Goal: Task Accomplishment & Management: Manage account settings

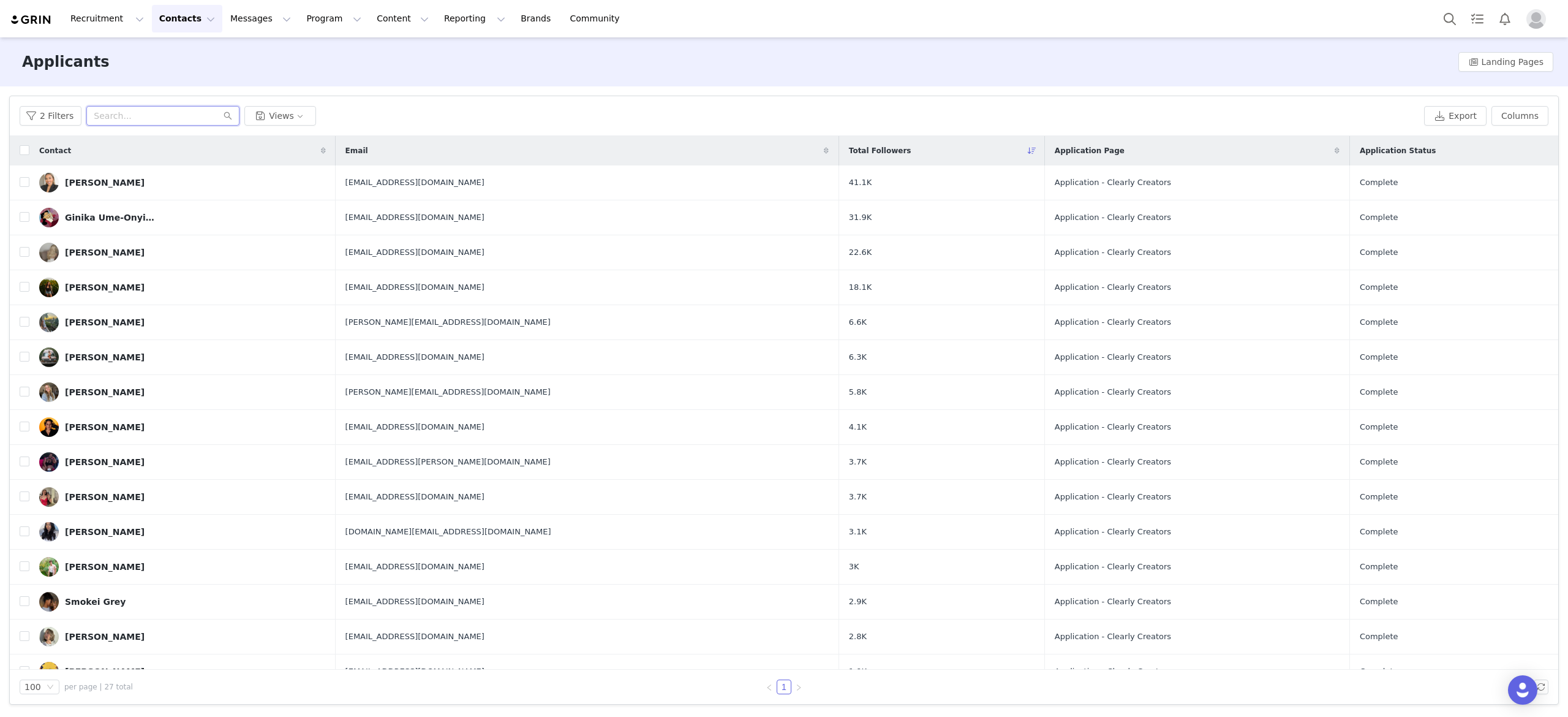
click at [194, 119] on input "text" at bounding box center [163, 115] width 153 height 19
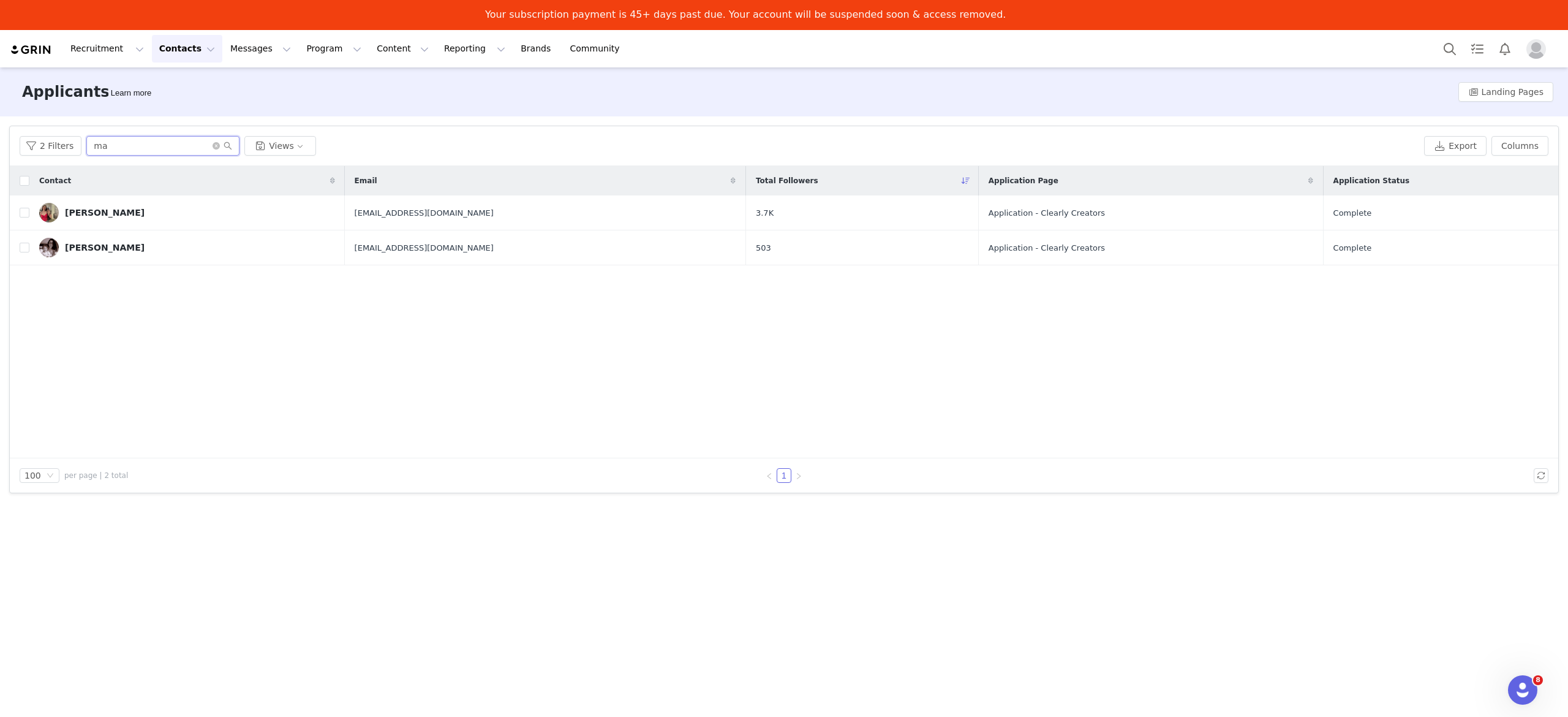
type input "m"
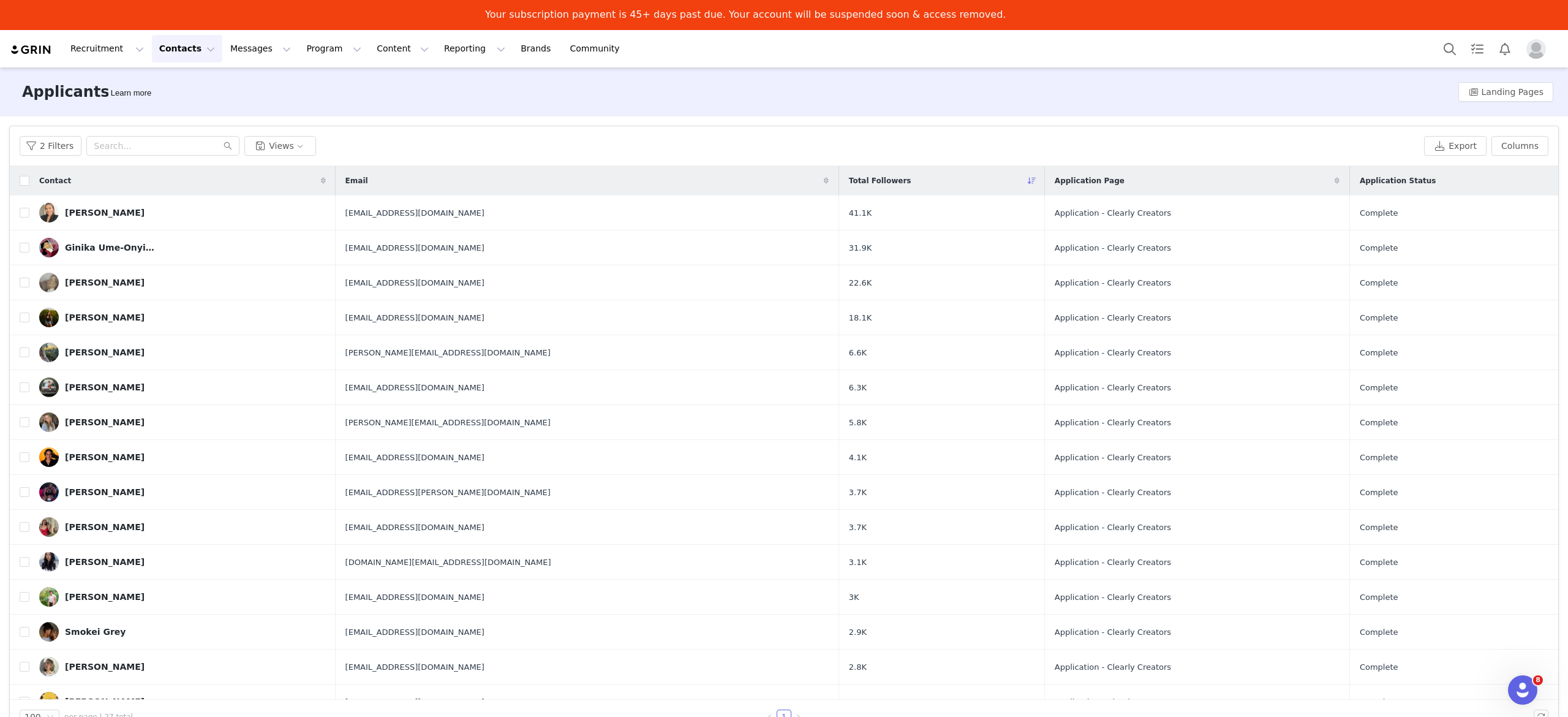
click at [1028, 182] on icon at bounding box center [1032, 181] width 8 height 7
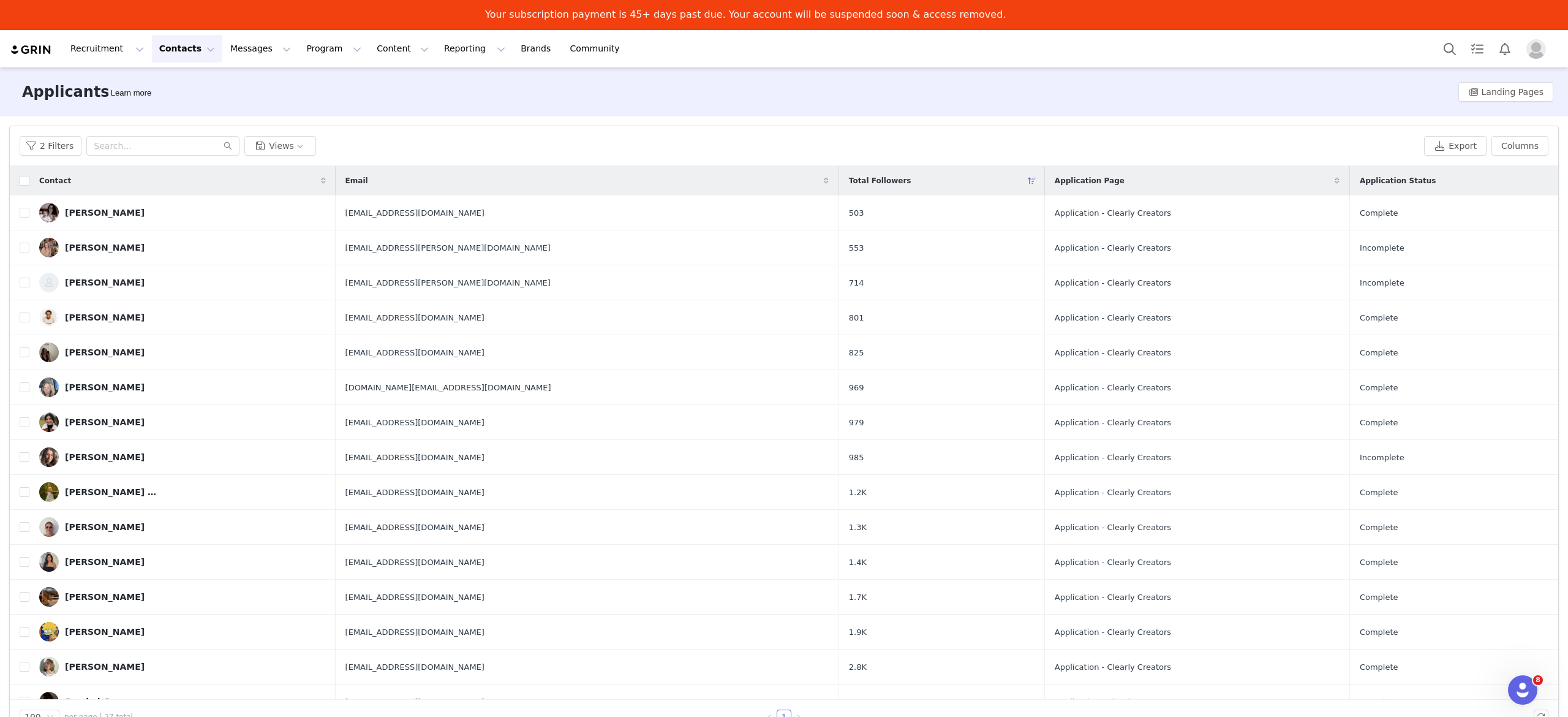
click at [1028, 182] on icon at bounding box center [1032, 181] width 8 height 7
click at [51, 146] on button "2 Filters" at bounding box center [50, 146] width 62 height 19
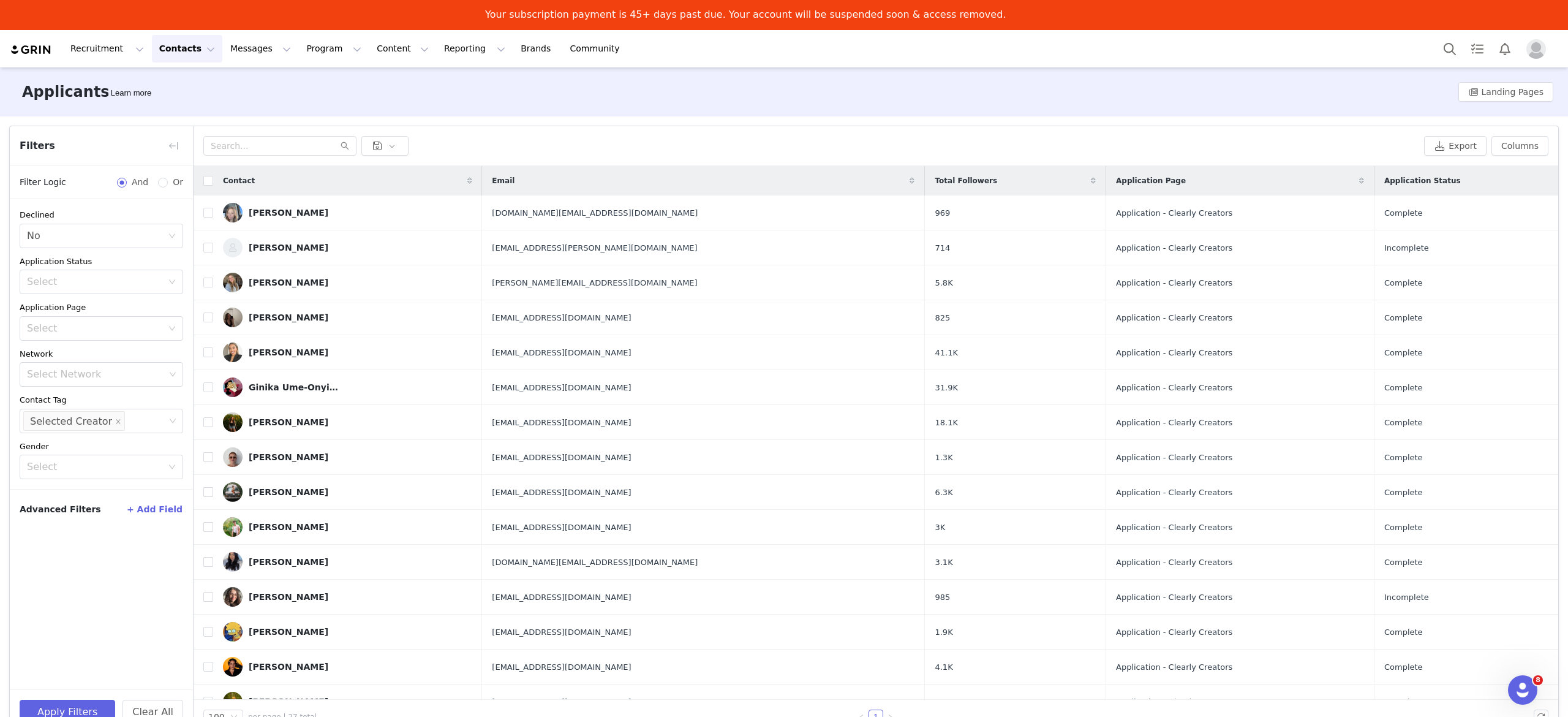
click at [164, 511] on button "+ Add Field" at bounding box center [155, 509] width 57 height 19
click at [158, 551] on div "Select" at bounding box center [94, 550] width 135 height 12
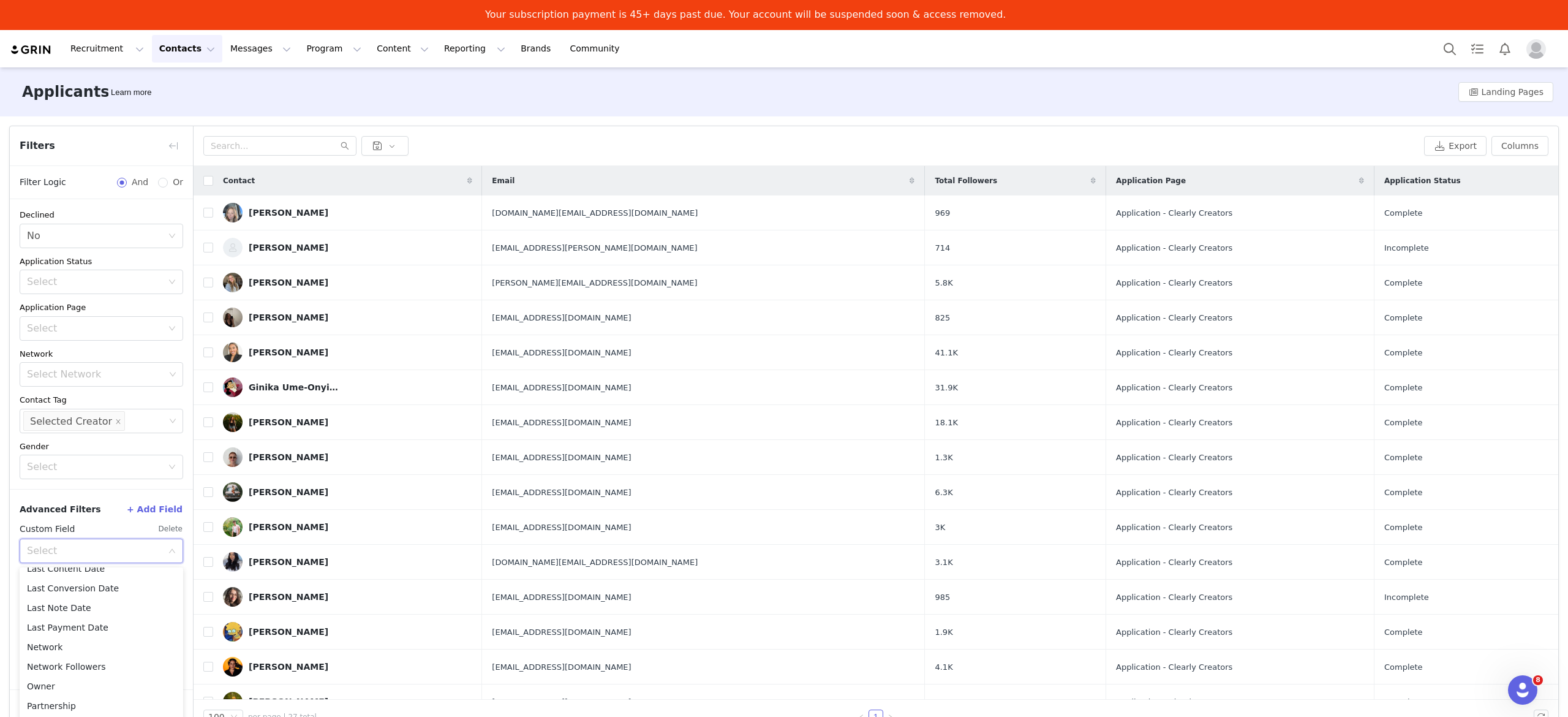
scroll to position [502, 0]
click at [525, 138] on div at bounding box center [812, 146] width 1216 height 19
click at [170, 149] on button "button" at bounding box center [173, 146] width 19 height 19
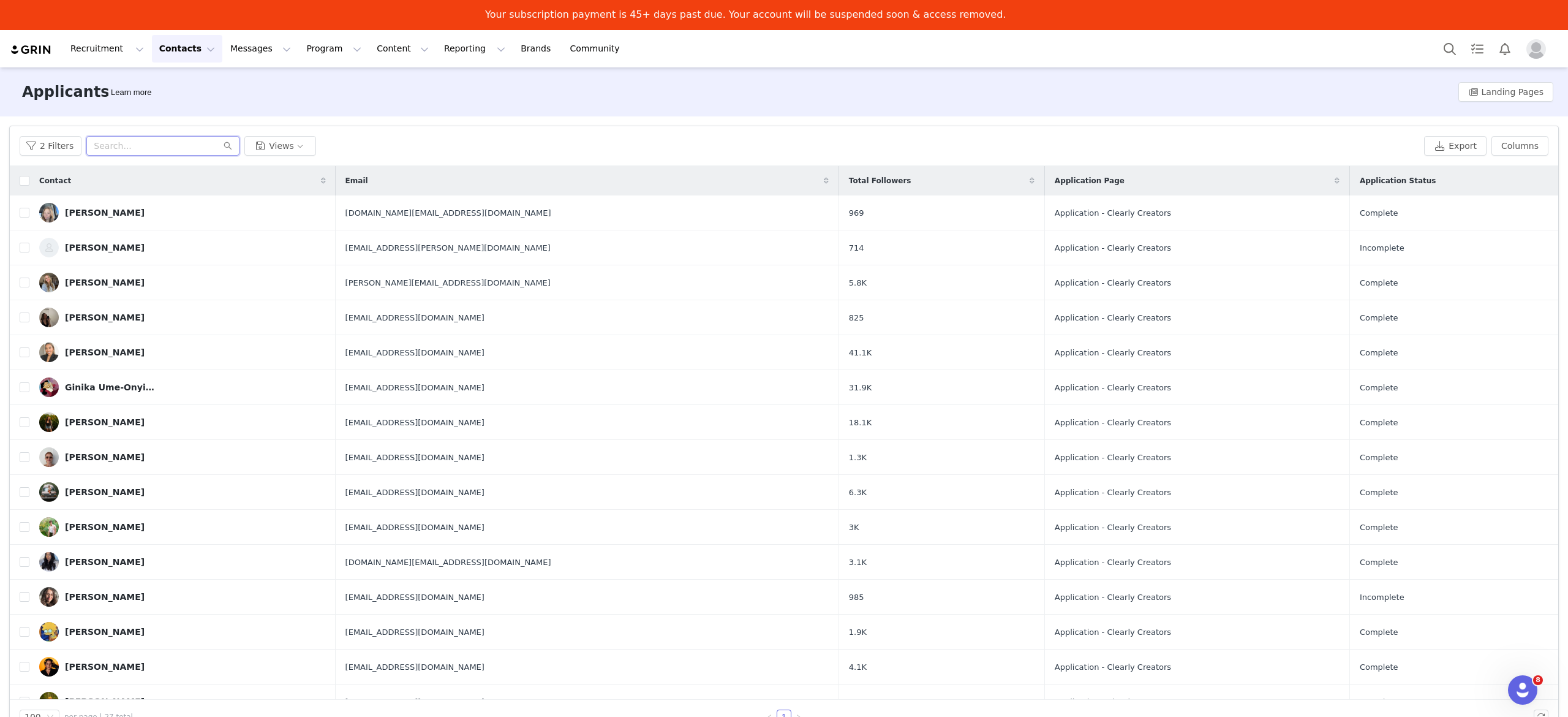
click at [170, 147] on input "text" at bounding box center [163, 146] width 153 height 19
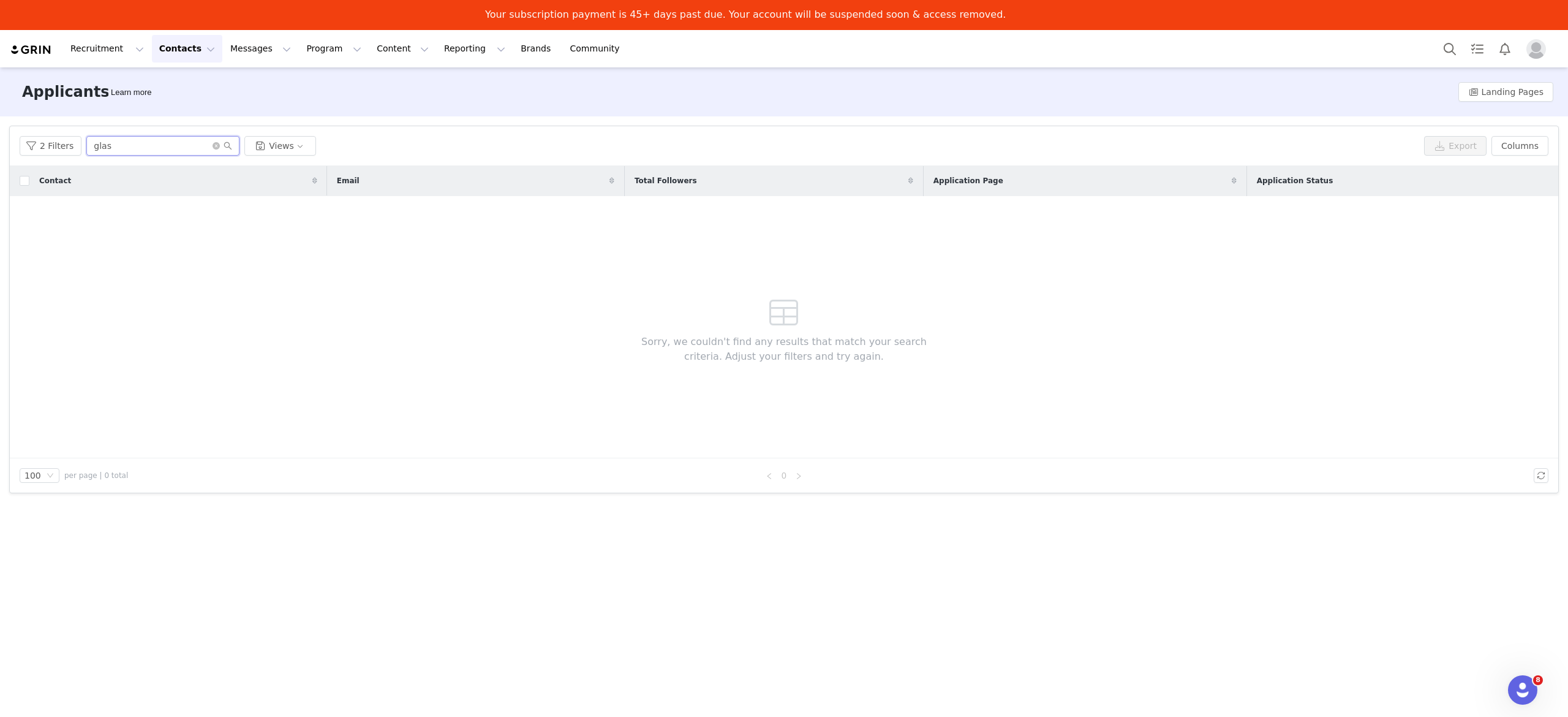
click at [170, 147] on input "glas" at bounding box center [163, 146] width 153 height 19
type input "glas"
click at [213, 146] on icon "icon: close-circle" at bounding box center [216, 146] width 7 height 7
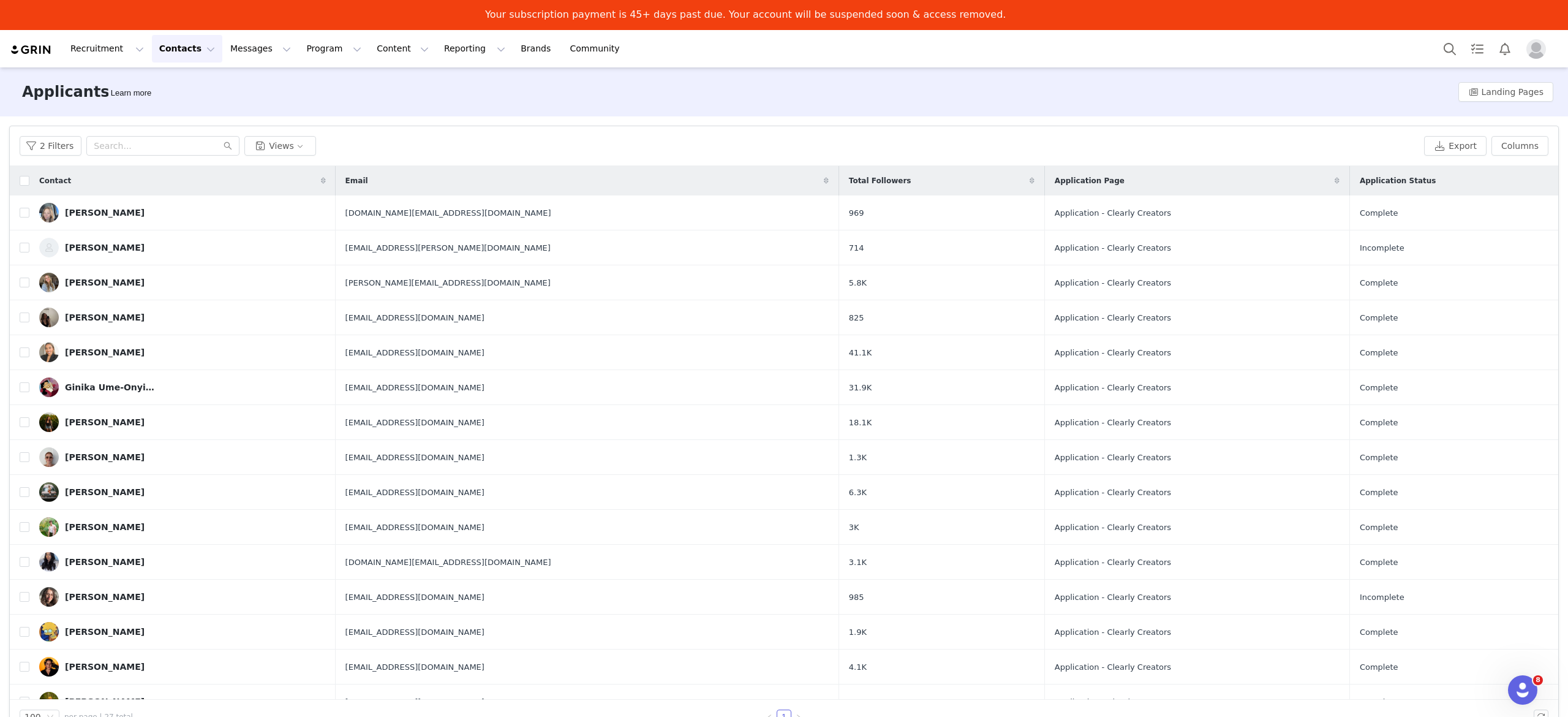
click at [1030, 183] on icon at bounding box center [1032, 181] width 5 height 7
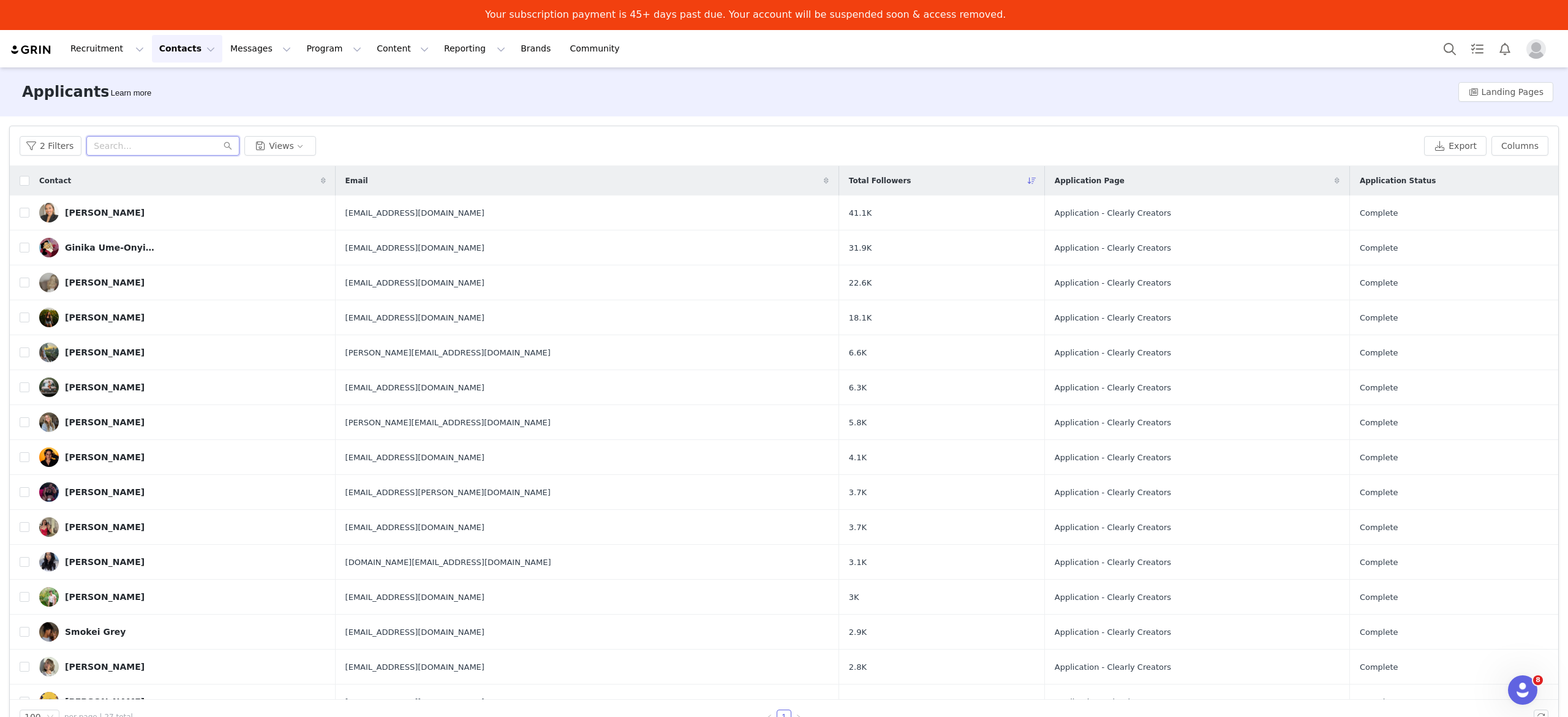
click at [187, 141] on input "text" at bounding box center [163, 146] width 153 height 19
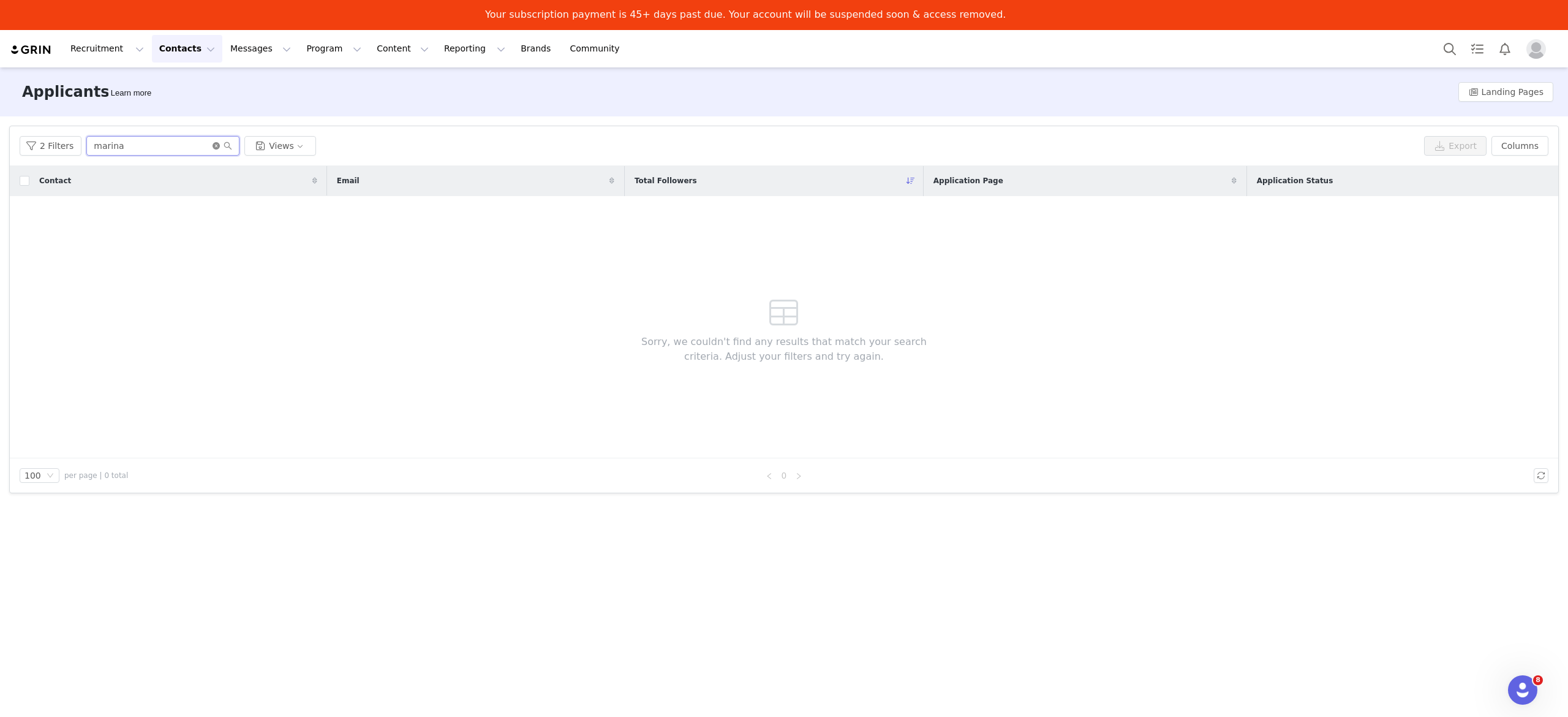
type input "marina"
click at [214, 145] on icon "icon: close-circle" at bounding box center [216, 146] width 7 height 7
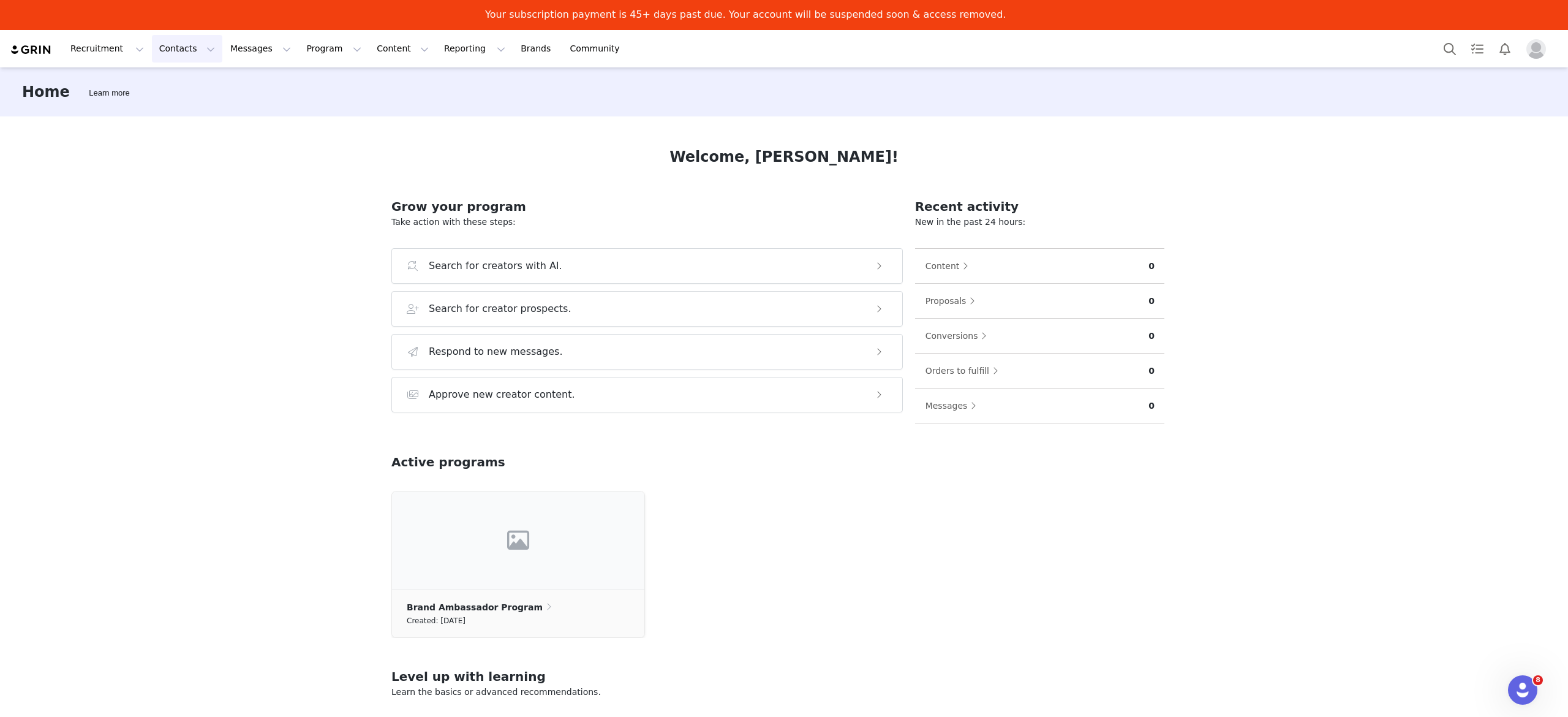
click at [193, 52] on button "Contacts Contacts" at bounding box center [187, 49] width 70 height 28
click at [221, 130] on div "Applicants" at bounding box center [188, 130] width 82 height 13
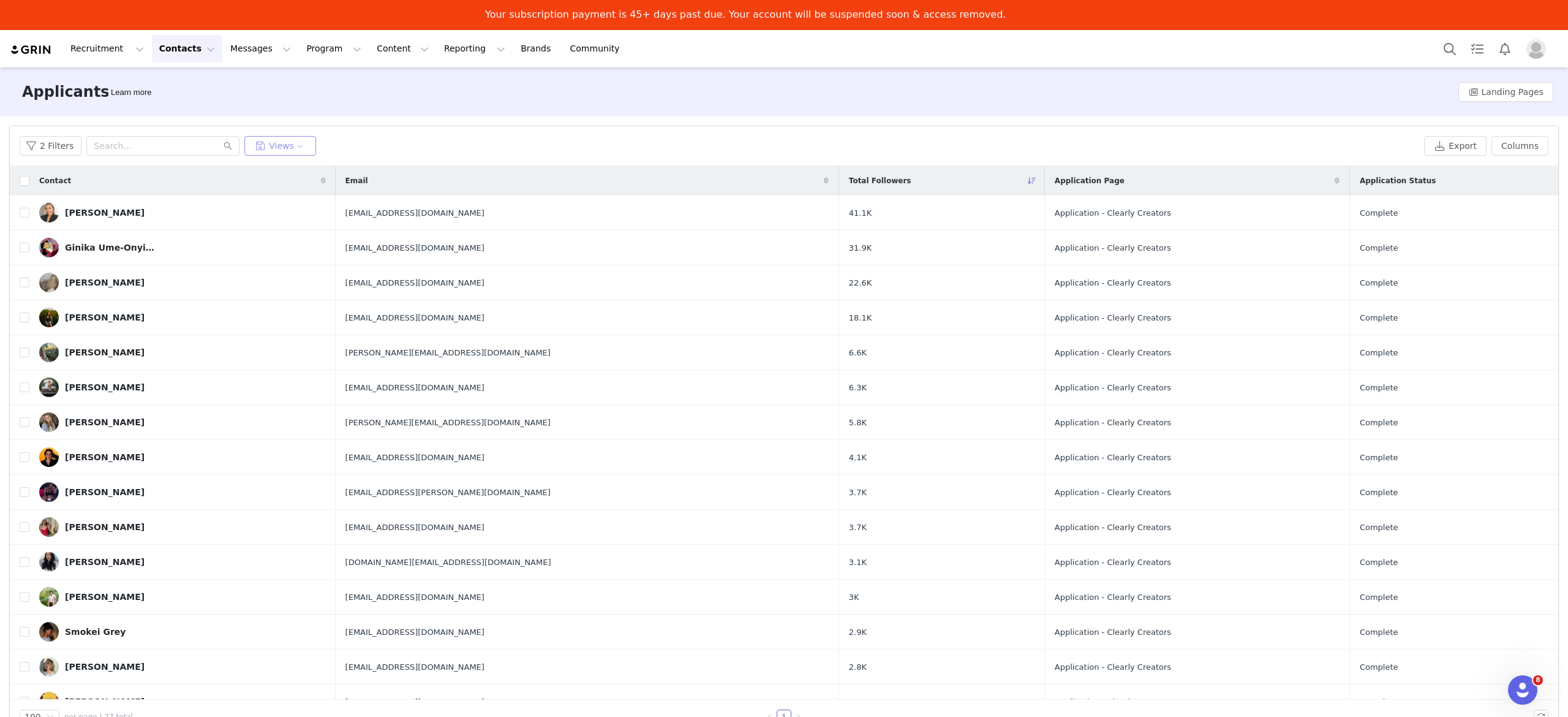
click at [268, 149] on button "Views" at bounding box center [280, 146] width 72 height 19
click at [449, 145] on div "2 Filters Views" at bounding box center [719, 146] width 1399 height 19
click at [108, 146] on input "text" at bounding box center [163, 146] width 153 height 19
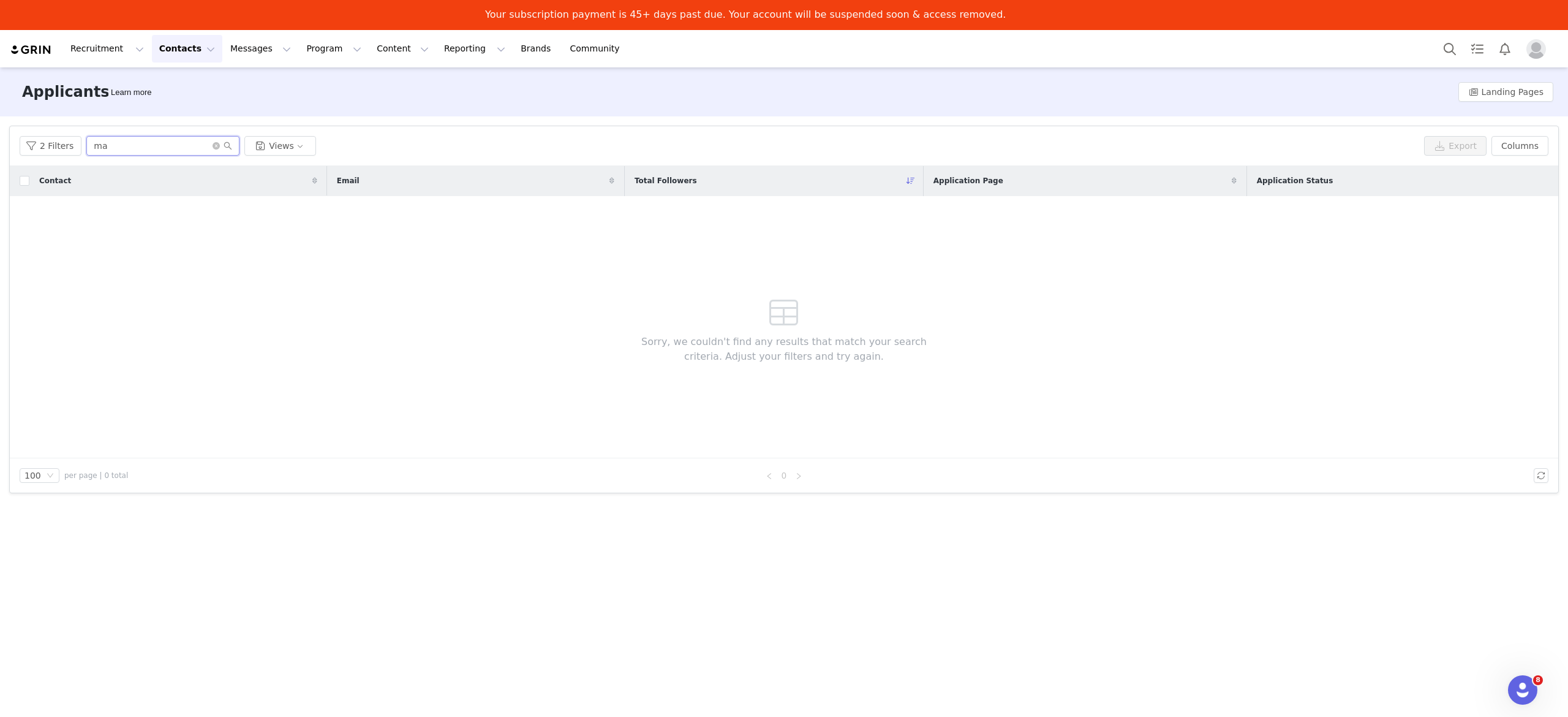
type input "m"
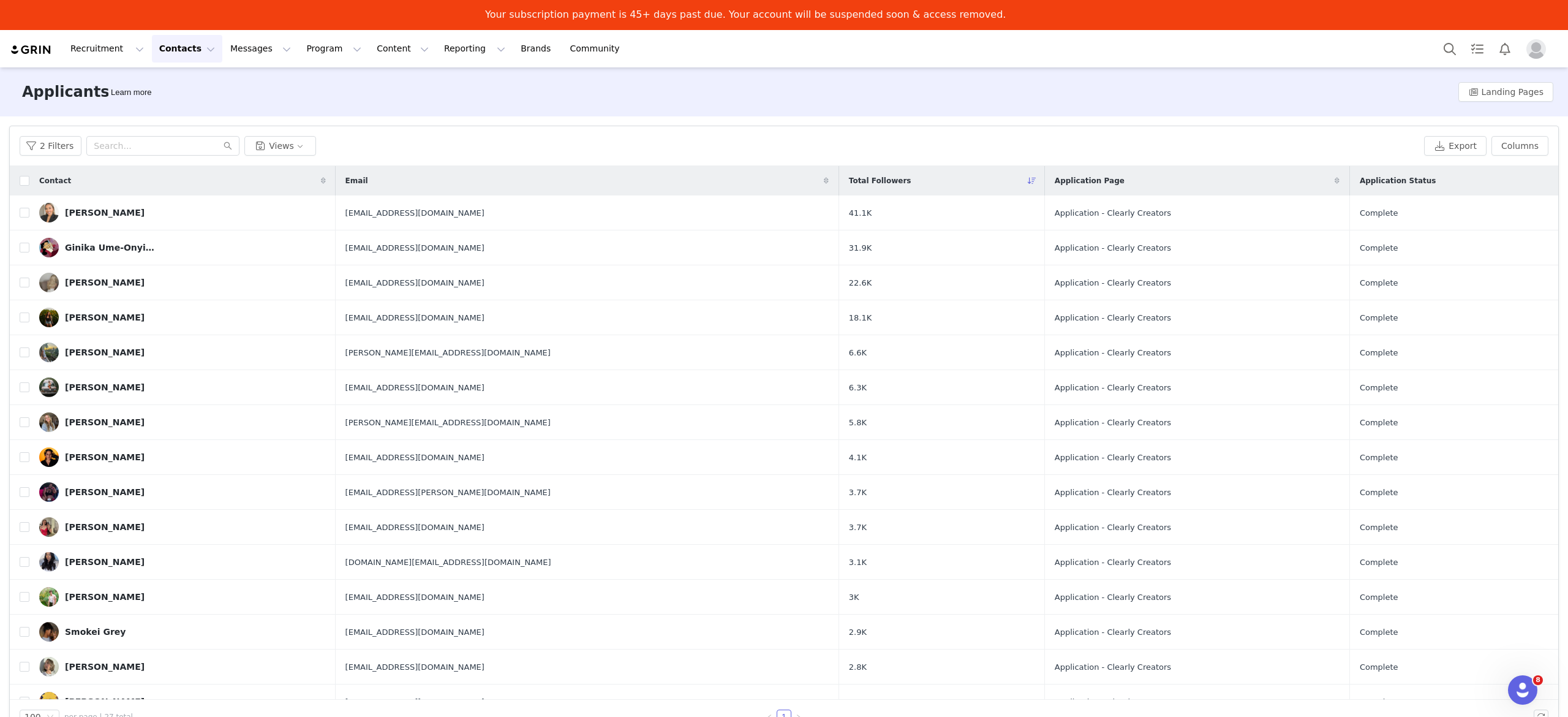
click at [395, 134] on div "2 Filters Views Export Columns" at bounding box center [784, 146] width 1549 height 40
click at [25, 179] on input "checkbox" at bounding box center [24, 181] width 10 height 10
checkbox input "true"
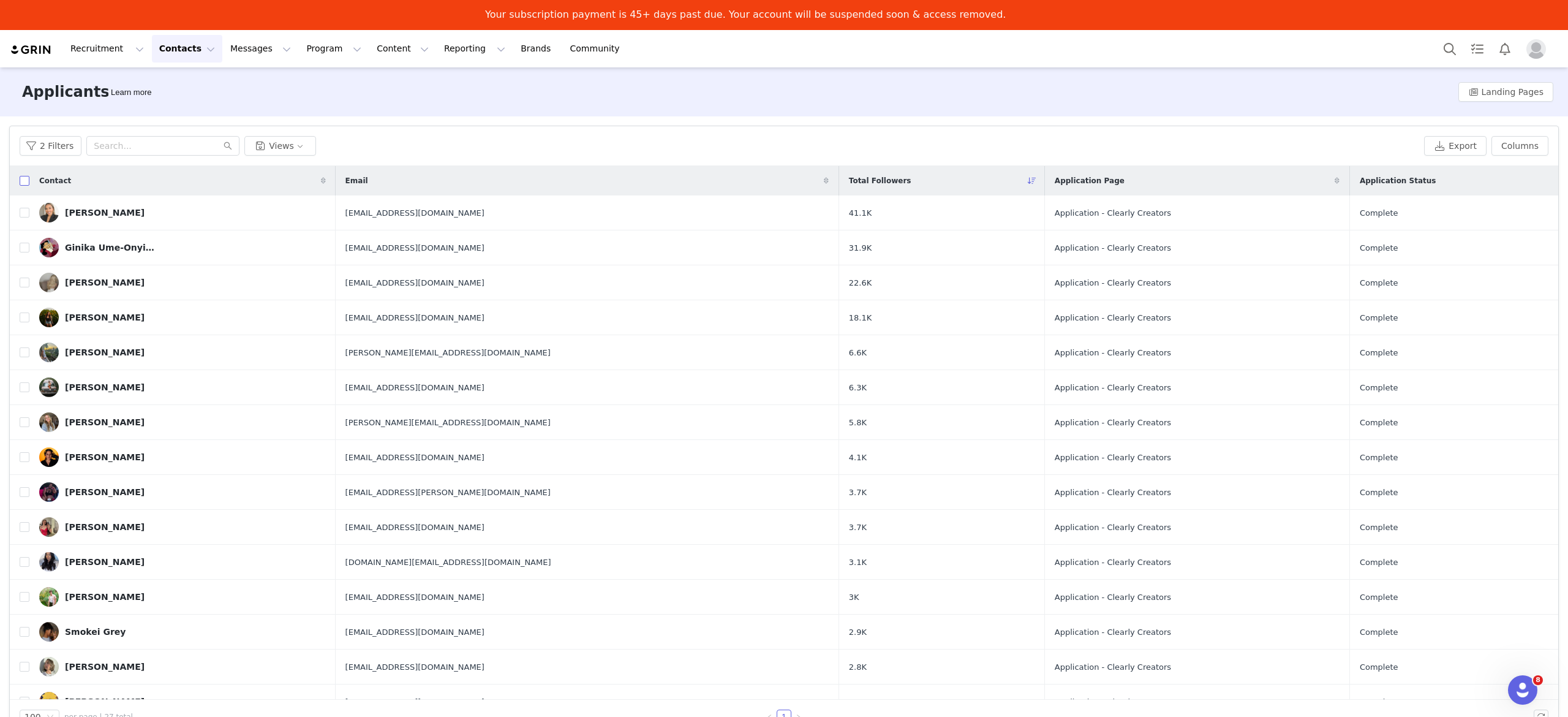
checkbox input "true"
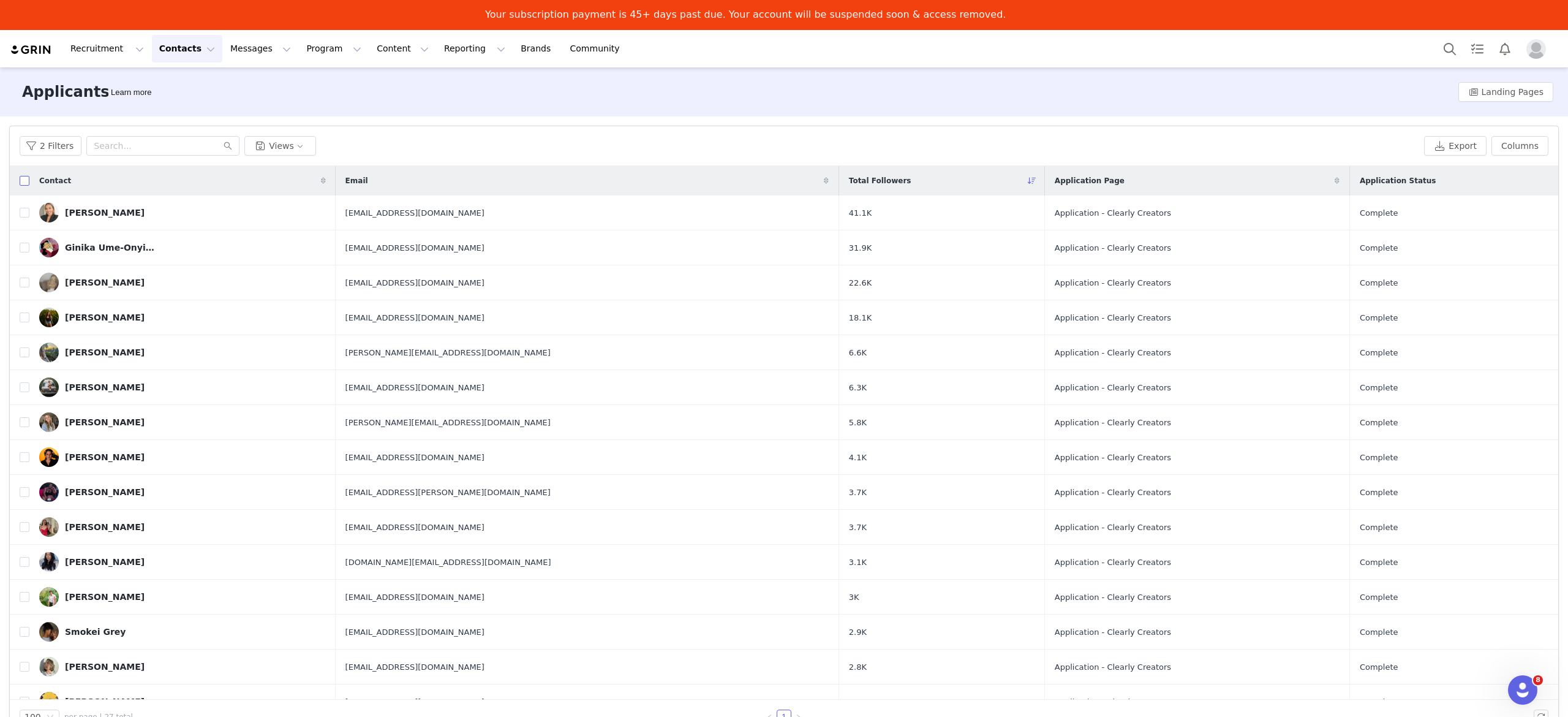
checkbox input "true"
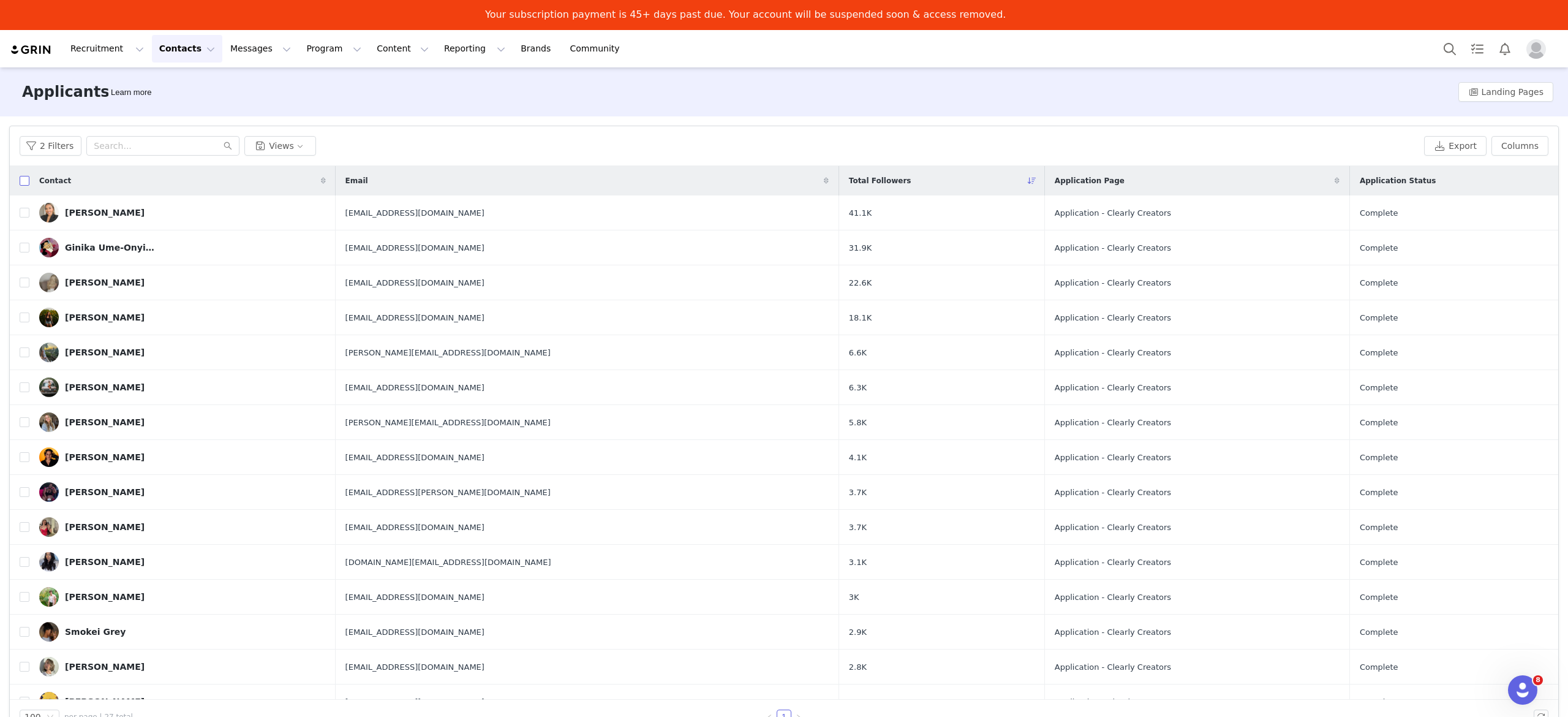
checkbox input "true"
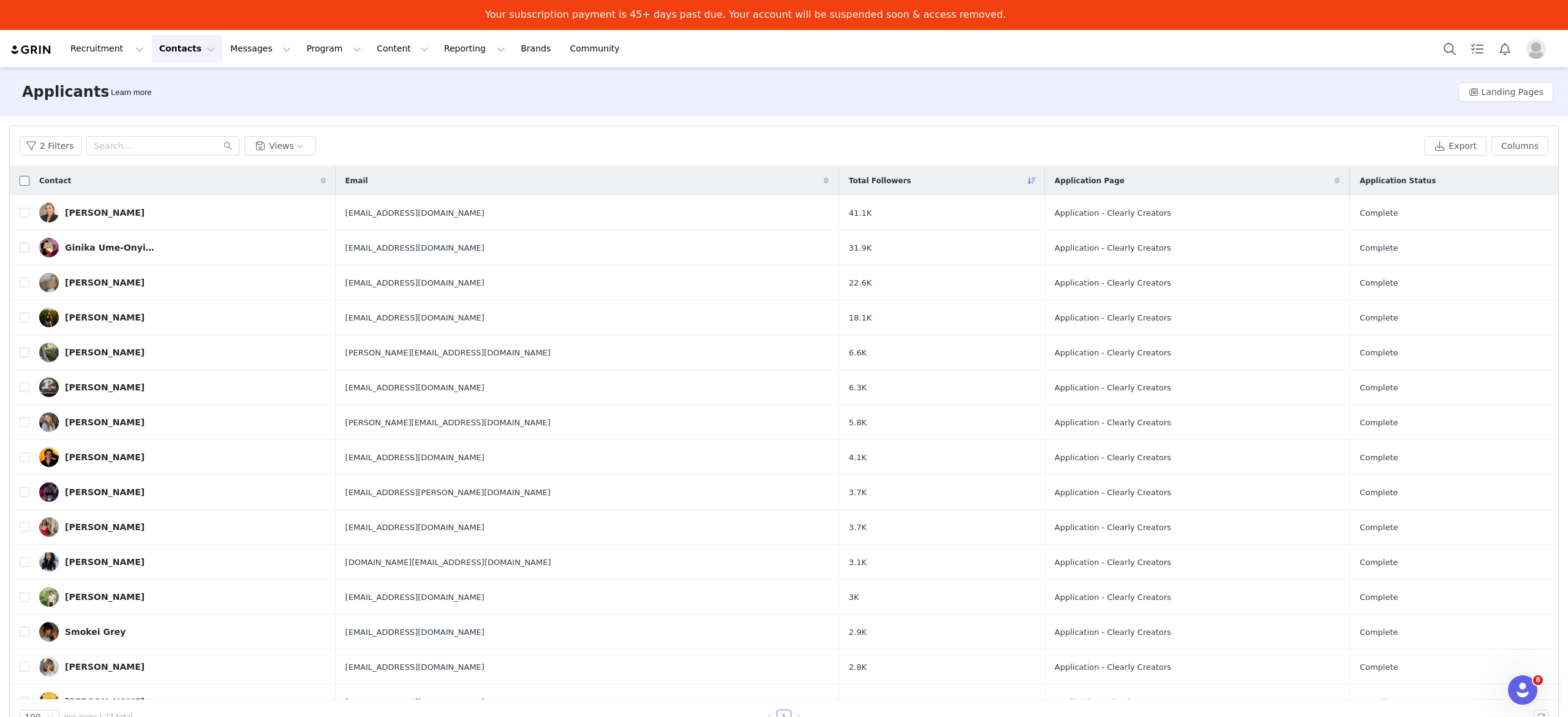
checkbox input "true"
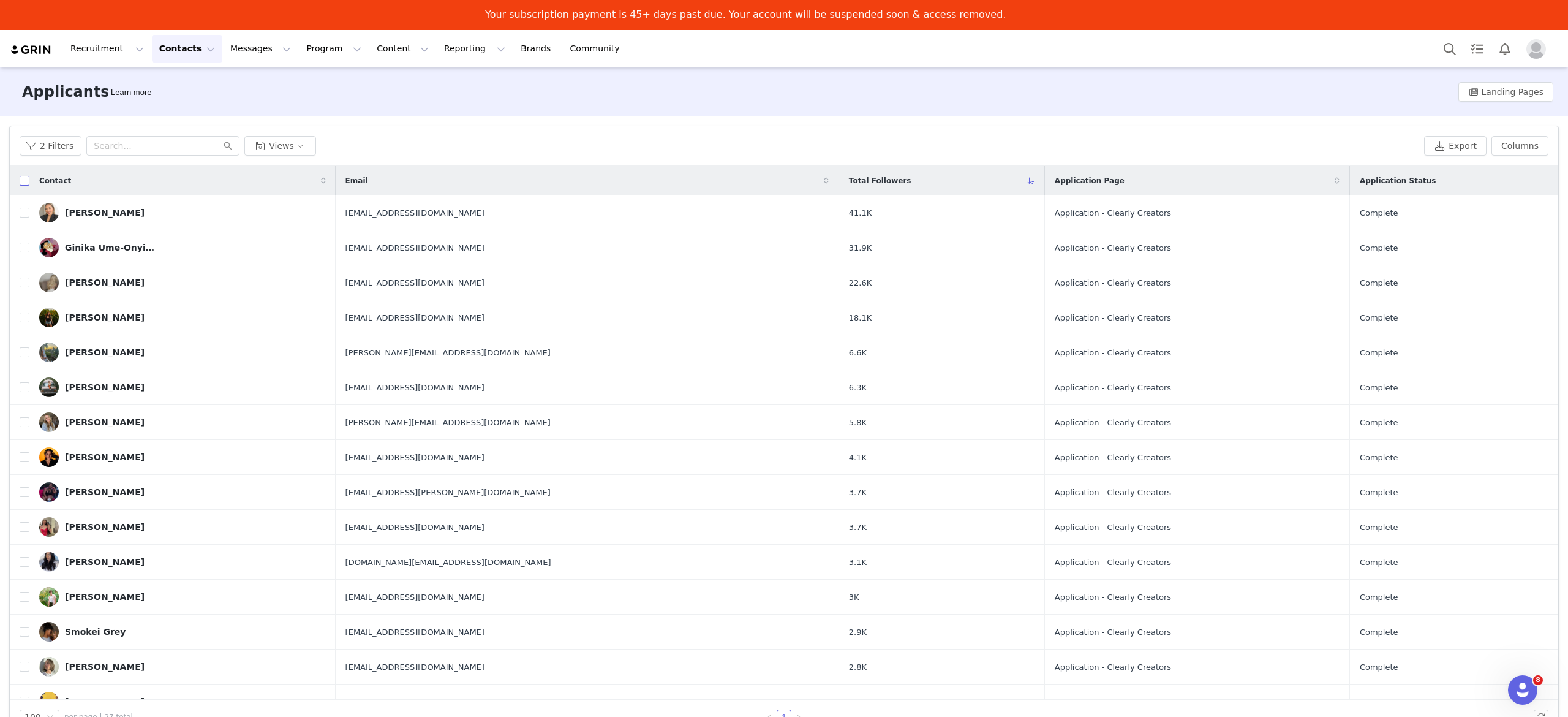
checkbox input "true"
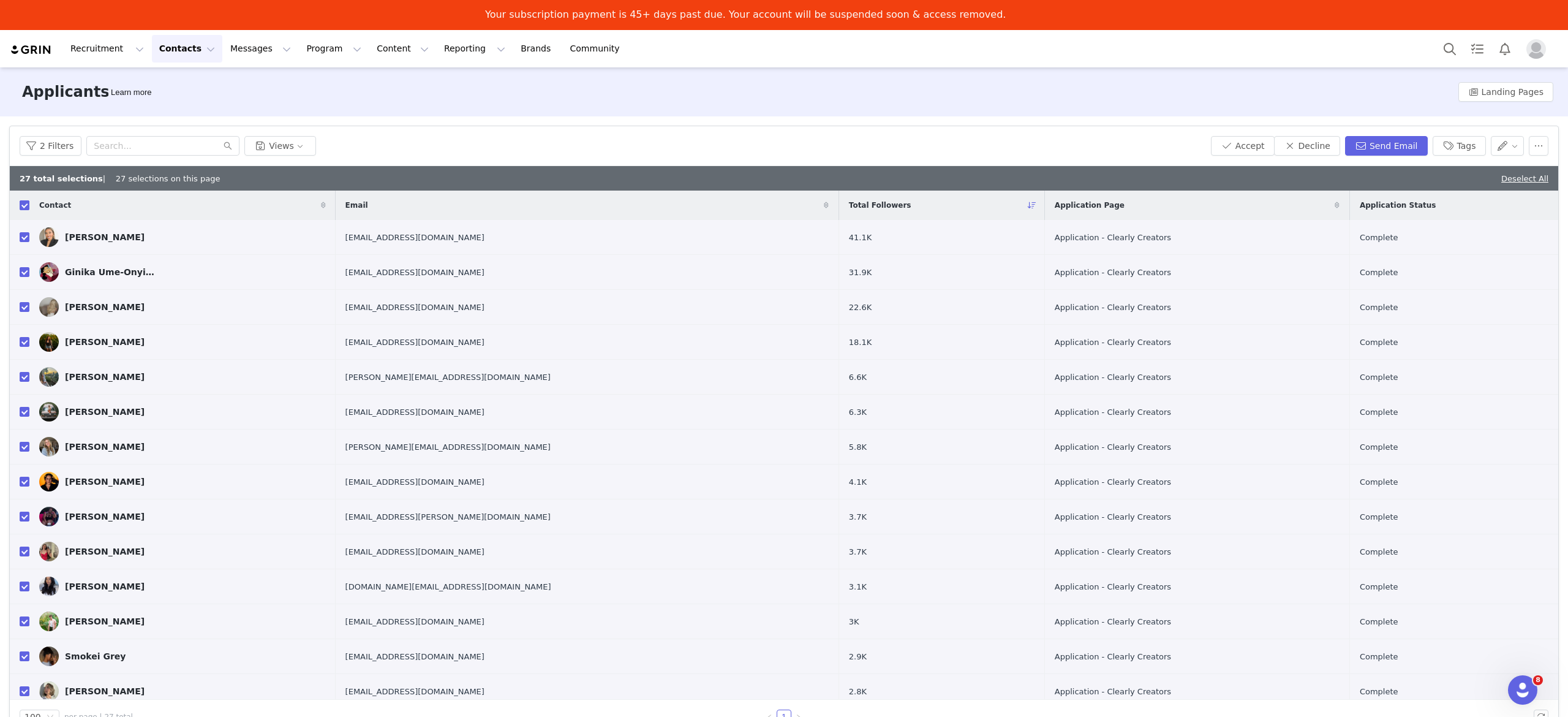
click at [21, 206] on input "checkbox" at bounding box center [24, 205] width 10 height 10
checkbox input "false"
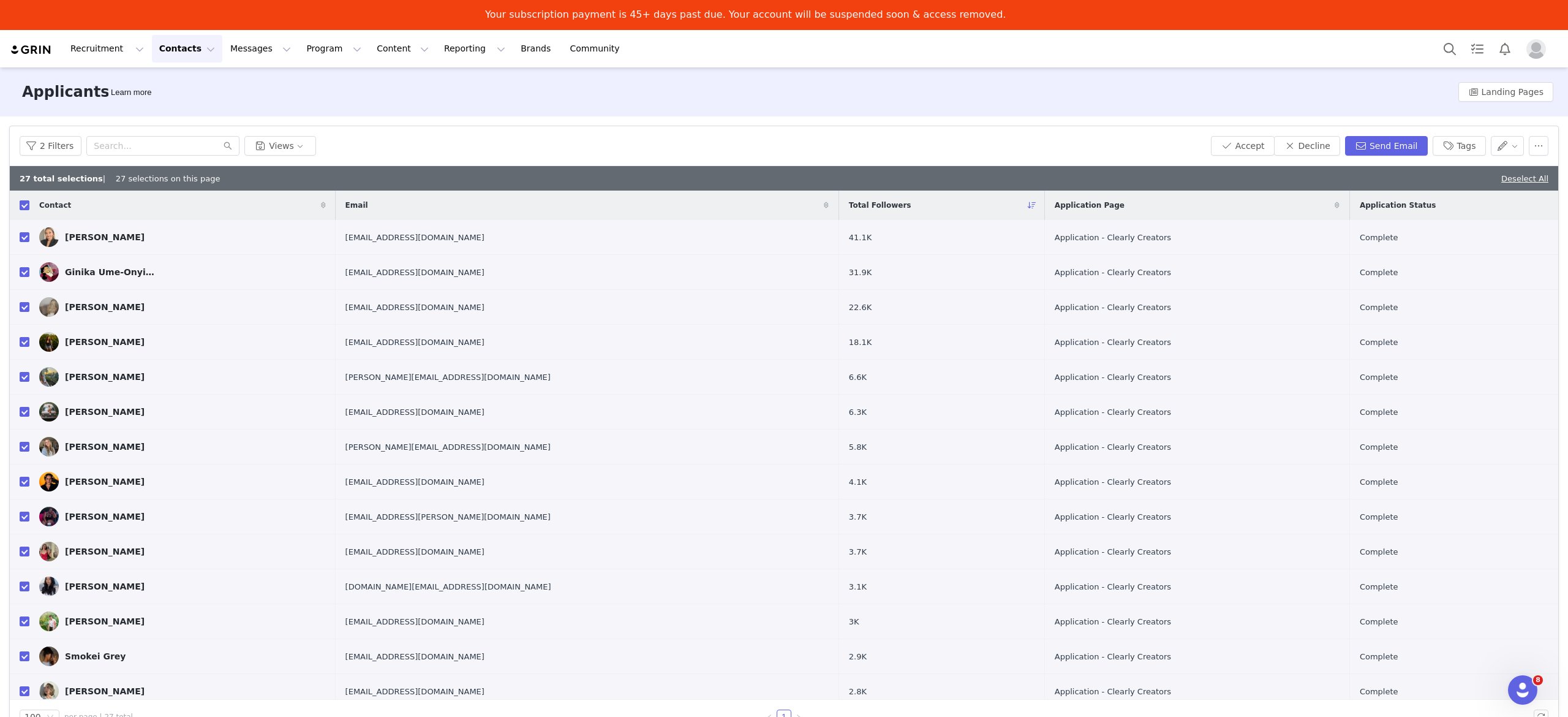
checkbox input "false"
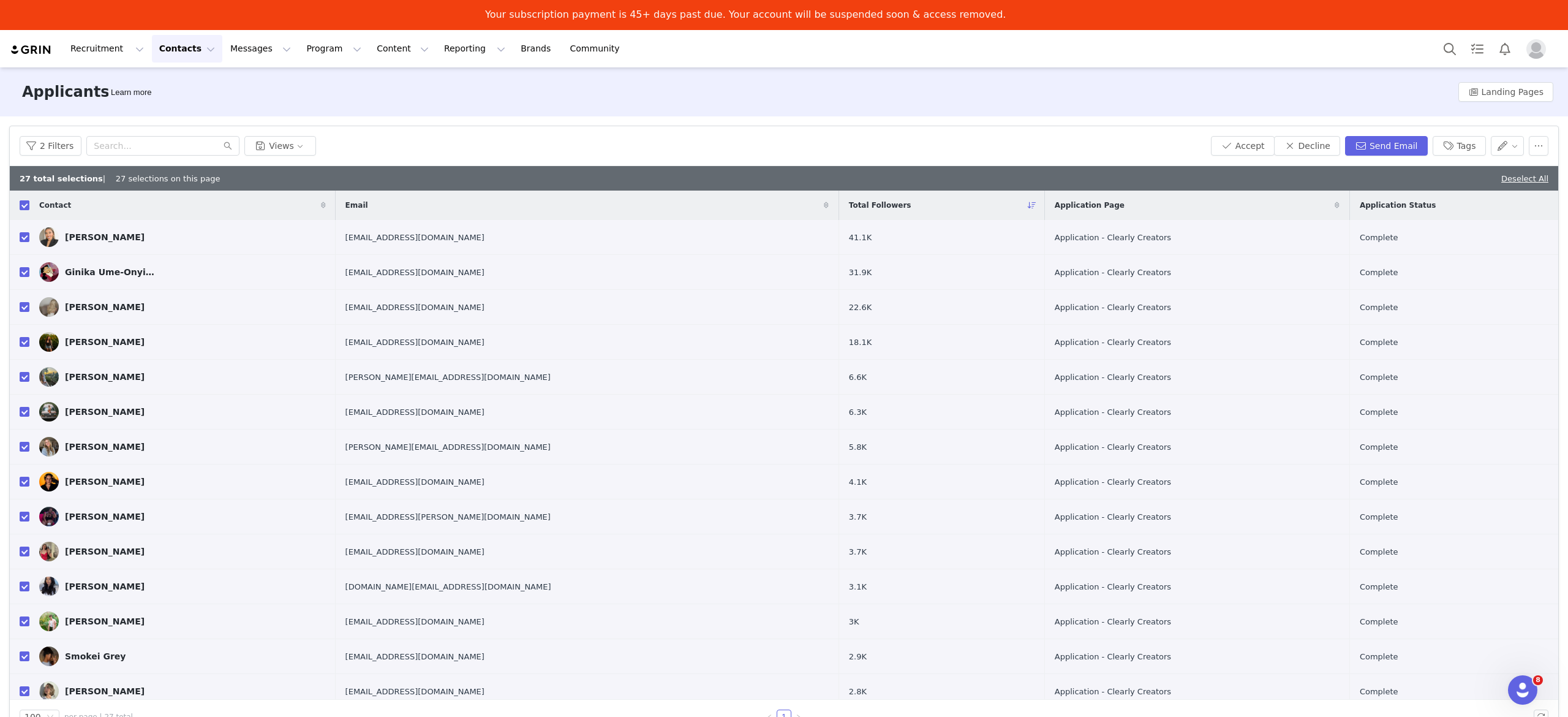
checkbox input "false"
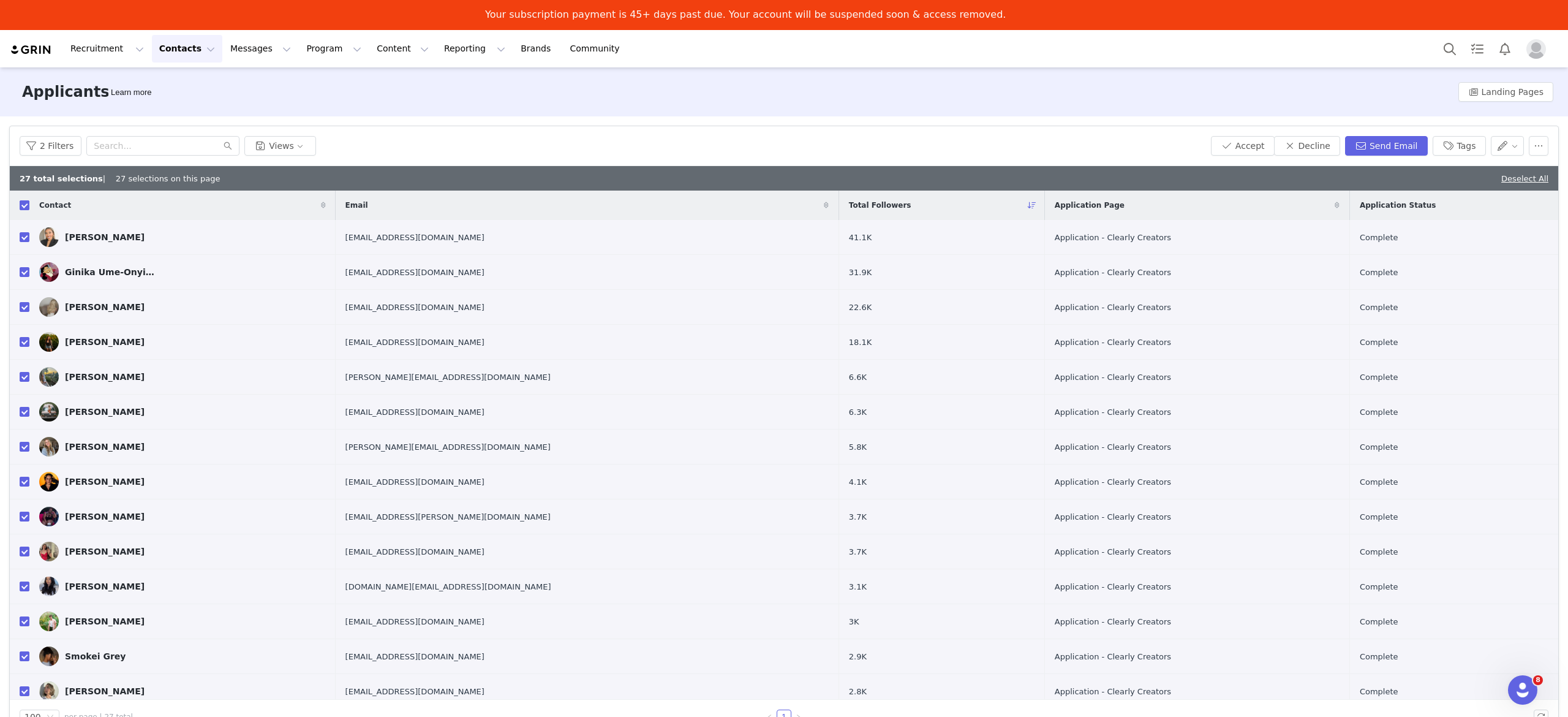
checkbox input "false"
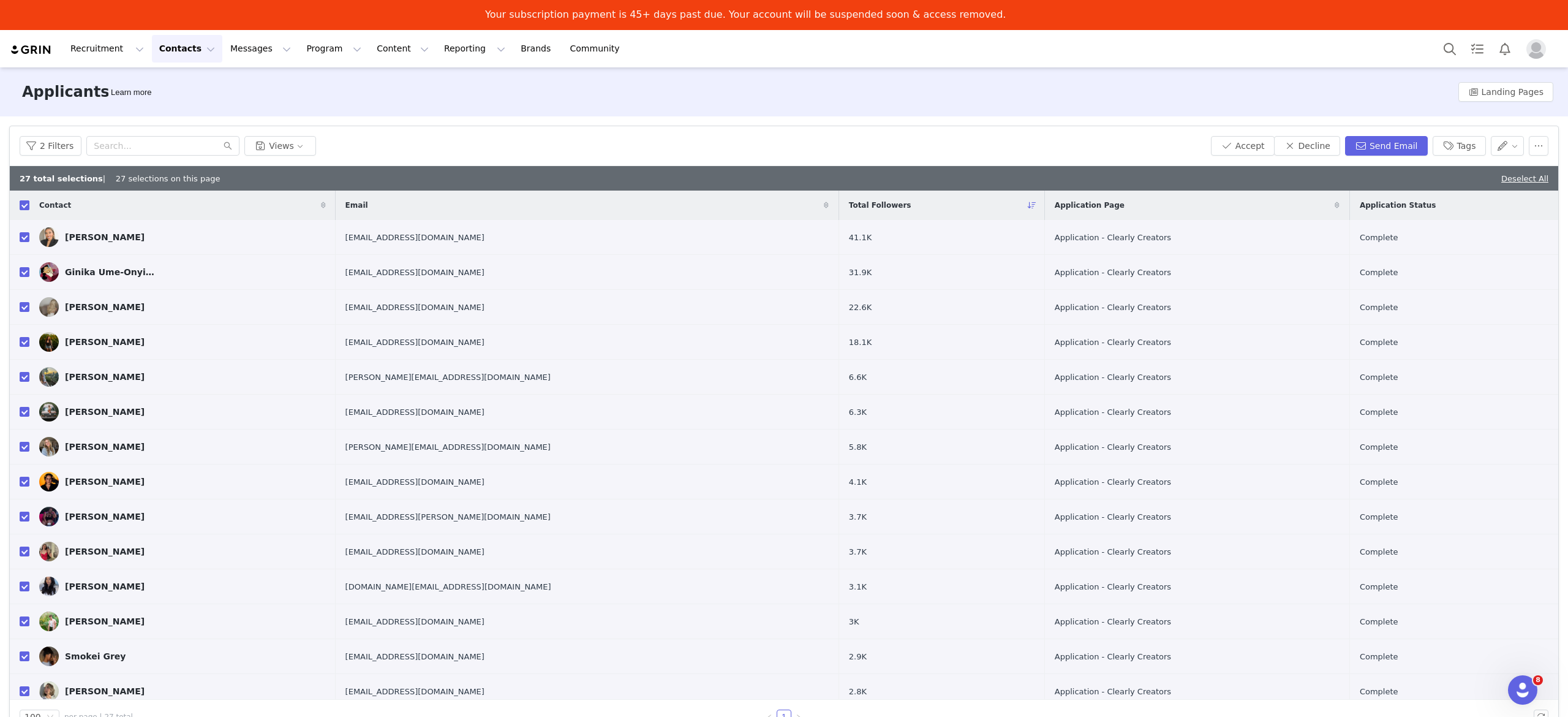
checkbox input "false"
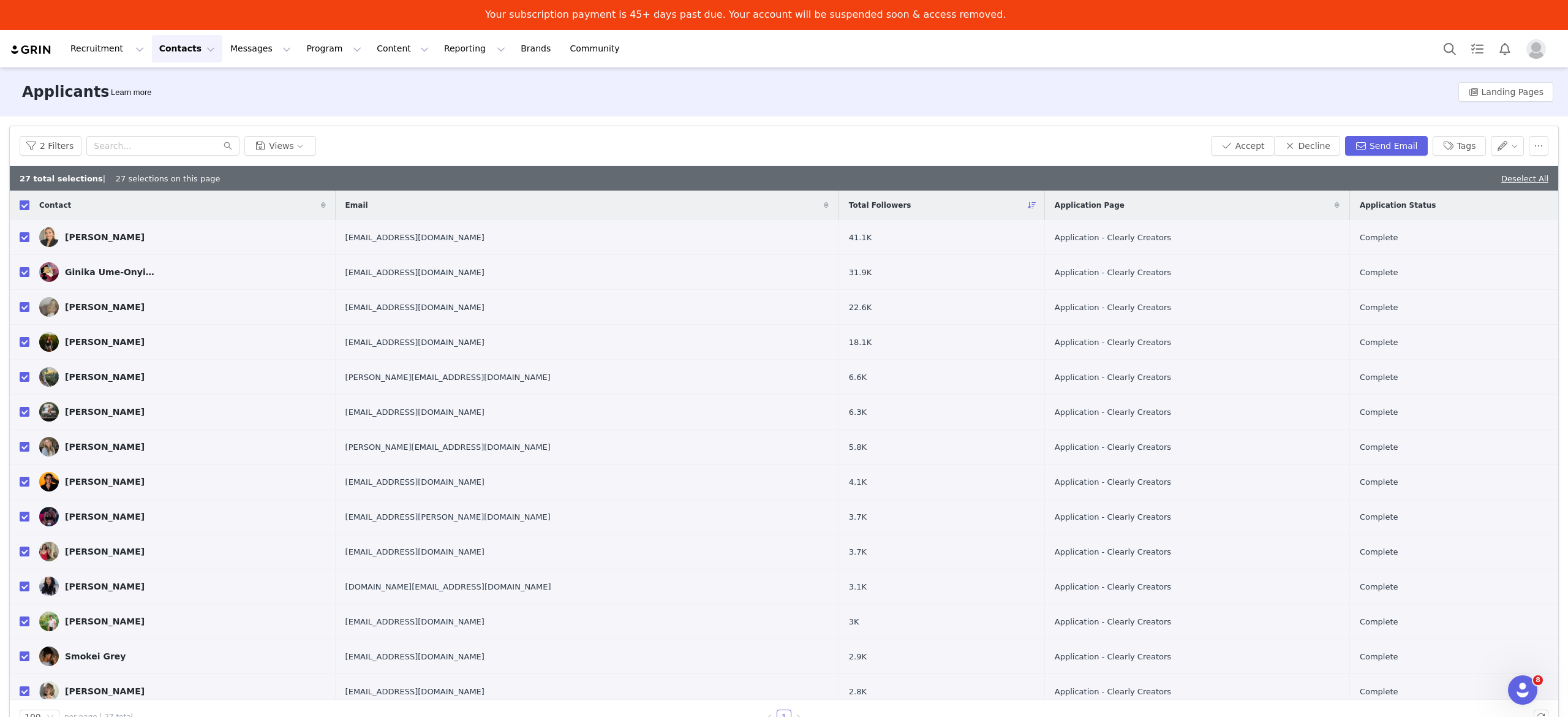
checkbox input "false"
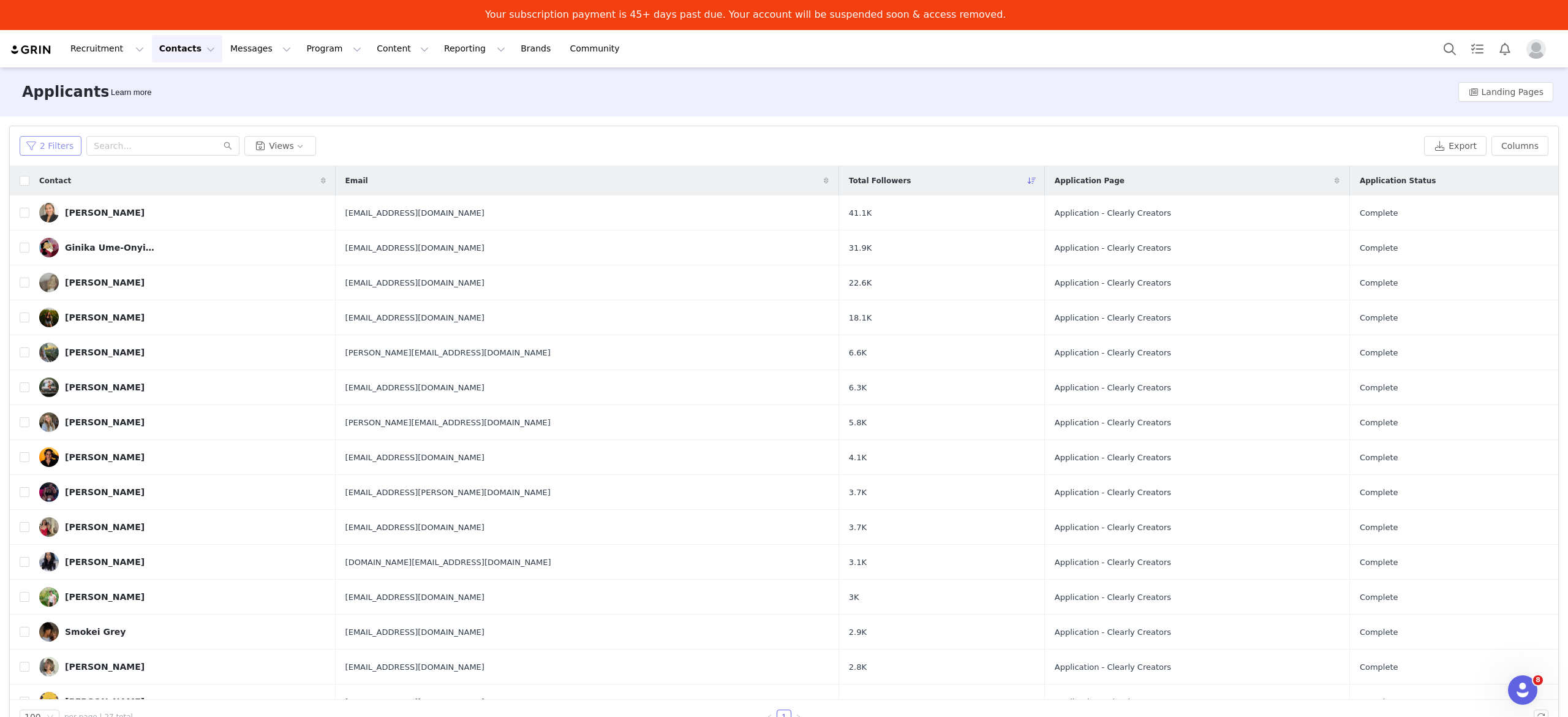
click at [40, 149] on button "2 Filters" at bounding box center [50, 146] width 62 height 19
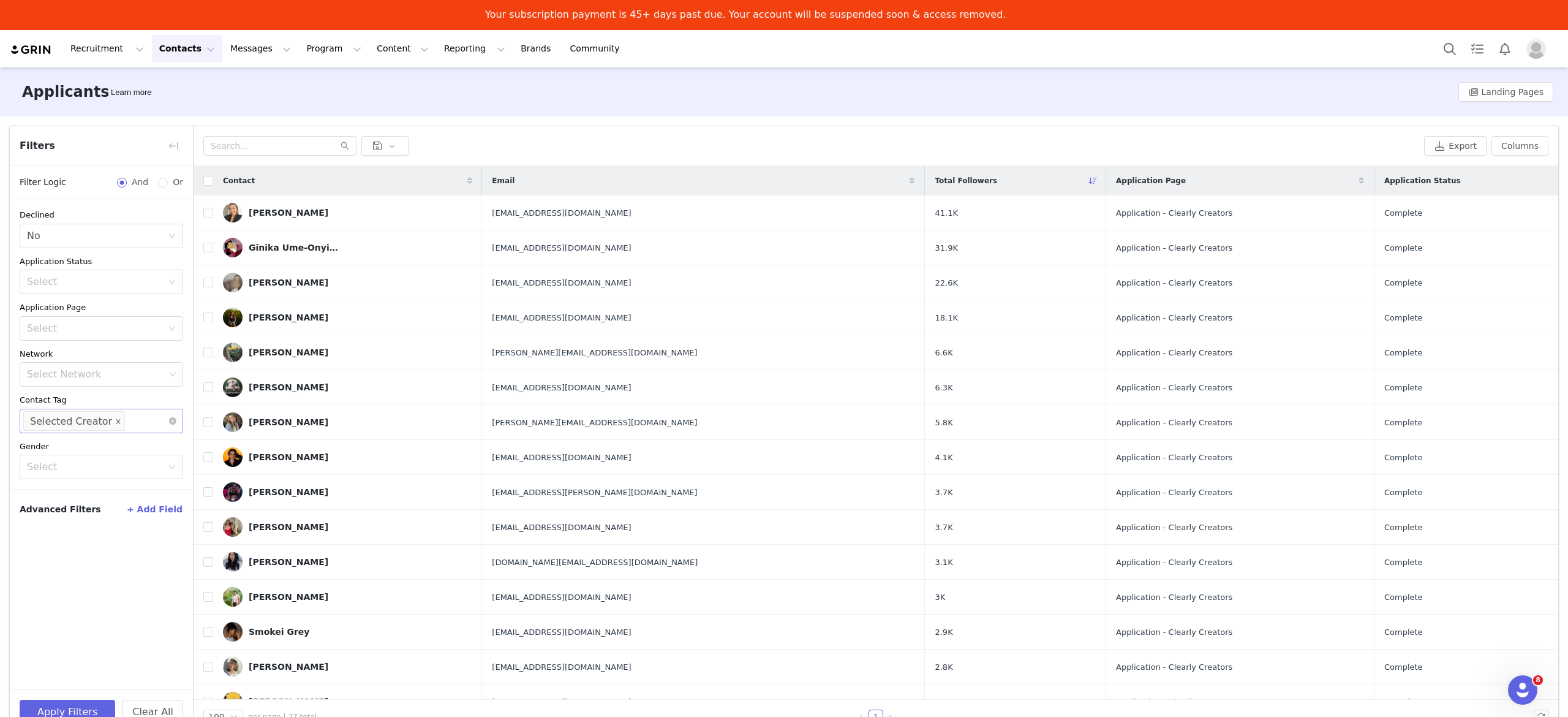
click at [116, 423] on icon "icon: close" at bounding box center [118, 421] width 5 height 5
click at [76, 711] on button "Apply Filters" at bounding box center [67, 711] width 96 height 25
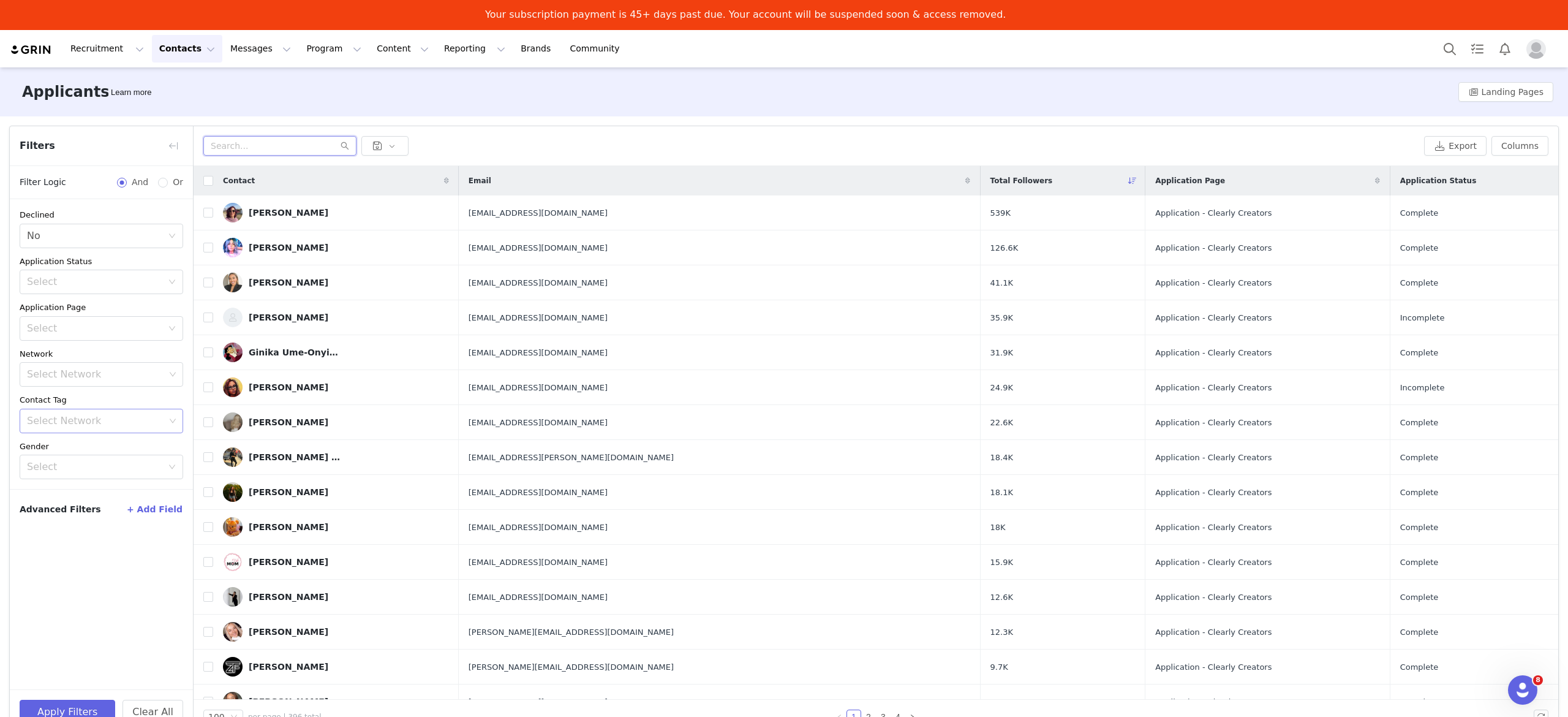
click at [304, 137] on input "text" at bounding box center [280, 146] width 153 height 19
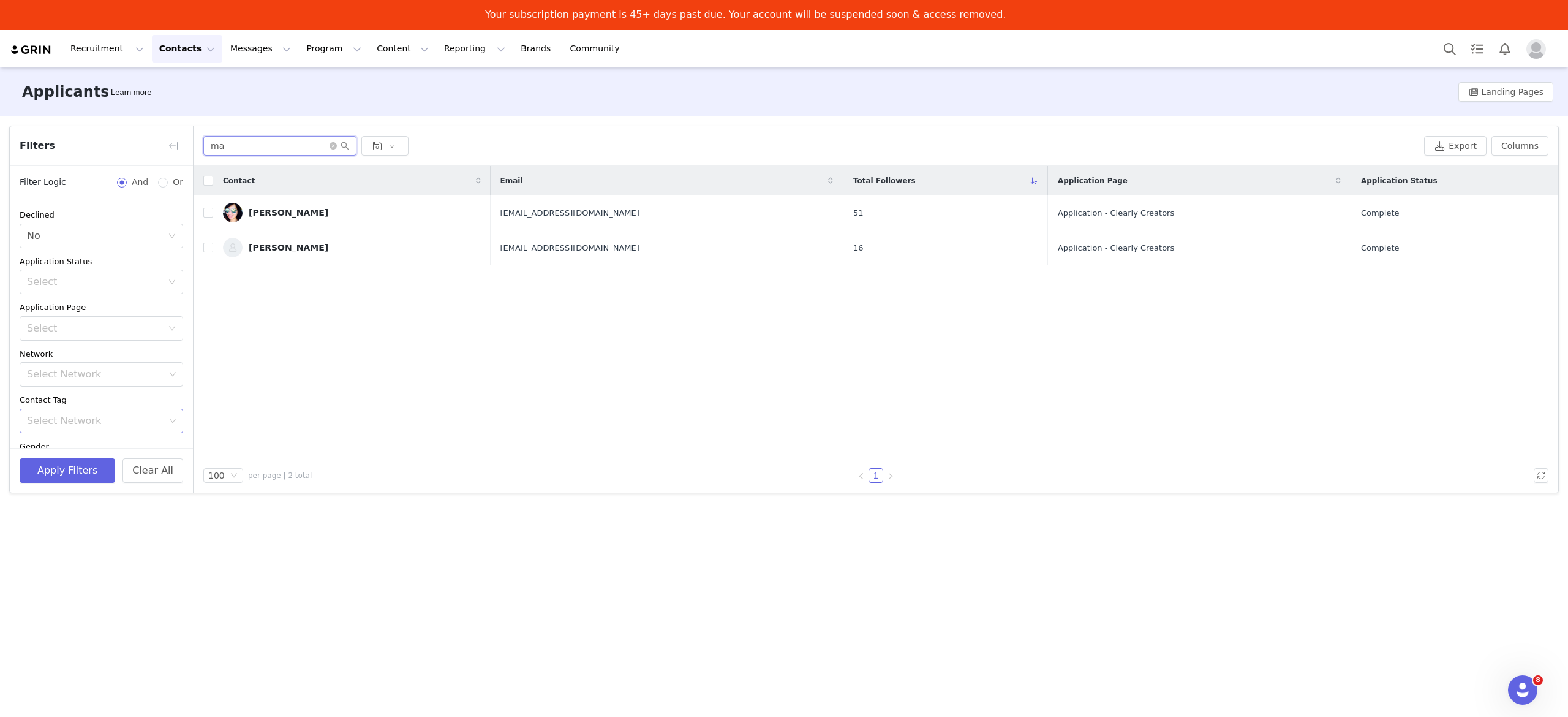
type input "m"
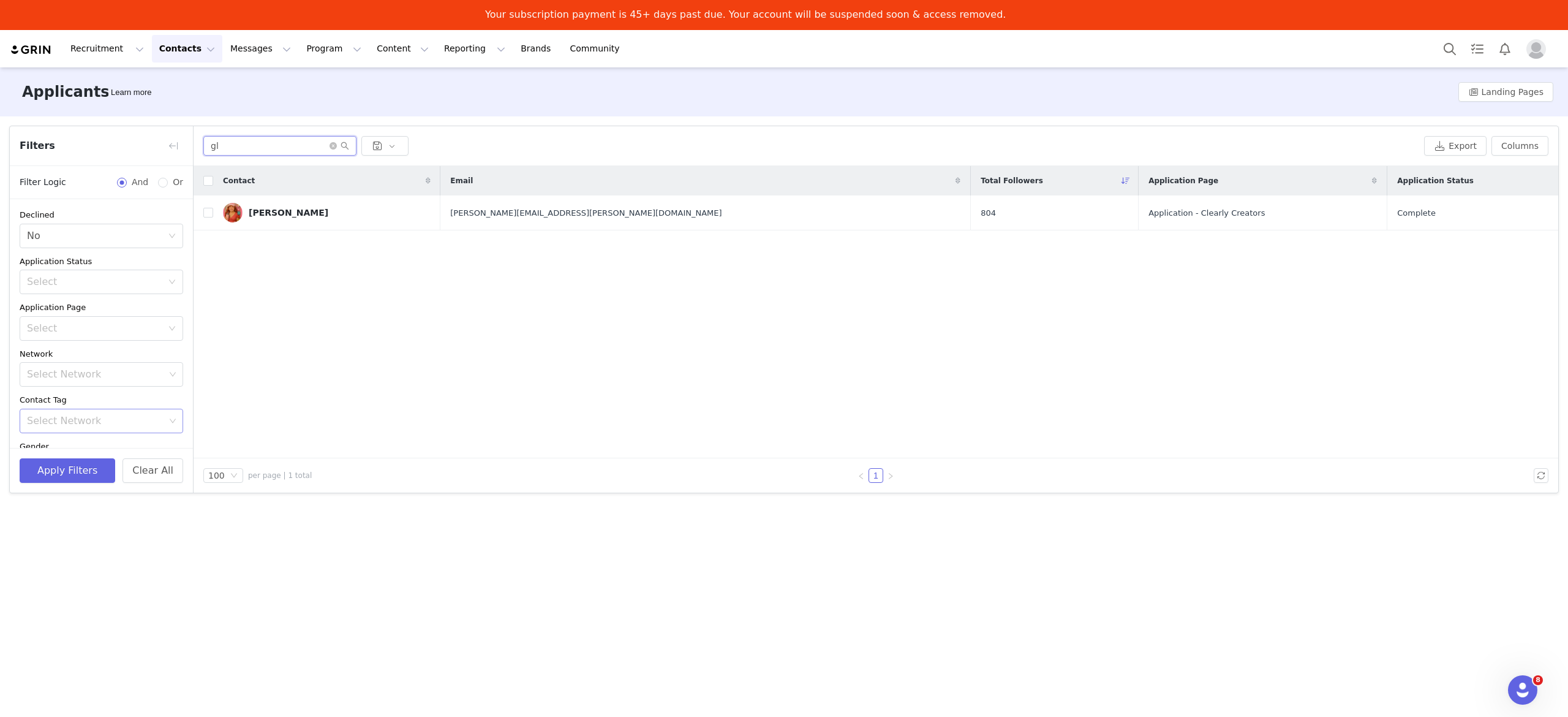
type input "g"
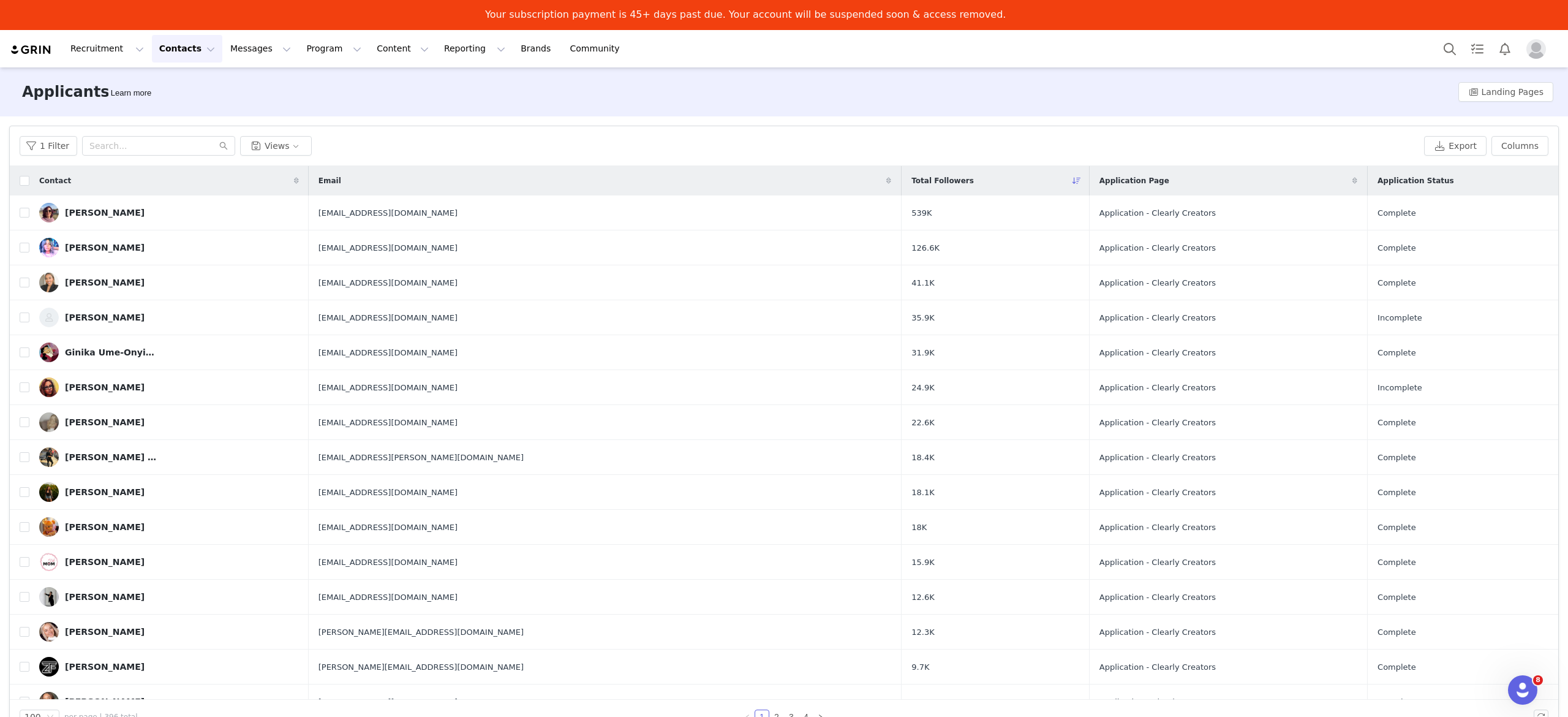
click at [175, 56] on button "Contacts Contacts" at bounding box center [187, 49] width 70 height 28
click at [193, 105] on div "Prospects" at bounding box center [188, 108] width 82 height 13
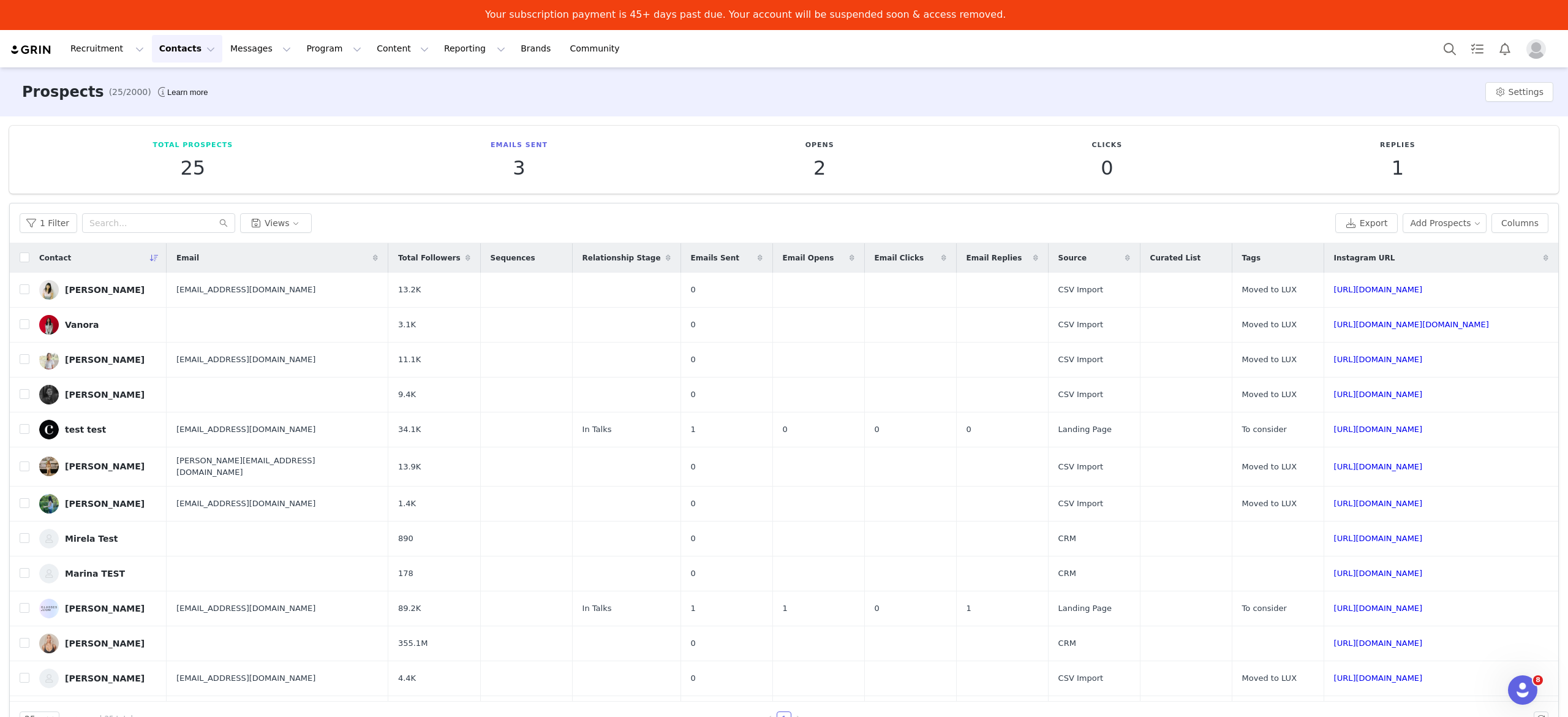
click at [190, 59] on button "Contacts Contacts" at bounding box center [187, 49] width 70 height 28
click at [197, 127] on div "Applicants" at bounding box center [188, 130] width 82 height 13
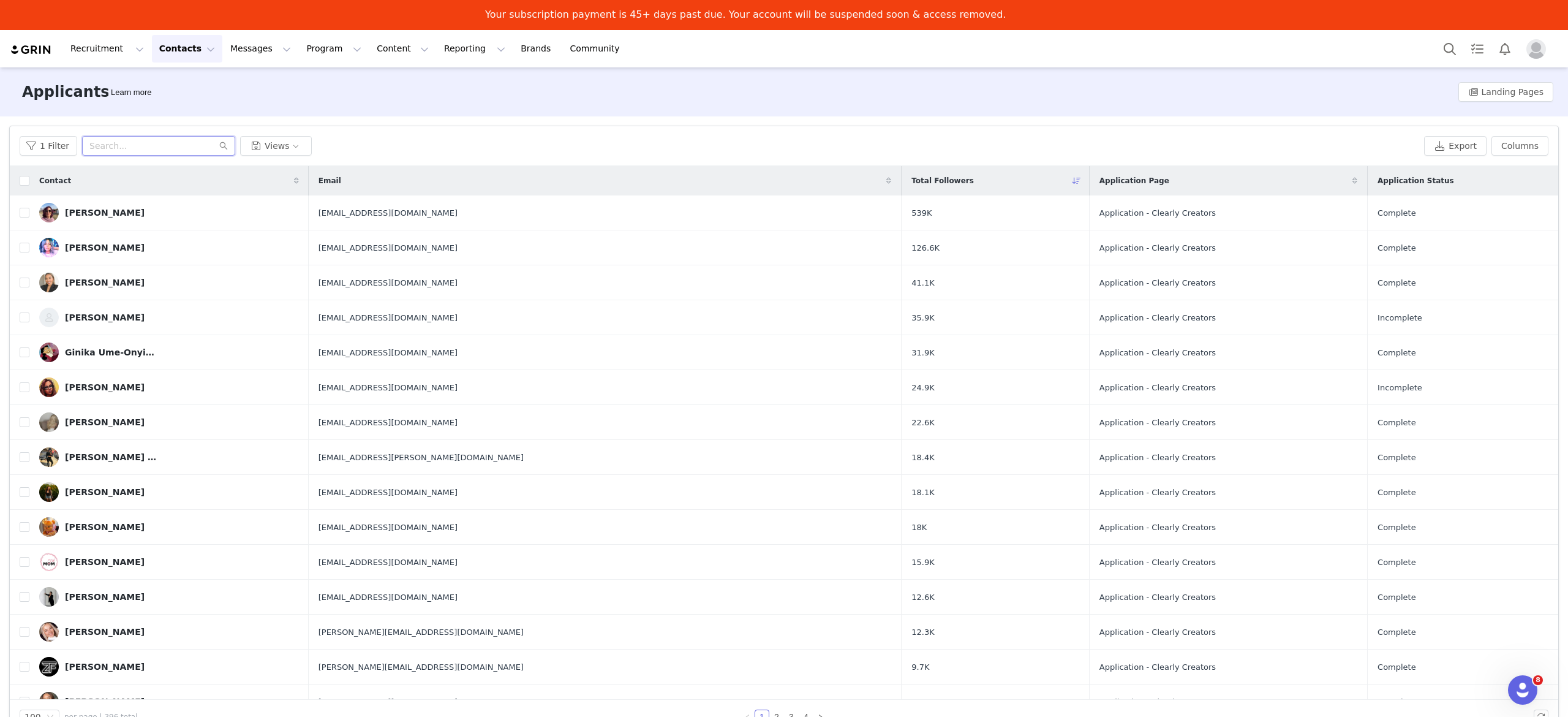
click at [157, 144] on input "text" at bounding box center [158, 146] width 153 height 19
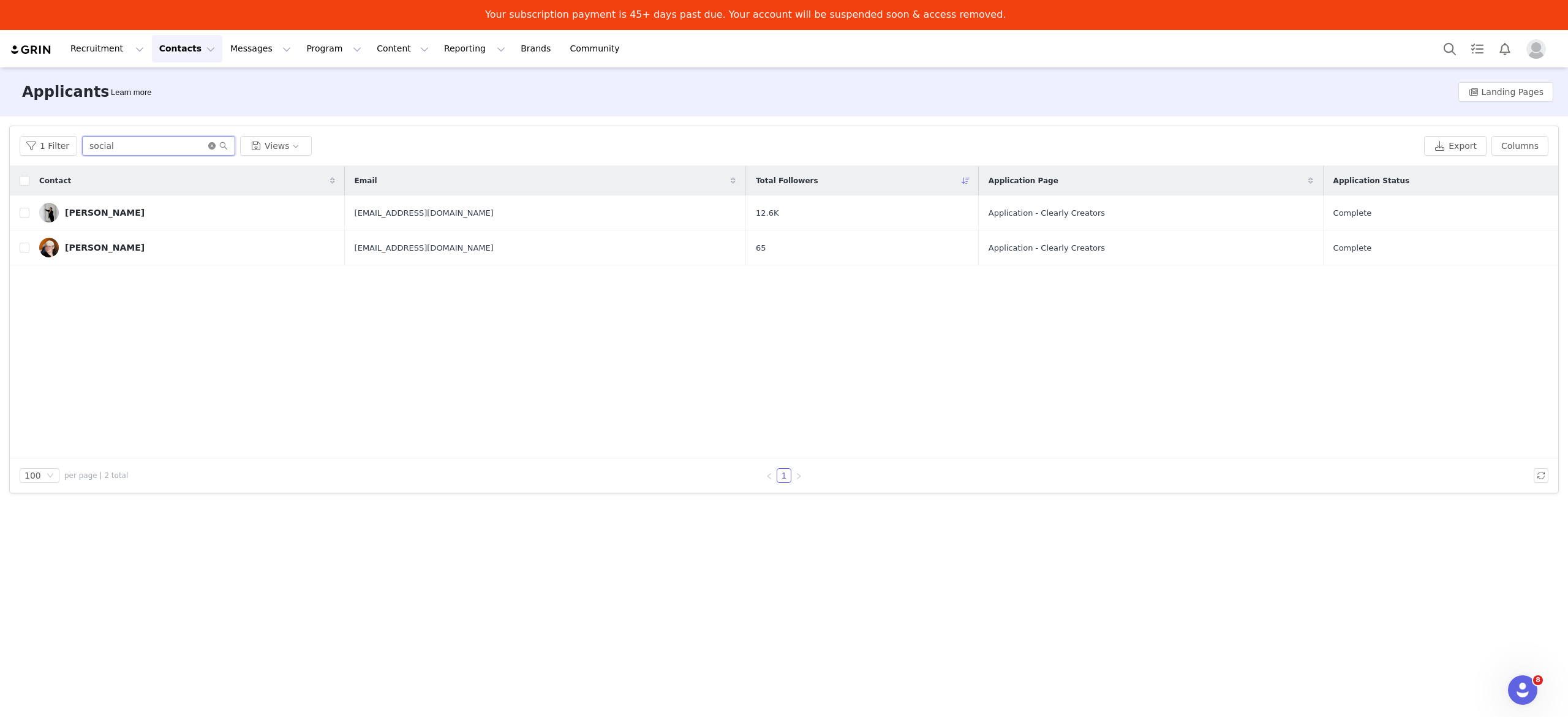
type input "social"
click at [208, 147] on icon "icon: close-circle" at bounding box center [212, 146] width 7 height 7
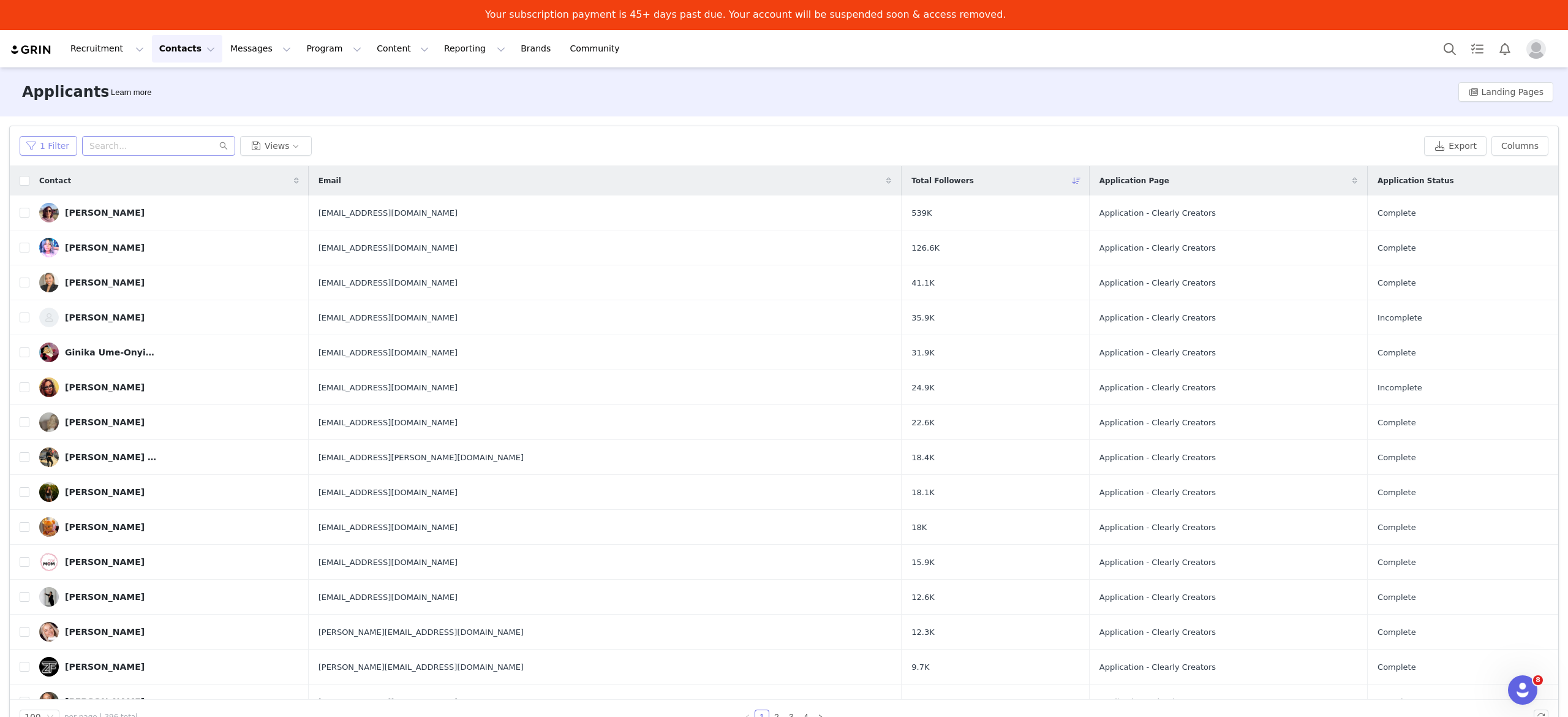
click at [42, 149] on button "1 Filter" at bounding box center [48, 146] width 57 height 19
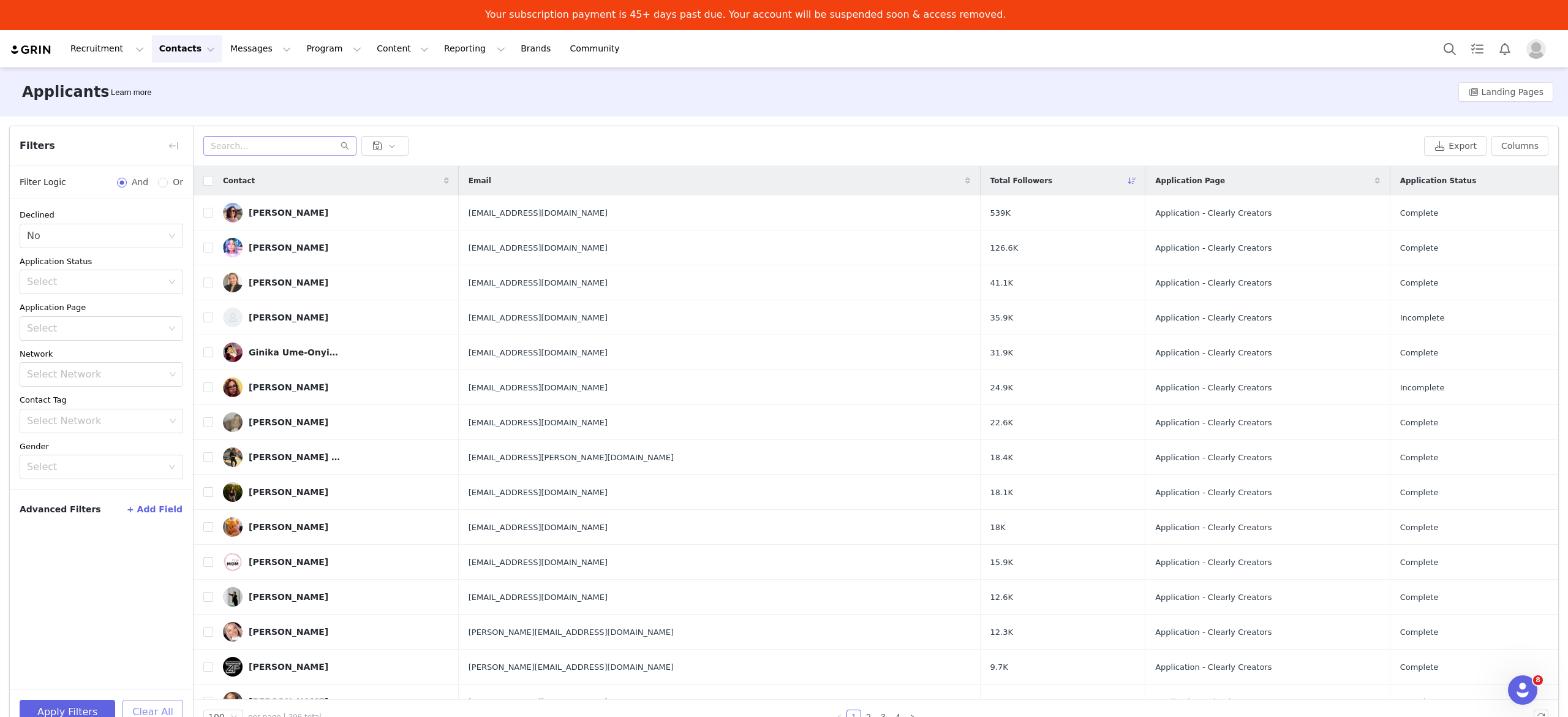
click at [153, 711] on button "Clear All" at bounding box center [153, 711] width 61 height 25
click at [176, 149] on button "button" at bounding box center [173, 146] width 19 height 19
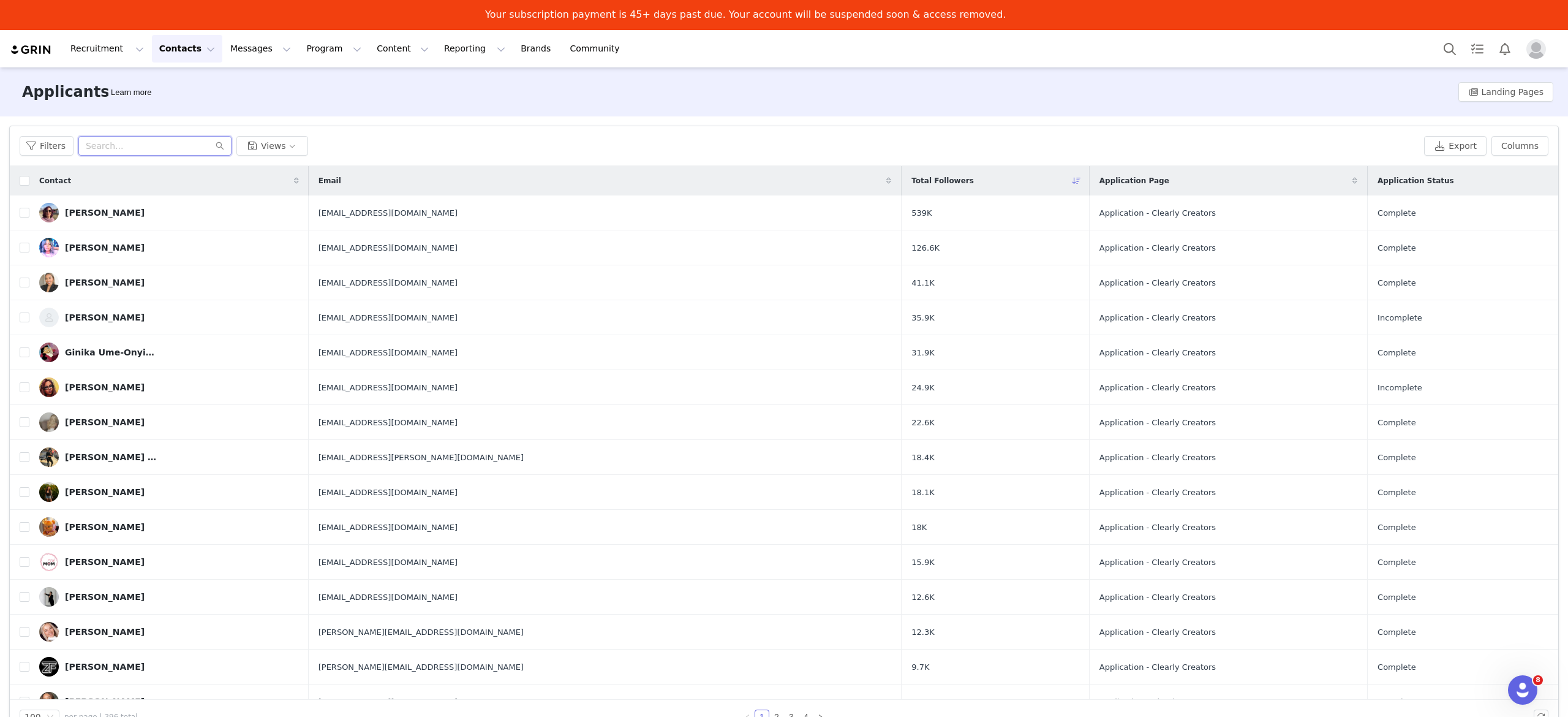
click at [174, 142] on input "text" at bounding box center [155, 146] width 153 height 19
click at [285, 148] on button "Views" at bounding box center [273, 146] width 72 height 19
click at [1531, 146] on button "Columns" at bounding box center [1520, 146] width 57 height 19
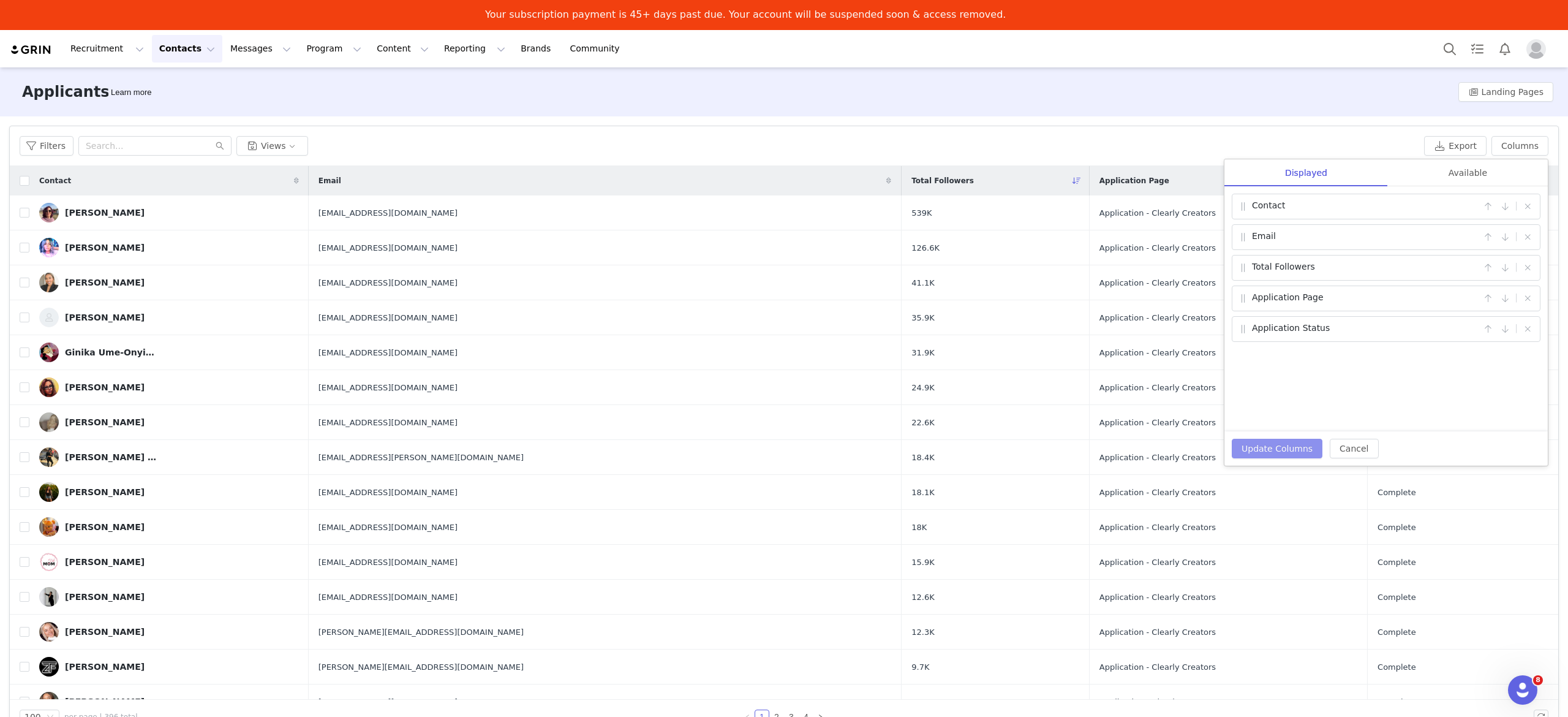
click at [1268, 453] on button "Update Columns" at bounding box center [1277, 448] width 90 height 19
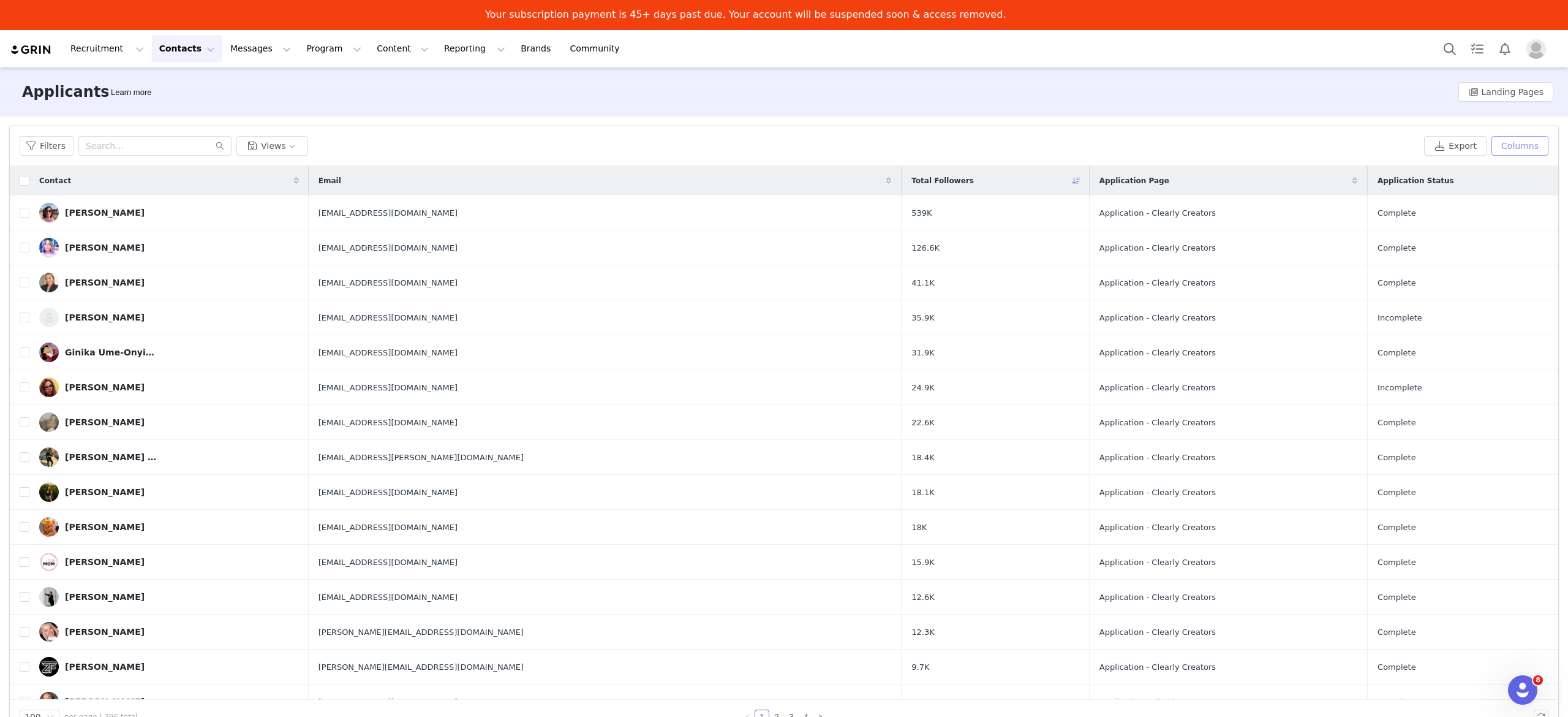
click at [1524, 149] on button "Columns" at bounding box center [1520, 146] width 57 height 19
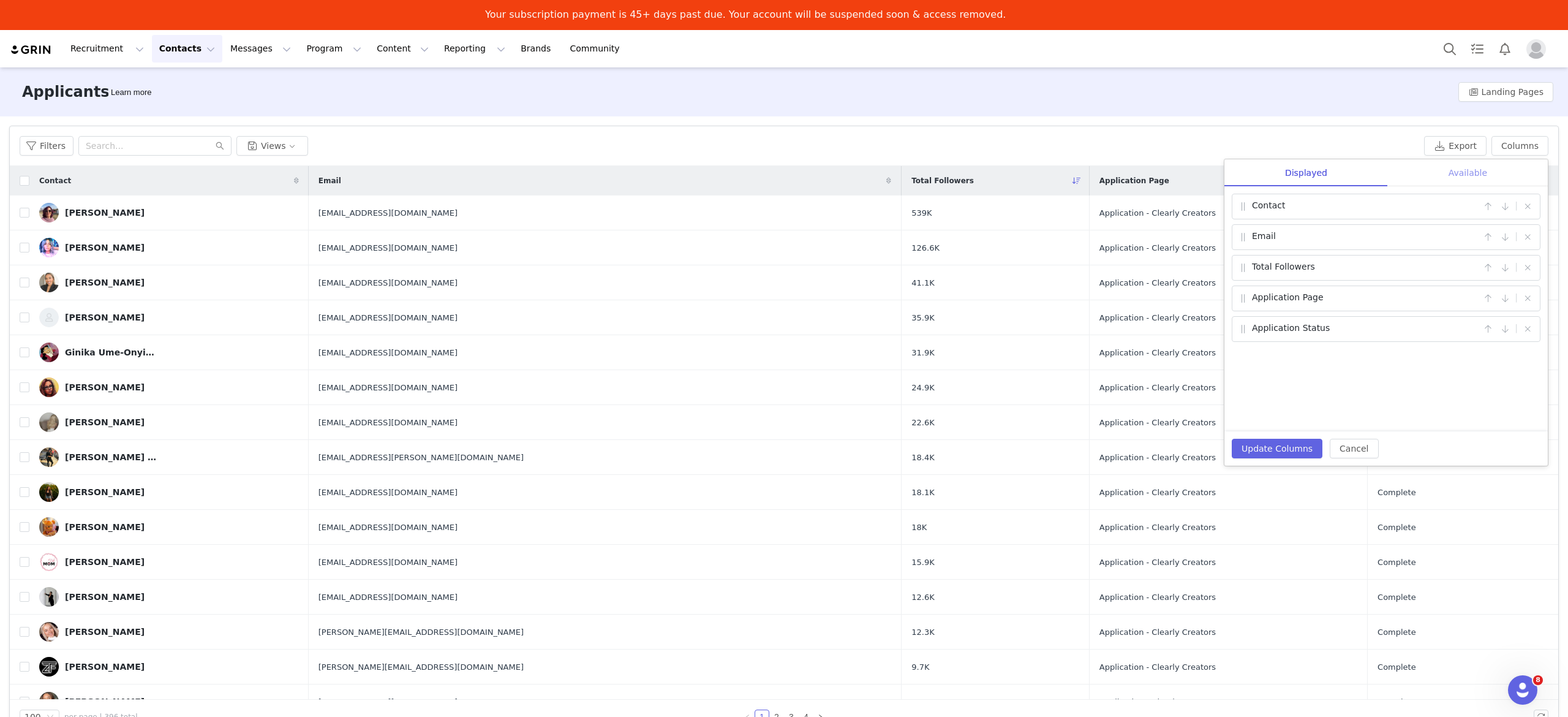
click at [1464, 174] on div "Available" at bounding box center [1469, 173] width 160 height 28
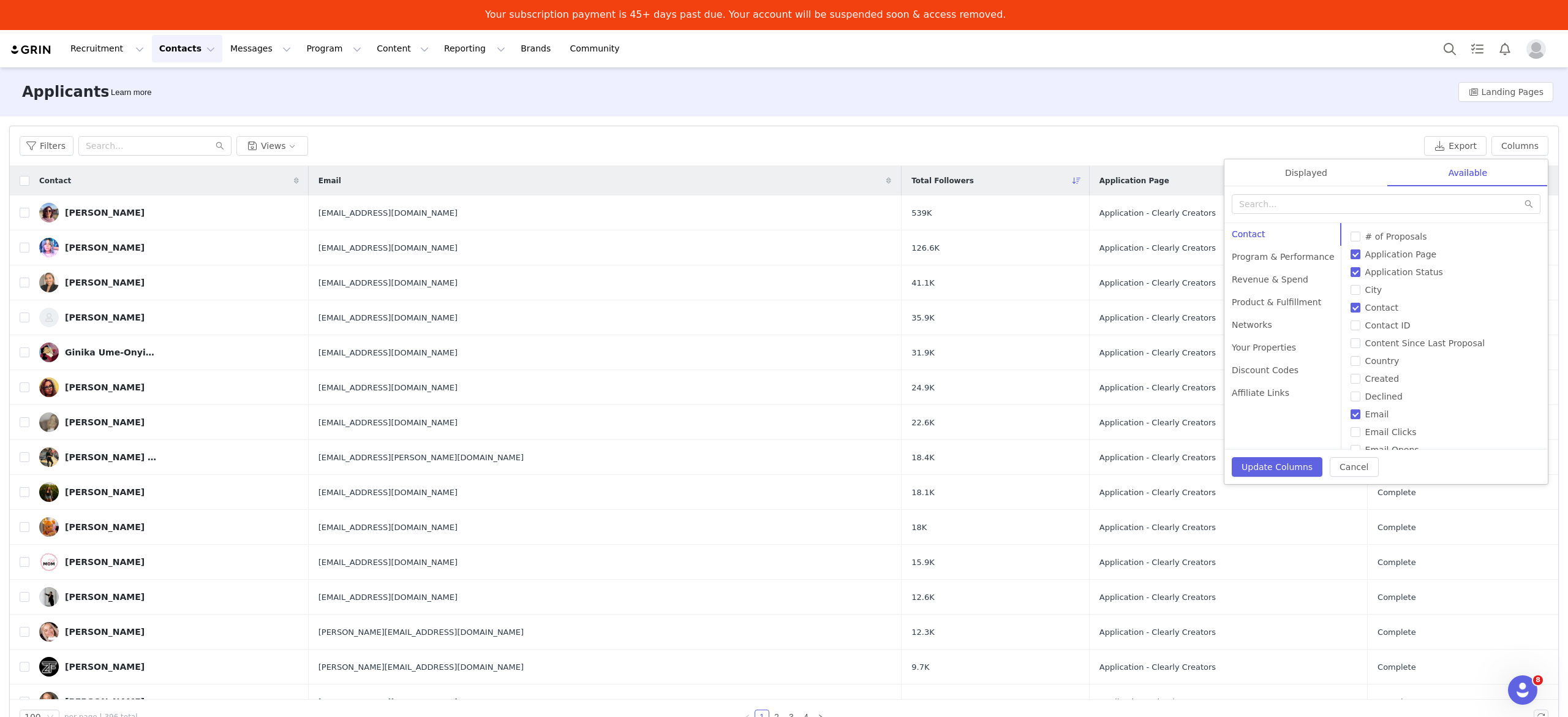
click at [1351, 253] on input "Application Page" at bounding box center [1355, 254] width 10 height 10
checkbox input "false"
click at [1351, 272] on input "Application Status" at bounding box center [1355, 272] width 10 height 10
checkbox input "false"
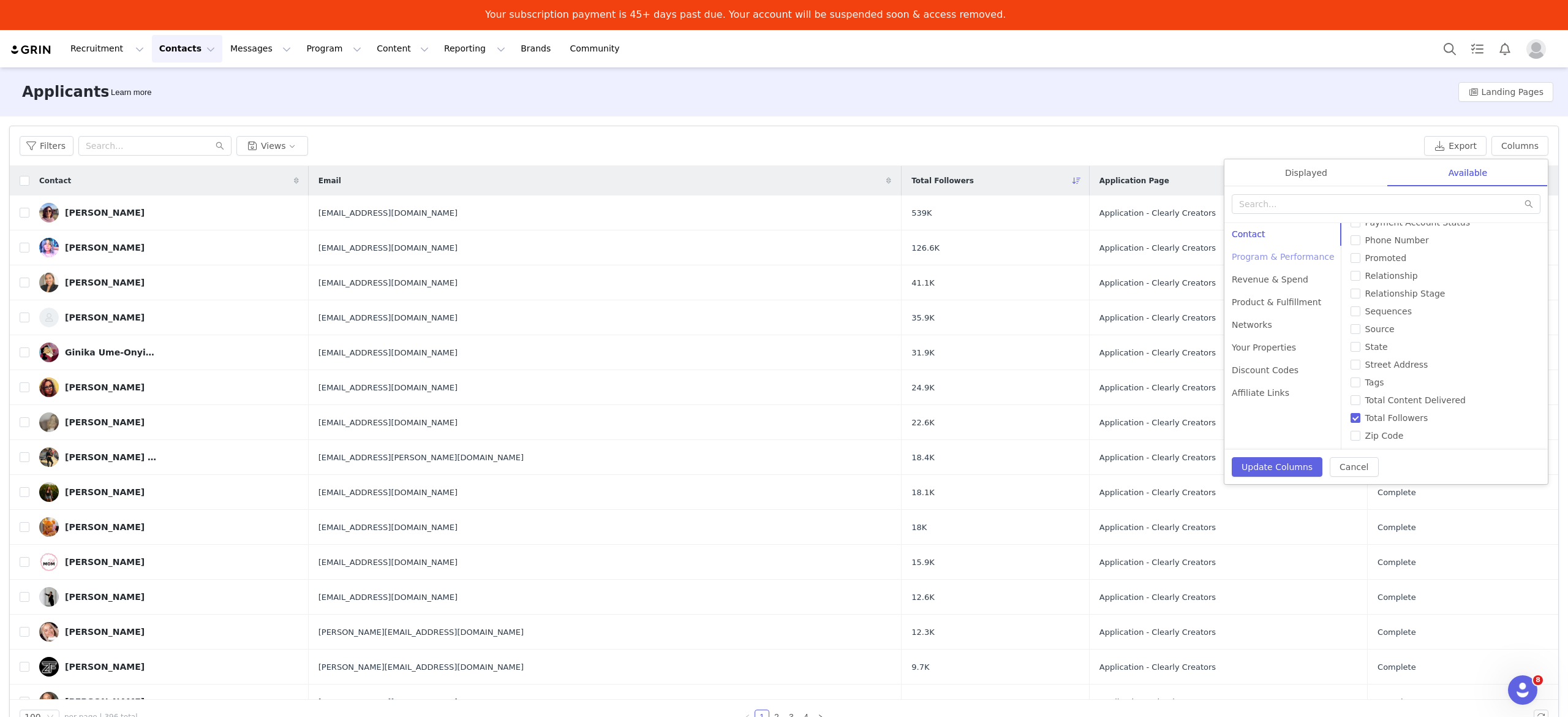
click at [1299, 259] on div "Program & Performance" at bounding box center [1283, 257] width 118 height 23
click at [1278, 278] on div "Revenue & Spend" at bounding box center [1283, 279] width 118 height 23
click at [1285, 297] on div "Product & Fulfillment" at bounding box center [1283, 302] width 118 height 23
click at [1275, 321] on div "Networks" at bounding box center [1283, 324] width 118 height 23
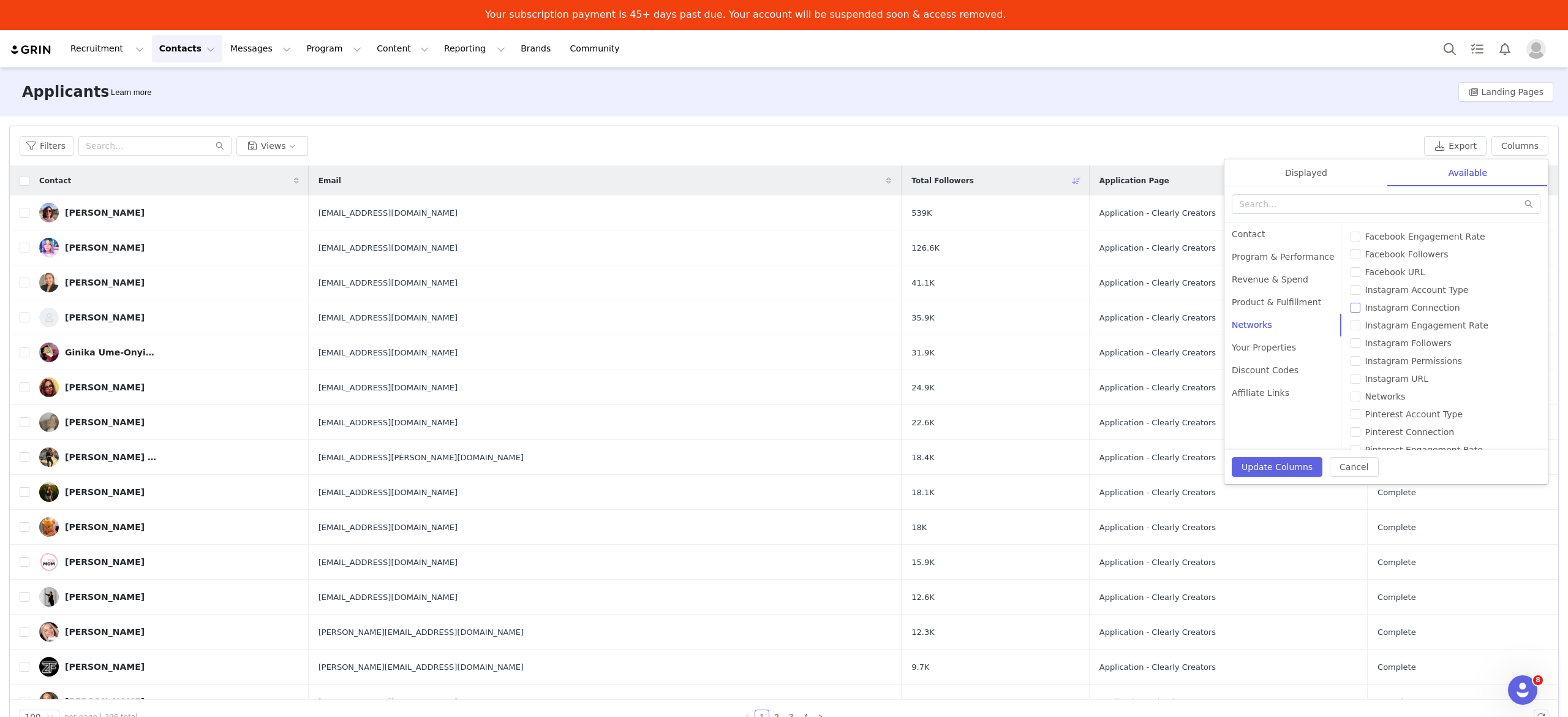
click at [1351, 304] on input "Instagram Connection" at bounding box center [1355, 307] width 10 height 10
checkbox input "true"
click at [1404, 394] on span "TikTok Connection" at bounding box center [1404, 398] width 88 height 10
click at [1361, 394] on input "TikTok Connection" at bounding box center [1355, 398] width 10 height 10
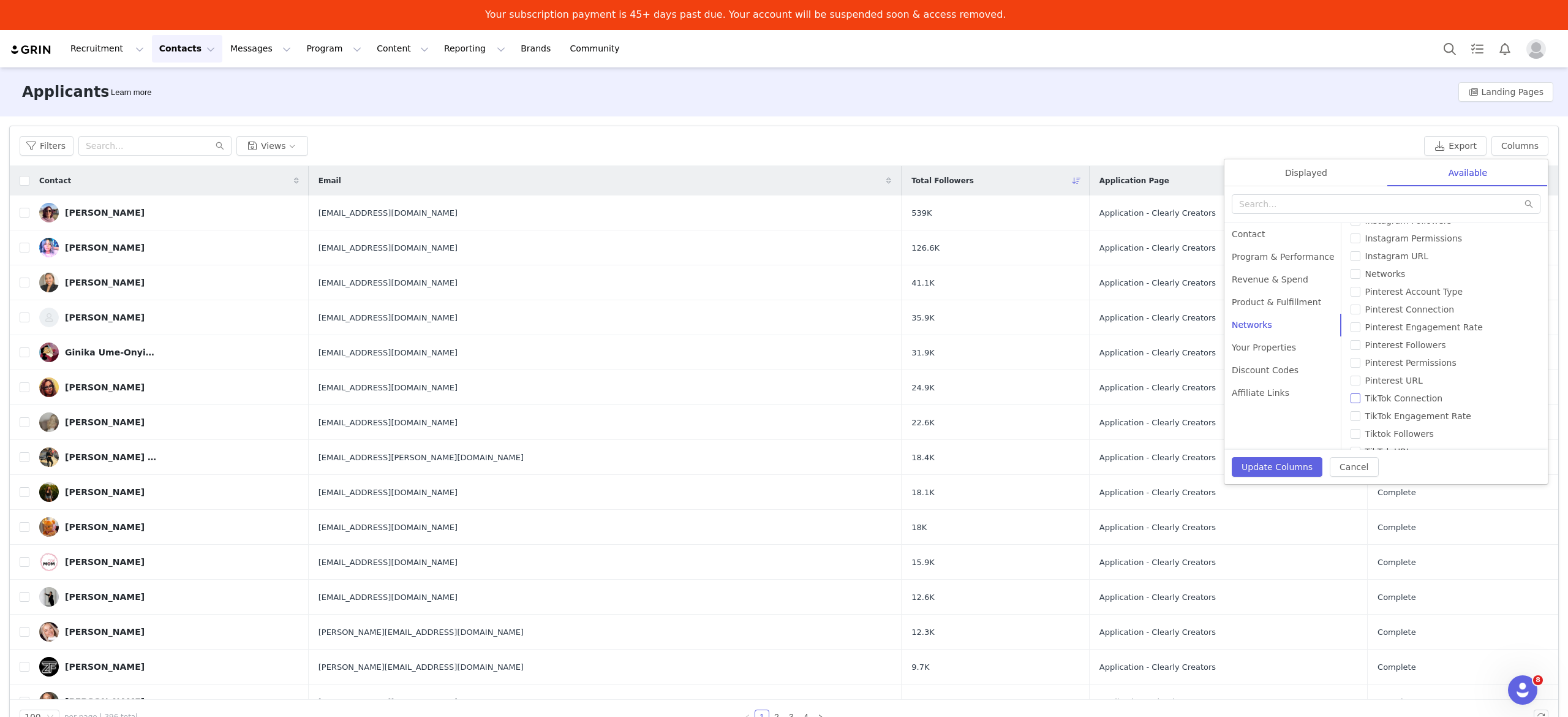
checkbox input "true"
click at [1258, 346] on div "Your Properties" at bounding box center [1283, 347] width 118 height 23
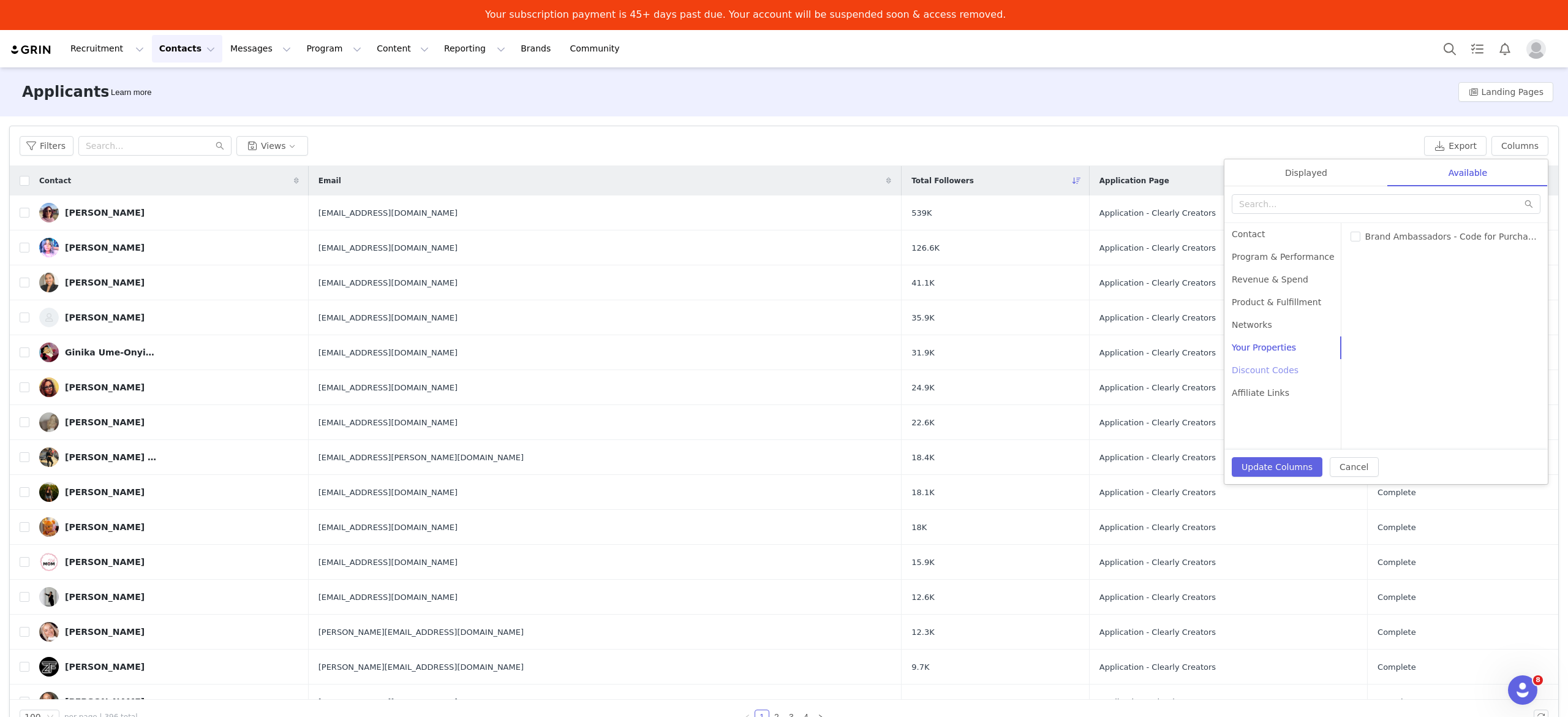
click at [1281, 372] on div "Discount Codes" at bounding box center [1283, 370] width 118 height 23
click at [1280, 389] on div "Affiliate Links" at bounding box center [1283, 393] width 118 height 23
click at [1246, 237] on div "Contact" at bounding box center [1283, 234] width 118 height 23
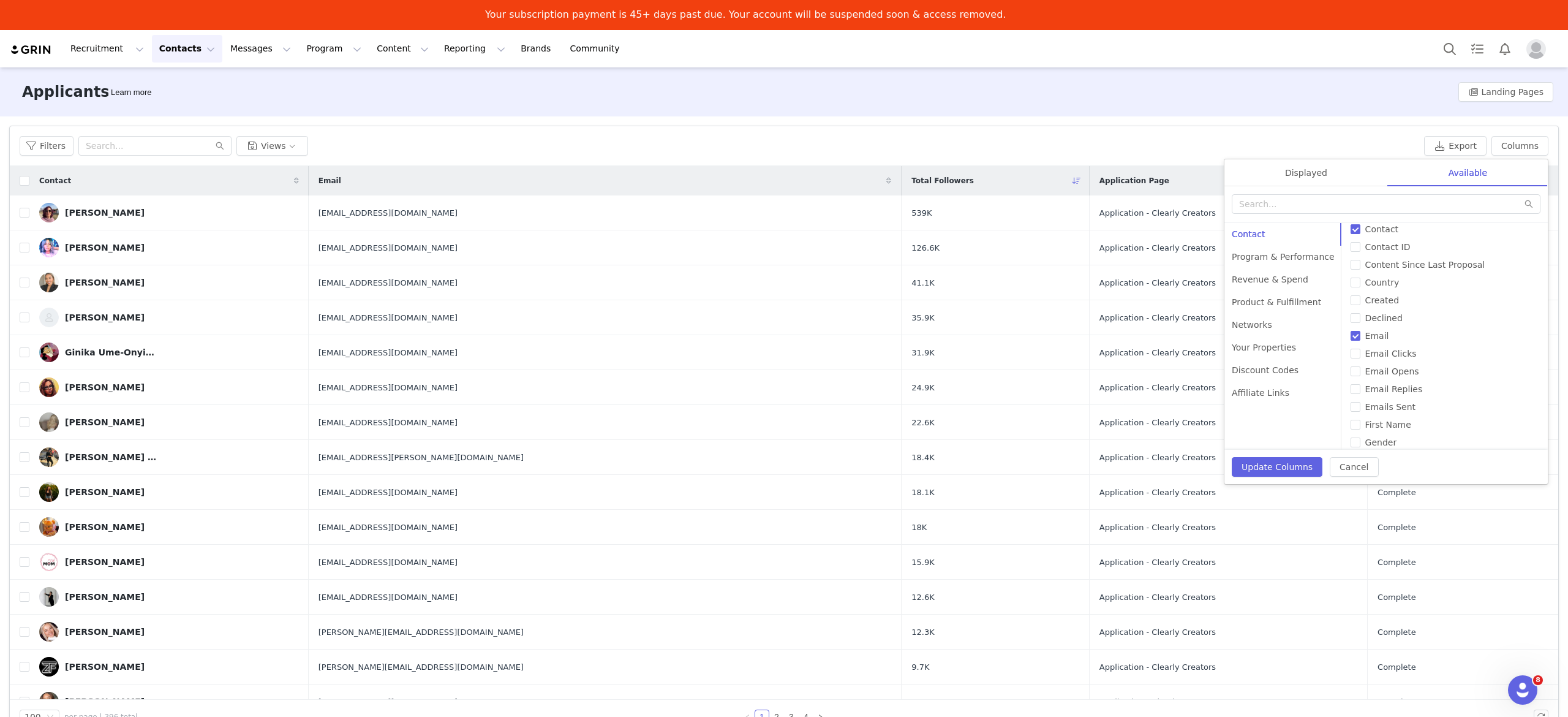
scroll to position [85, 0]
click at [1351, 293] on input "Created" at bounding box center [1355, 294] width 10 height 10
checkbox input "true"
click at [1293, 471] on button "Update Columns" at bounding box center [1277, 466] width 90 height 19
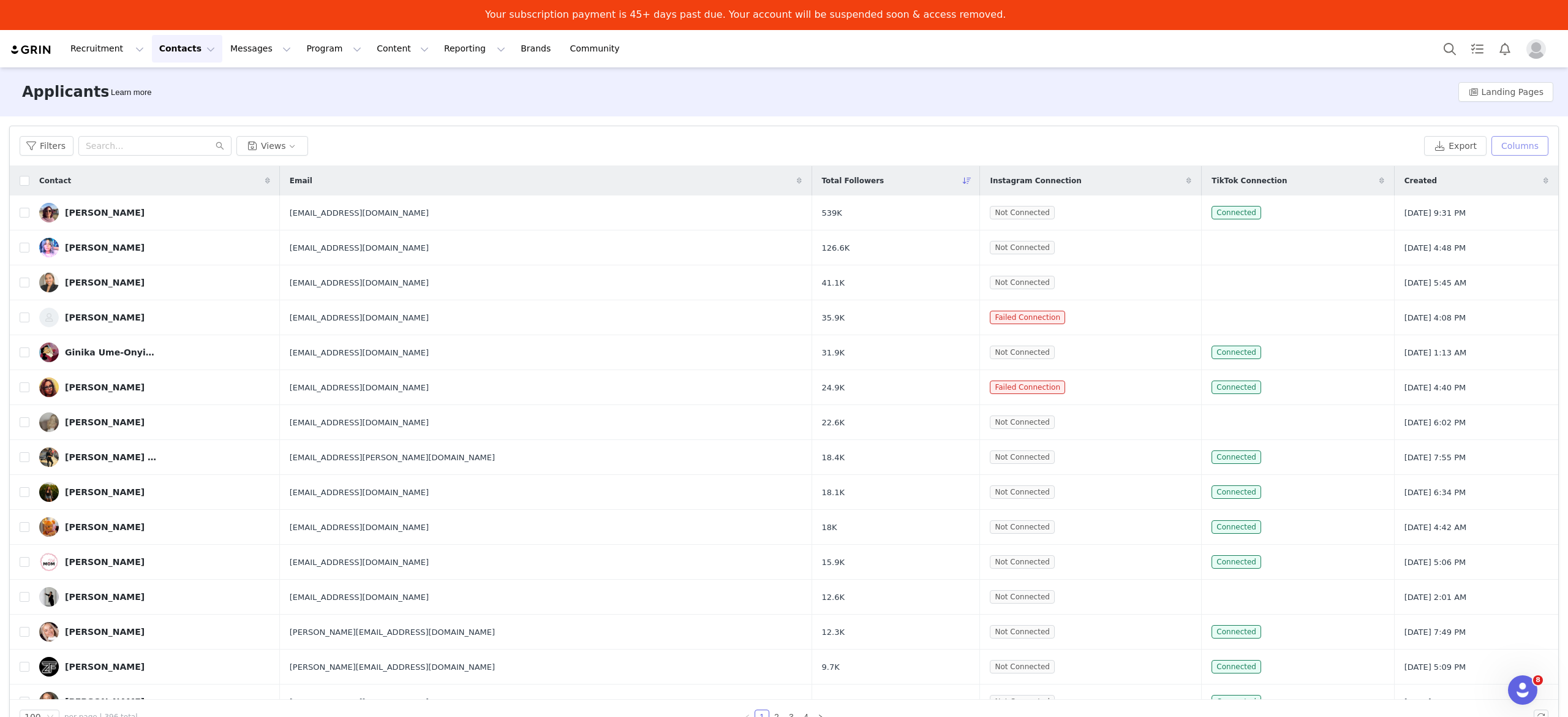
click at [1519, 145] on button "Columns" at bounding box center [1520, 146] width 57 height 19
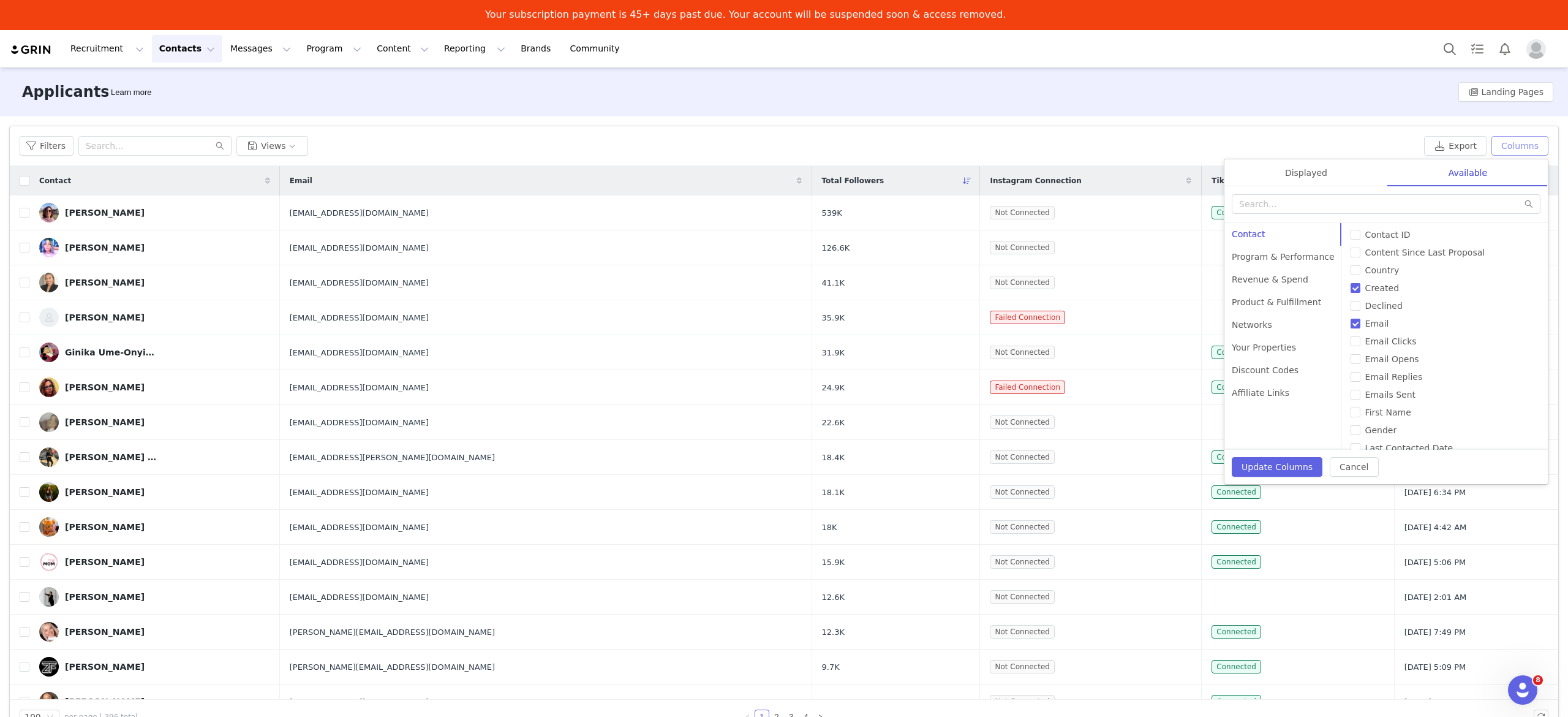
scroll to position [0, 0]
click at [1278, 259] on div "Program & Performance" at bounding box center [1283, 257] width 118 height 23
click at [1268, 323] on div "Networks" at bounding box center [1283, 324] width 118 height 23
click at [1351, 309] on input "Instagram Connection" at bounding box center [1355, 307] width 10 height 10
checkbox input "false"
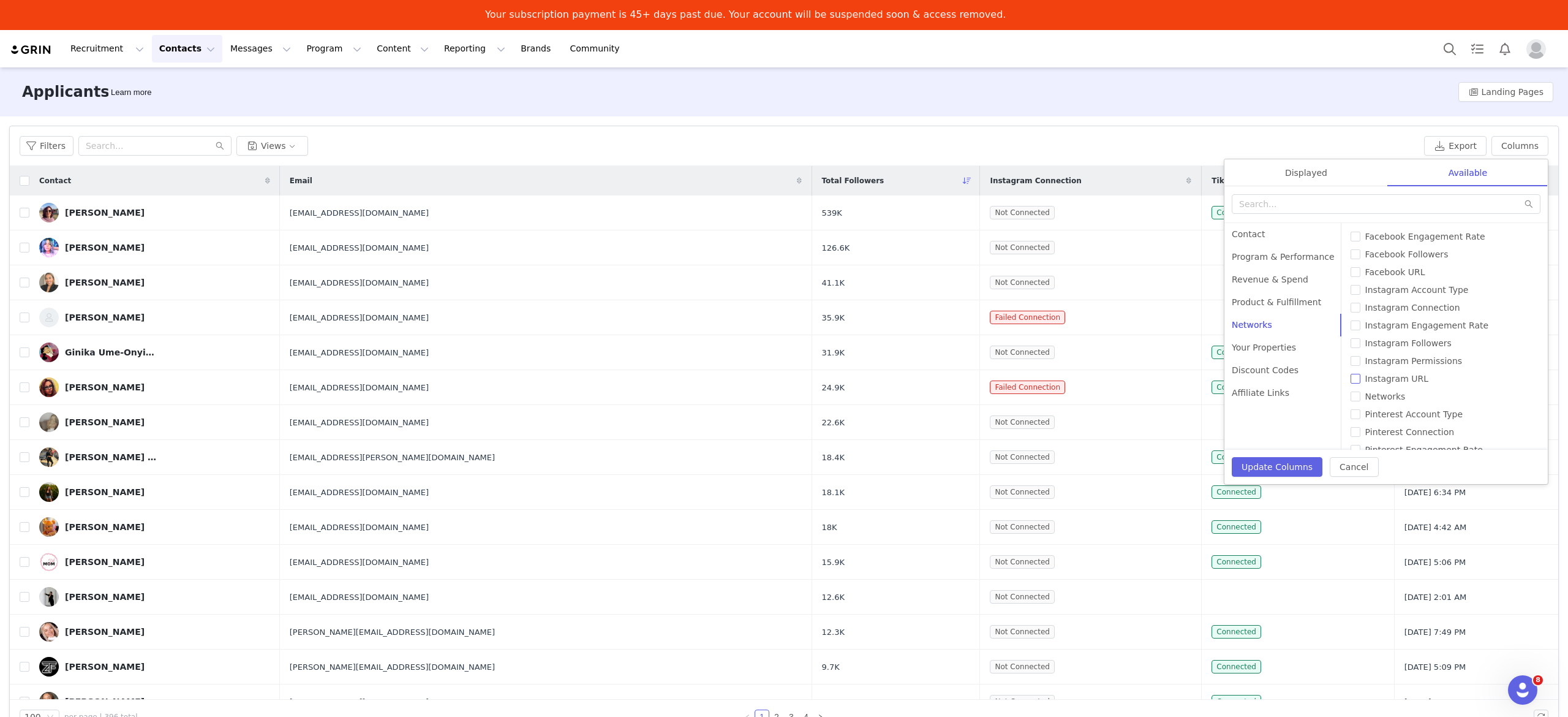
click at [1351, 380] on input "Instagram URL" at bounding box center [1355, 379] width 10 height 10
checkbox input "true"
click at [1351, 278] on input "TikTok Connection" at bounding box center [1355, 276] width 10 height 10
checkbox input "false"
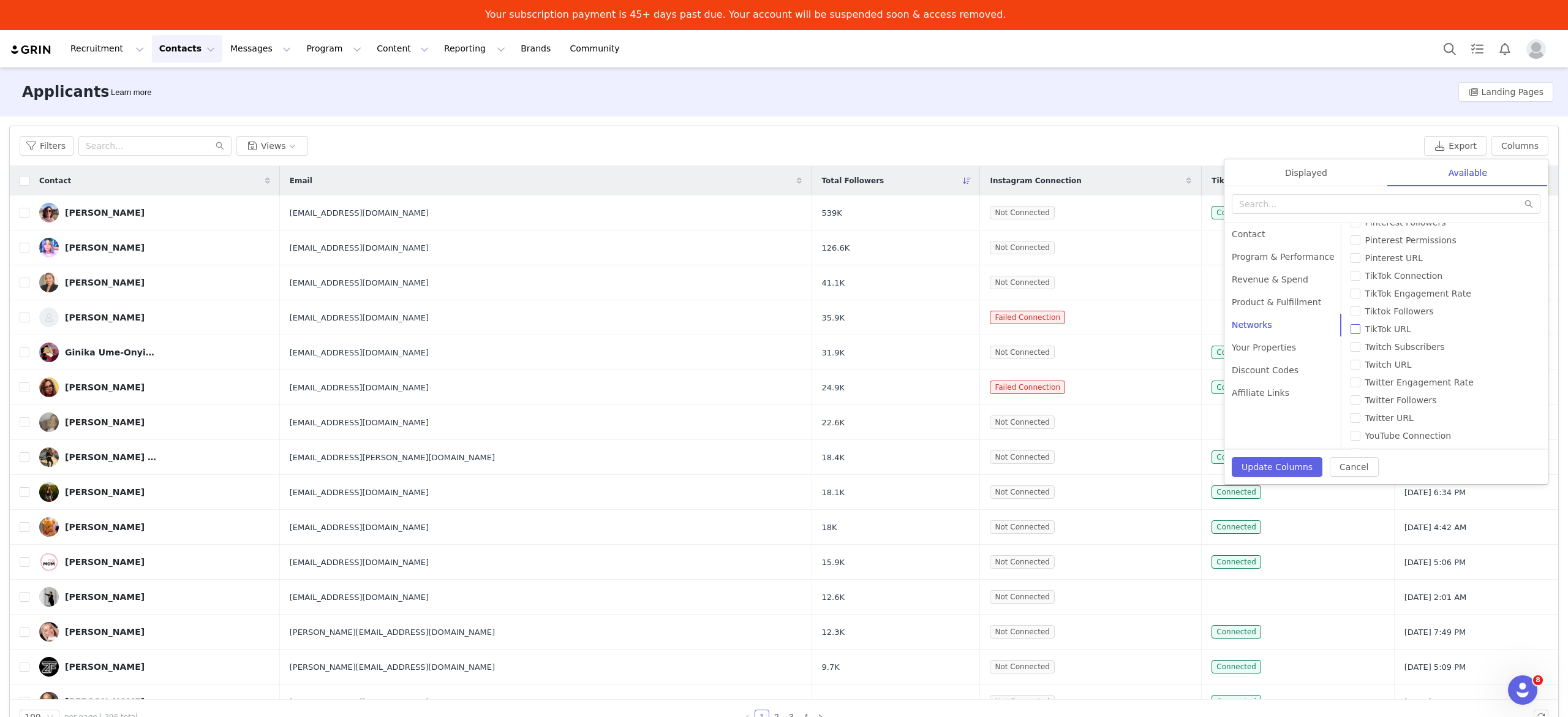
click at [1351, 326] on input "TikTok URL" at bounding box center [1355, 329] width 10 height 10
checkbox input "true"
click at [1289, 472] on button "Update Columns" at bounding box center [1277, 466] width 90 height 19
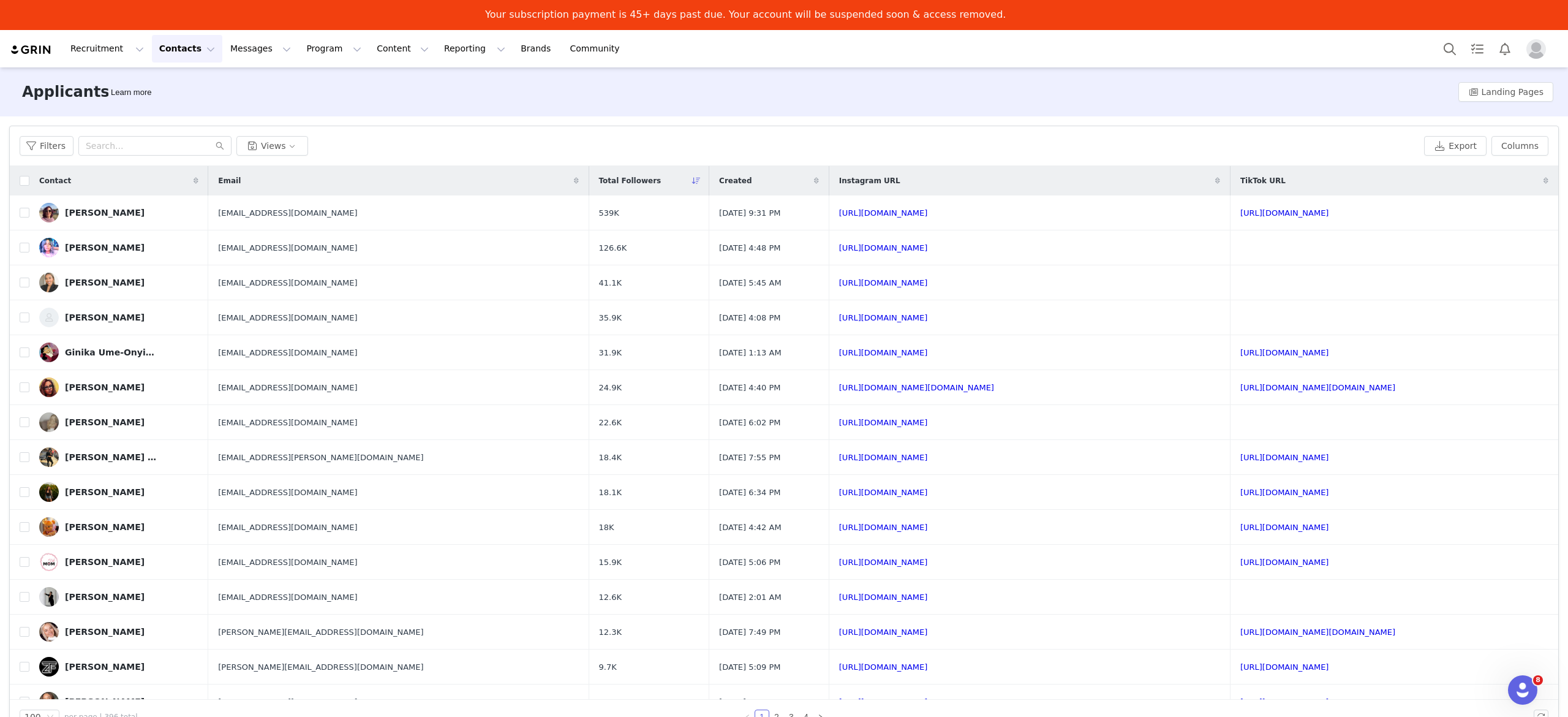
click at [824, 182] on span at bounding box center [816, 181] width 15 height 15
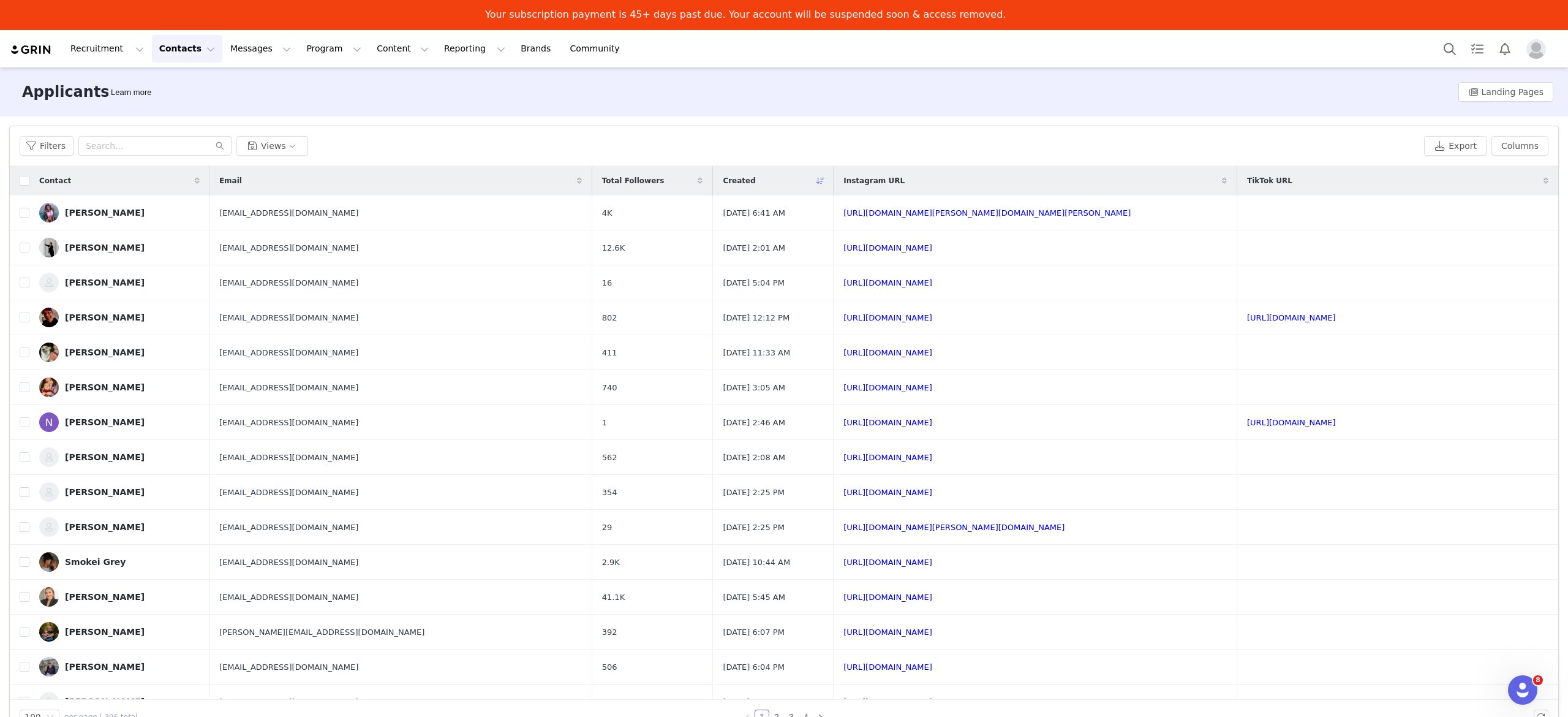
click at [98, 213] on div "[PERSON_NAME]" at bounding box center [104, 212] width 79 height 10
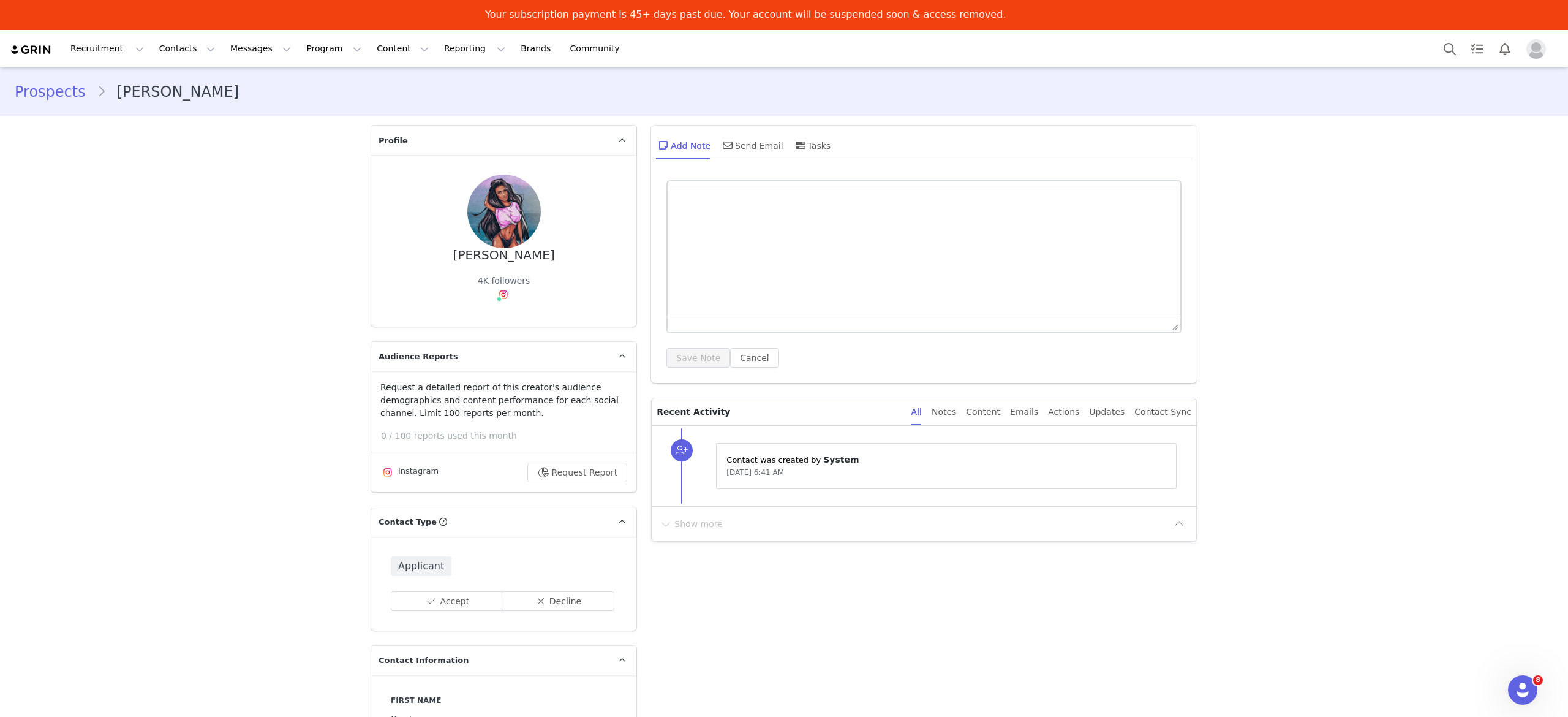
type input "+1 (United States)"
click at [486, 319] on link "@kay.erinn" at bounding box center [491, 327] width 135 height 23
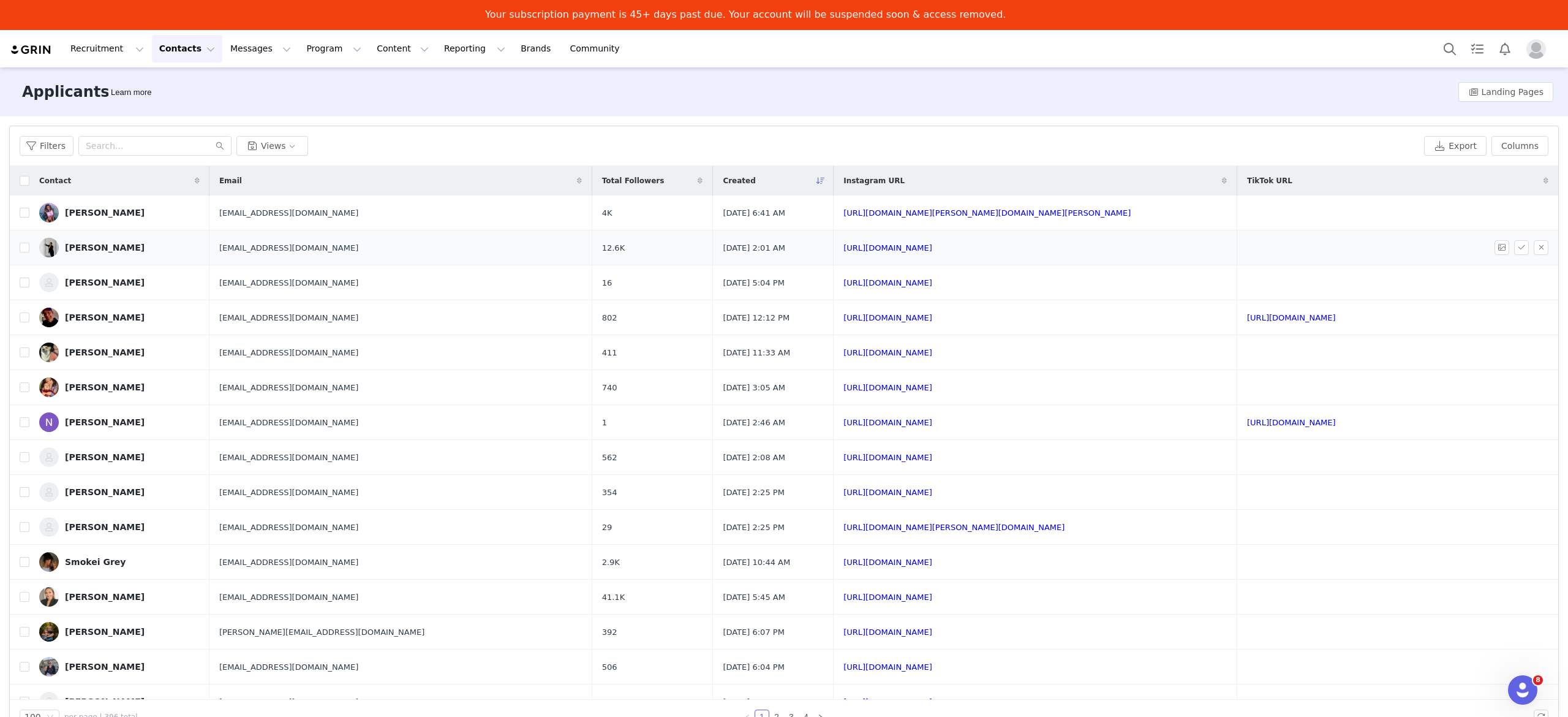
click at [930, 254] on td "[URL][DOMAIN_NAME]" at bounding box center [1036, 248] width 404 height 35
click at [931, 250] on link "[URL][DOMAIN_NAME]" at bounding box center [887, 248] width 88 height 9
click at [97, 248] on div "[PERSON_NAME]" at bounding box center [104, 247] width 79 height 10
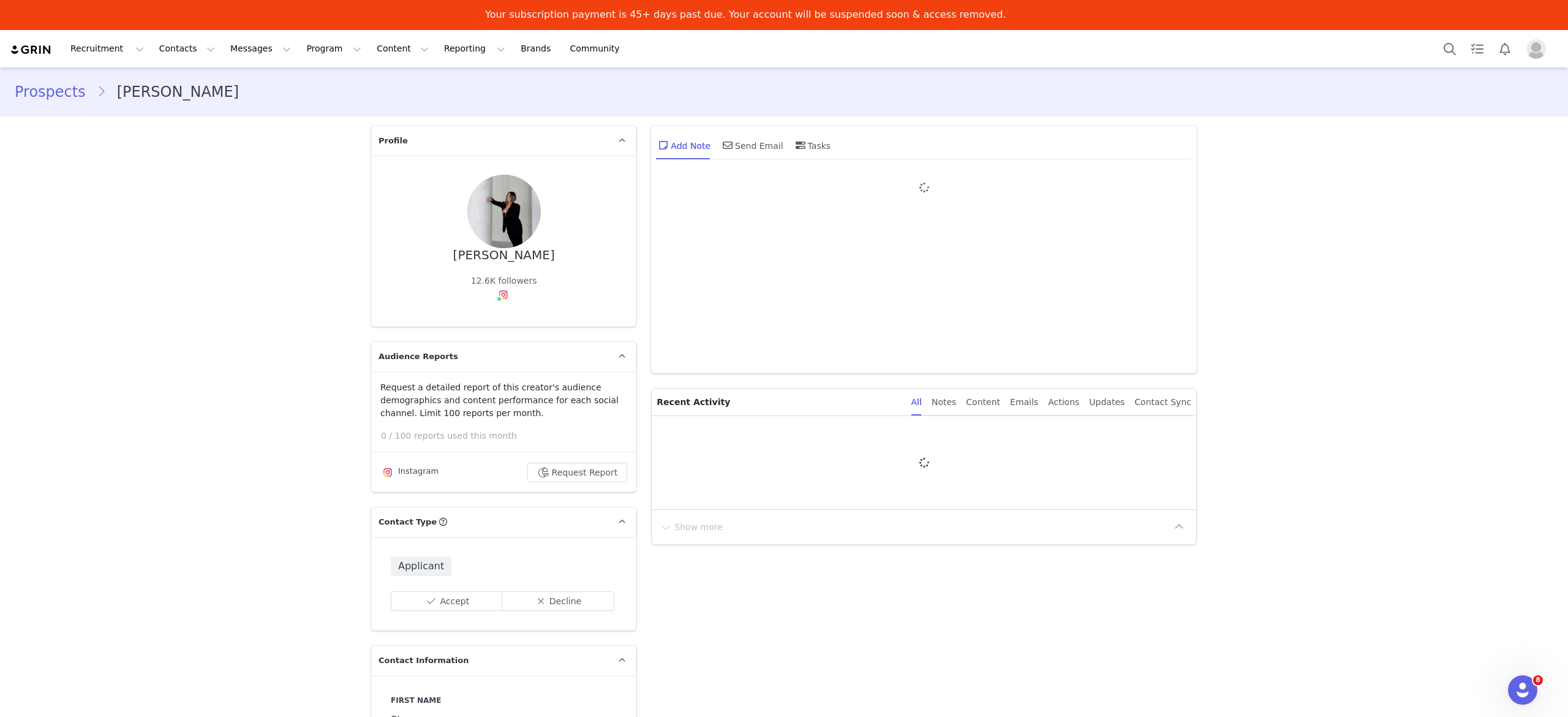
type input "+1 (United States)"
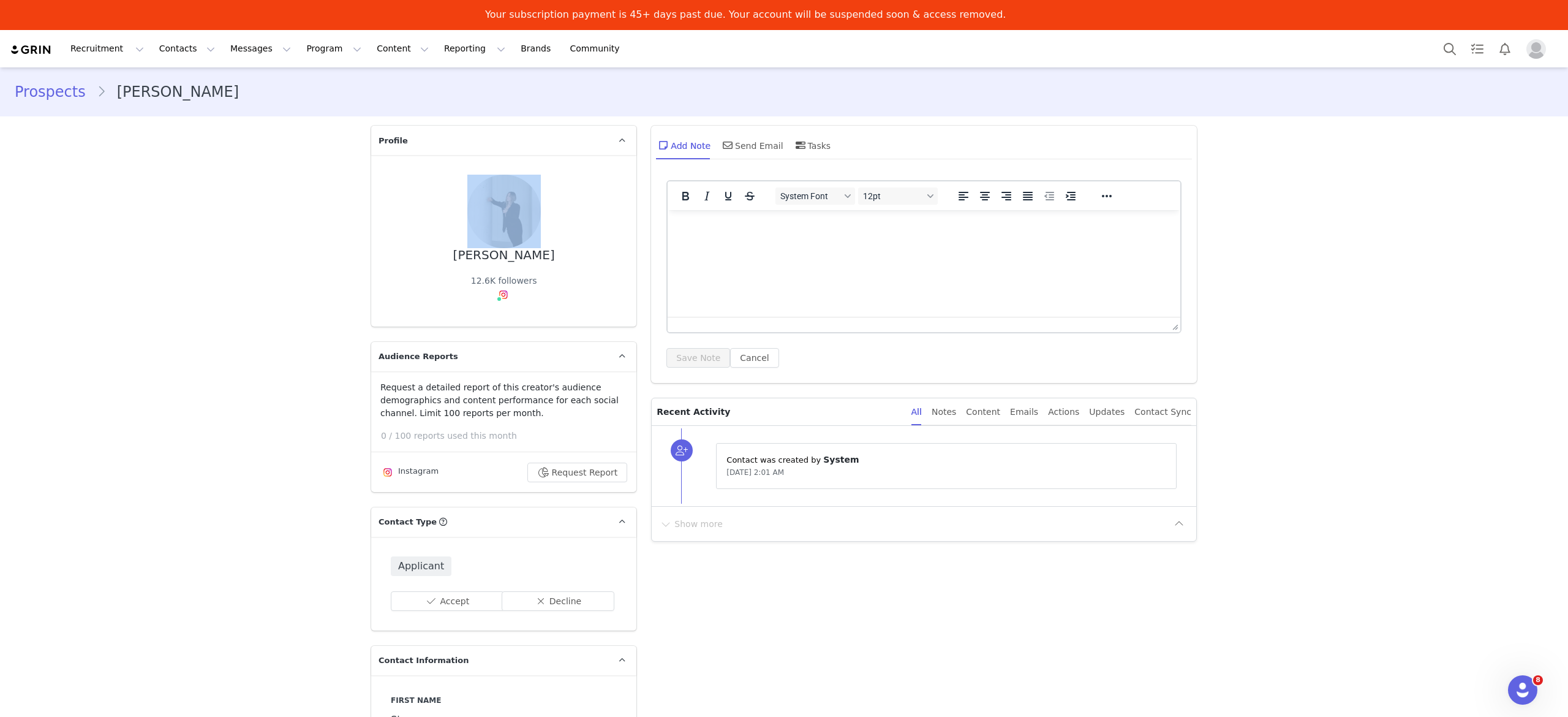
drag, startPoint x: 449, startPoint y: 259, endPoint x: 532, endPoint y: 253, distance: 83.2
click at [532, 253] on div "Sienna Faria 12.6K followers" at bounding box center [503, 241] width 226 height 133
click at [523, 259] on div "[PERSON_NAME]" at bounding box center [504, 254] width 101 height 14
drag, startPoint x: 528, startPoint y: 259, endPoint x: 451, endPoint y: 259, distance: 77.0
click at [451, 259] on div "Sienna Faria 12.6K followers" at bounding box center [503, 241] width 226 height 133
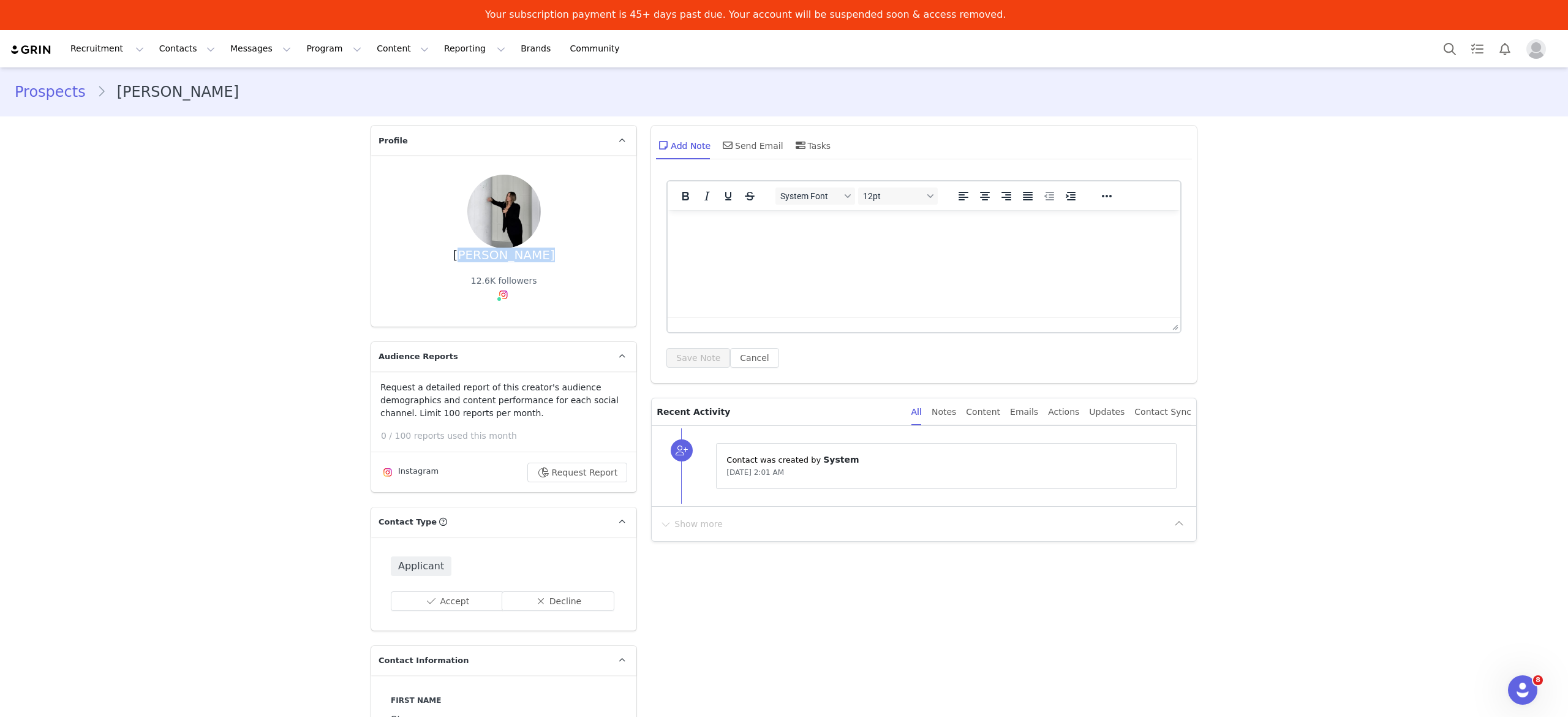
copy div "[PERSON_NAME]"
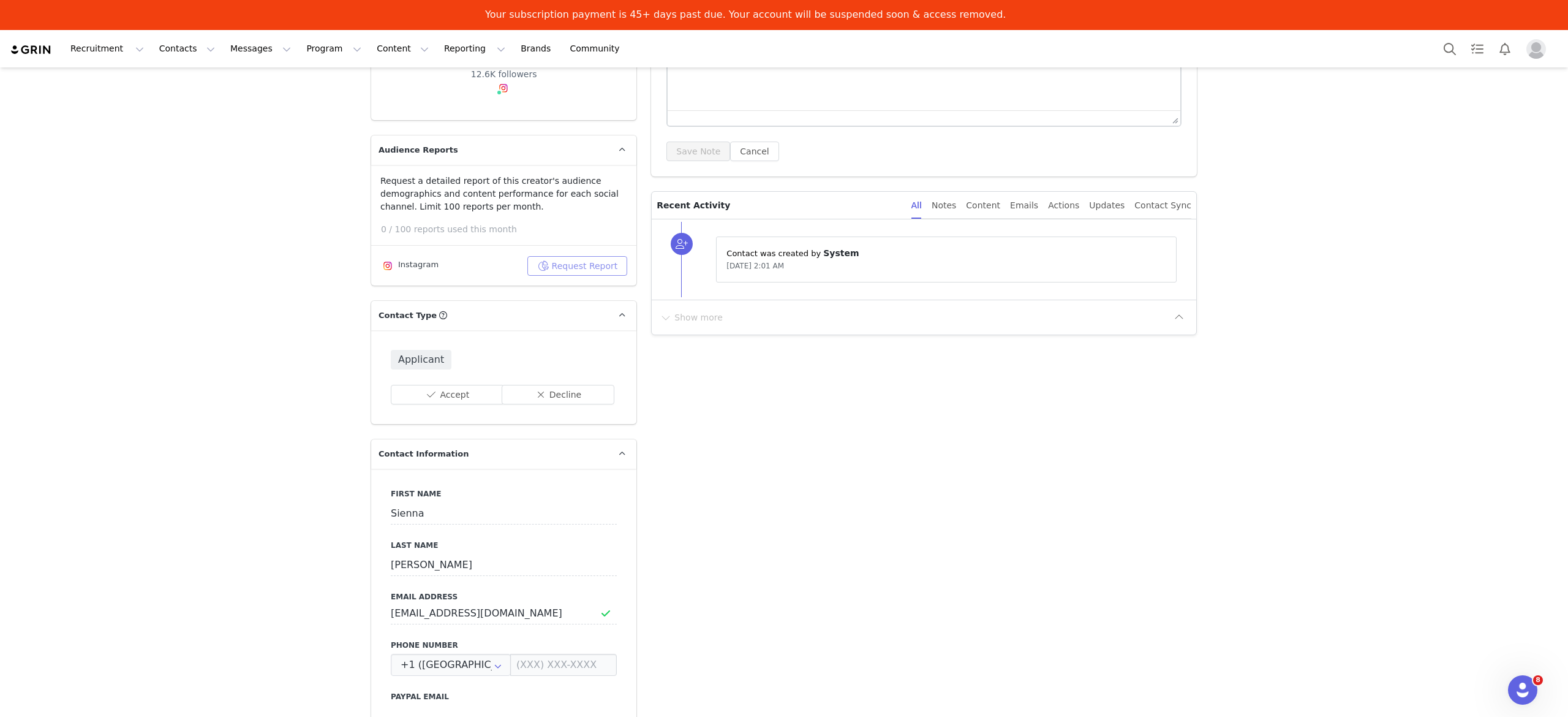
scroll to position [245, 0]
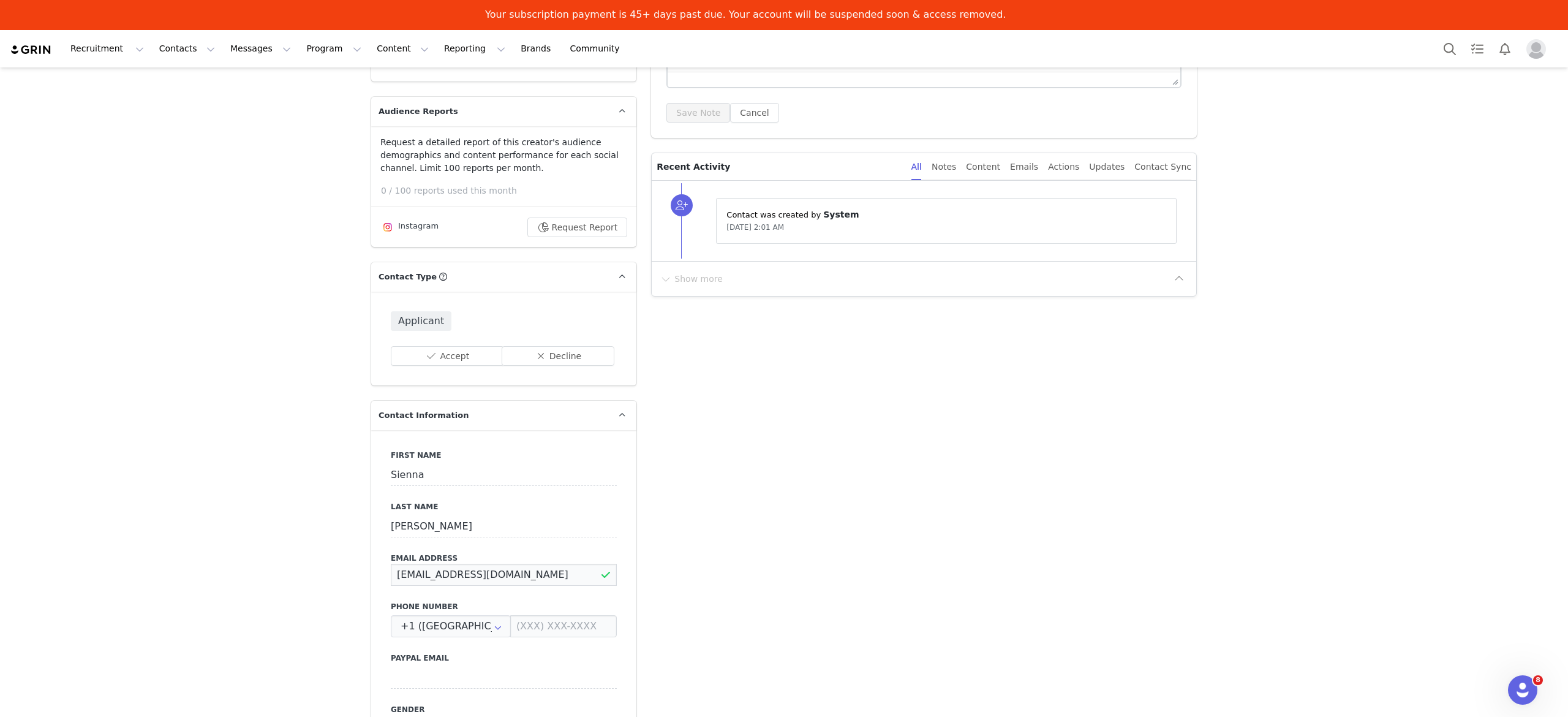
drag, startPoint x: 520, startPoint y: 572, endPoint x: 367, endPoint y: 566, distance: 153.1
click at [371, 566] on div "First Name Sienna Last Name Faria Email Address inquiries.siennafaria@gmail.com…" at bounding box center [504, 654] width 265 height 448
drag, startPoint x: 532, startPoint y: 575, endPoint x: 380, endPoint y: 571, distance: 152.1
click at [391, 576] on input "[EMAIL_ADDRESS][DOMAIN_NAME]" at bounding box center [503, 575] width 226 height 22
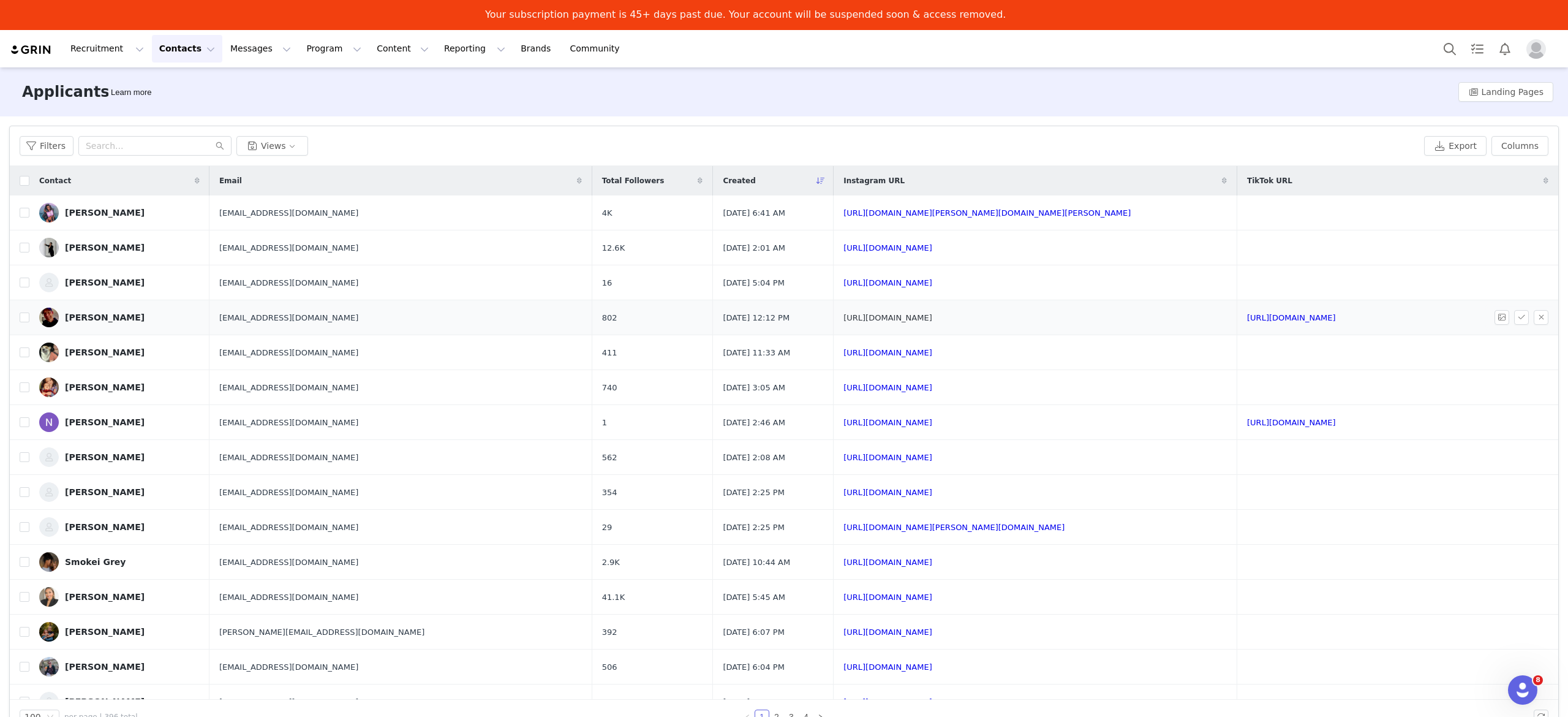
click at [919, 323] on link "[URL][DOMAIN_NAME]" at bounding box center [887, 318] width 88 height 9
click at [925, 353] on link "[URL][DOMAIN_NAME]" at bounding box center [887, 353] width 88 height 9
click at [932, 392] on link "[URL][DOMAIN_NAME]" at bounding box center [887, 388] width 88 height 9
click at [964, 217] on link "[URL][DOMAIN_NAME][PERSON_NAME][DOMAIN_NAME][PERSON_NAME]" at bounding box center [987, 213] width 287 height 9
click at [22, 252] on input "checkbox" at bounding box center [24, 247] width 10 height 10
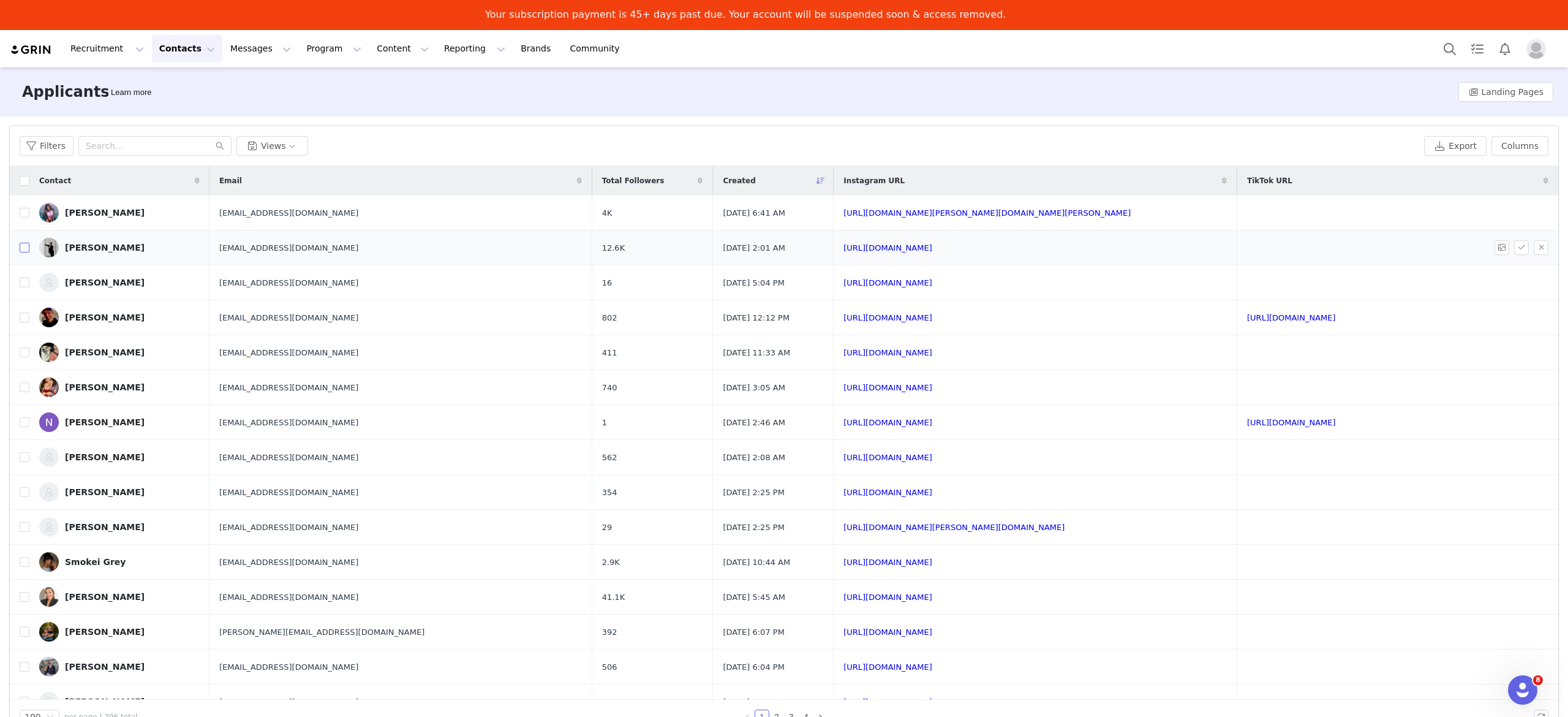
checkbox input "true"
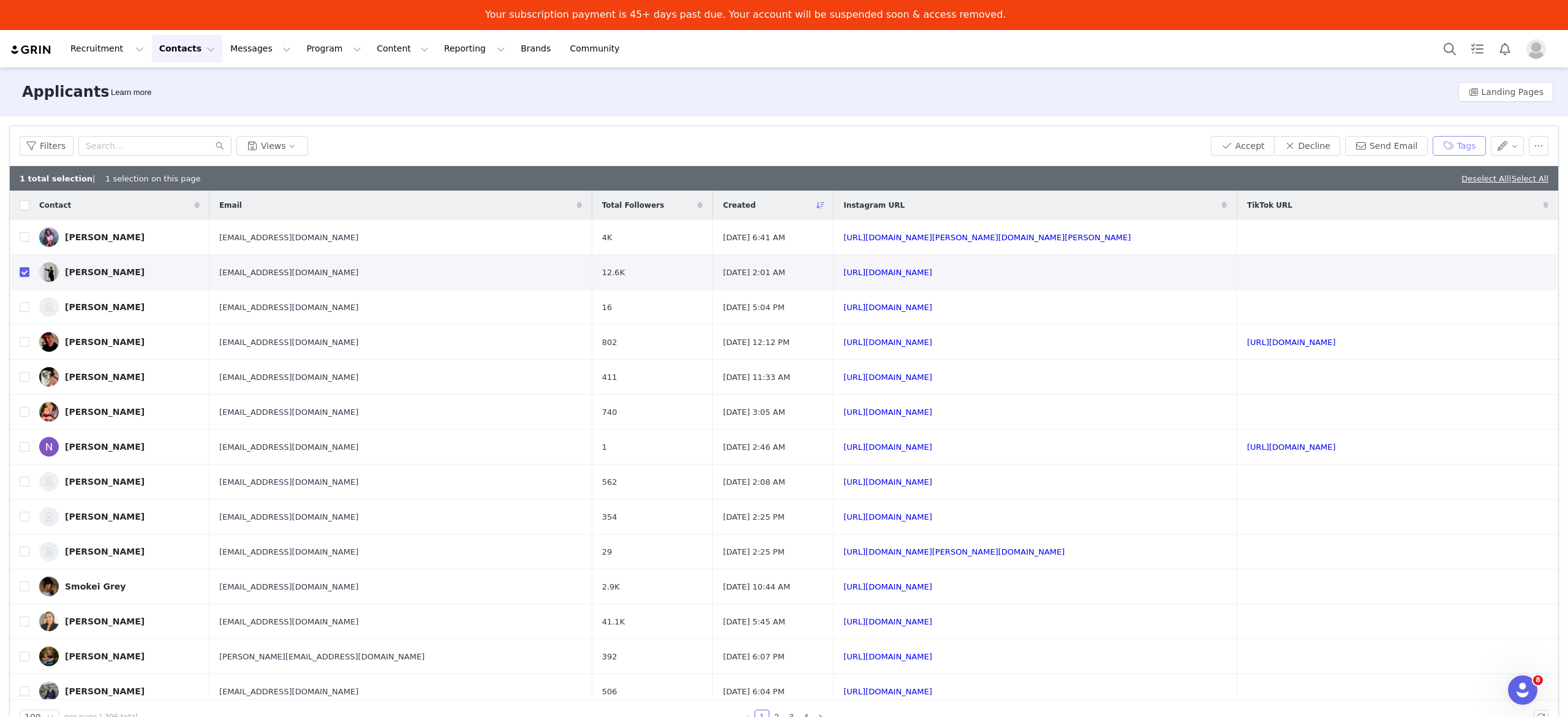
click at [1468, 147] on button "Tags" at bounding box center [1459, 146] width 53 height 19
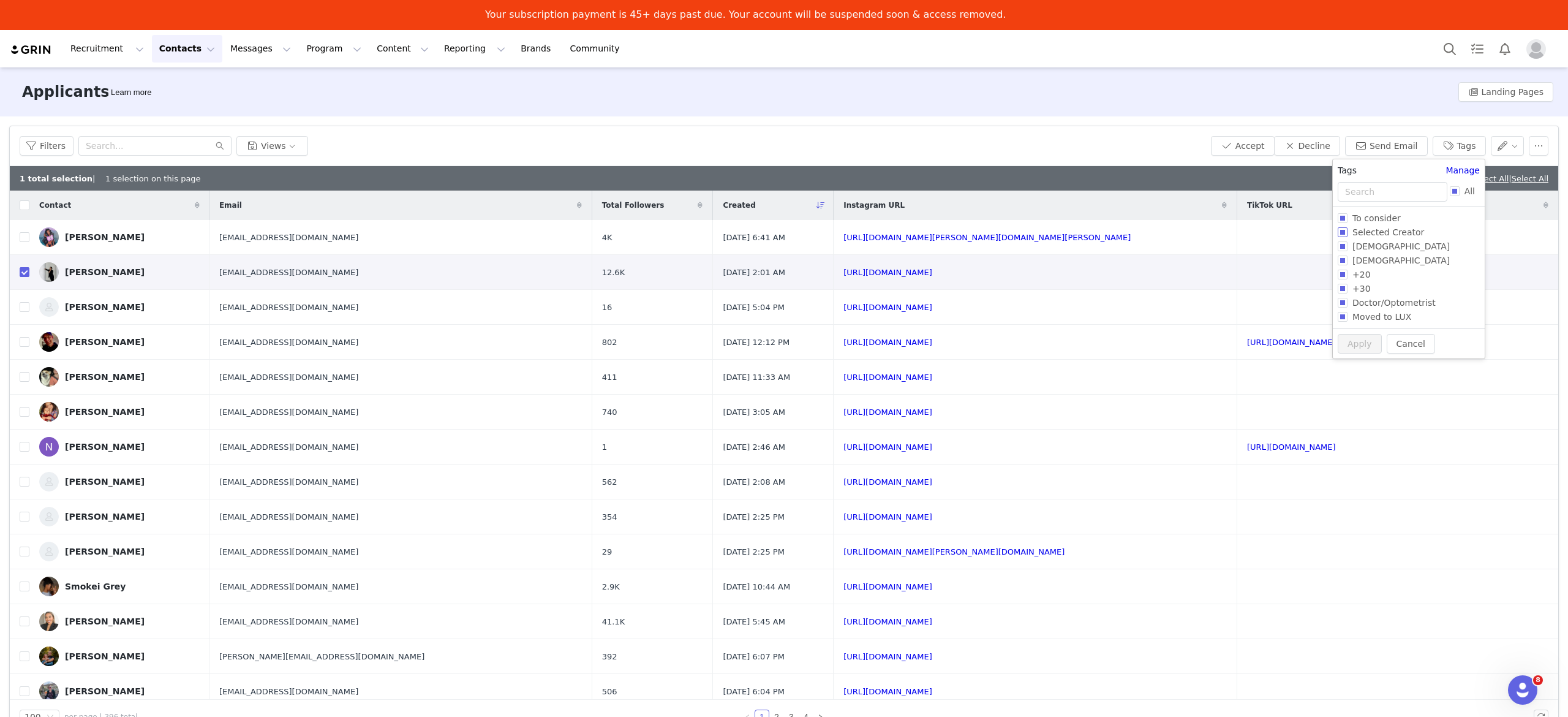
click at [1392, 230] on span "Selected Creator" at bounding box center [1388, 232] width 81 height 10
click at [1348, 230] on input "Selected Creator" at bounding box center [1342, 232] width 10 height 10
checkbox input "true"
click at [1359, 367] on button "Apply" at bounding box center [1360, 367] width 44 height 19
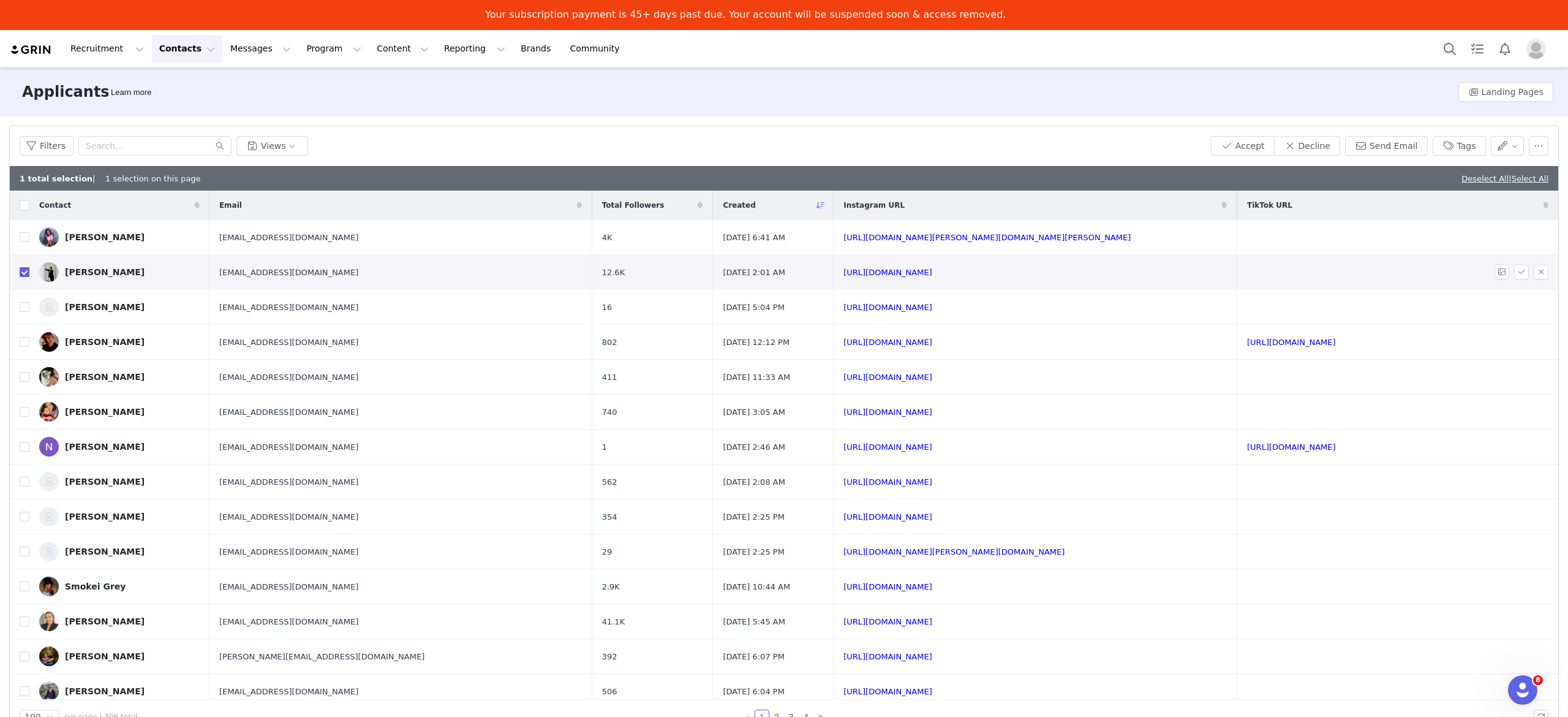
click at [25, 275] on input "checkbox" at bounding box center [24, 272] width 10 height 10
checkbox input "false"
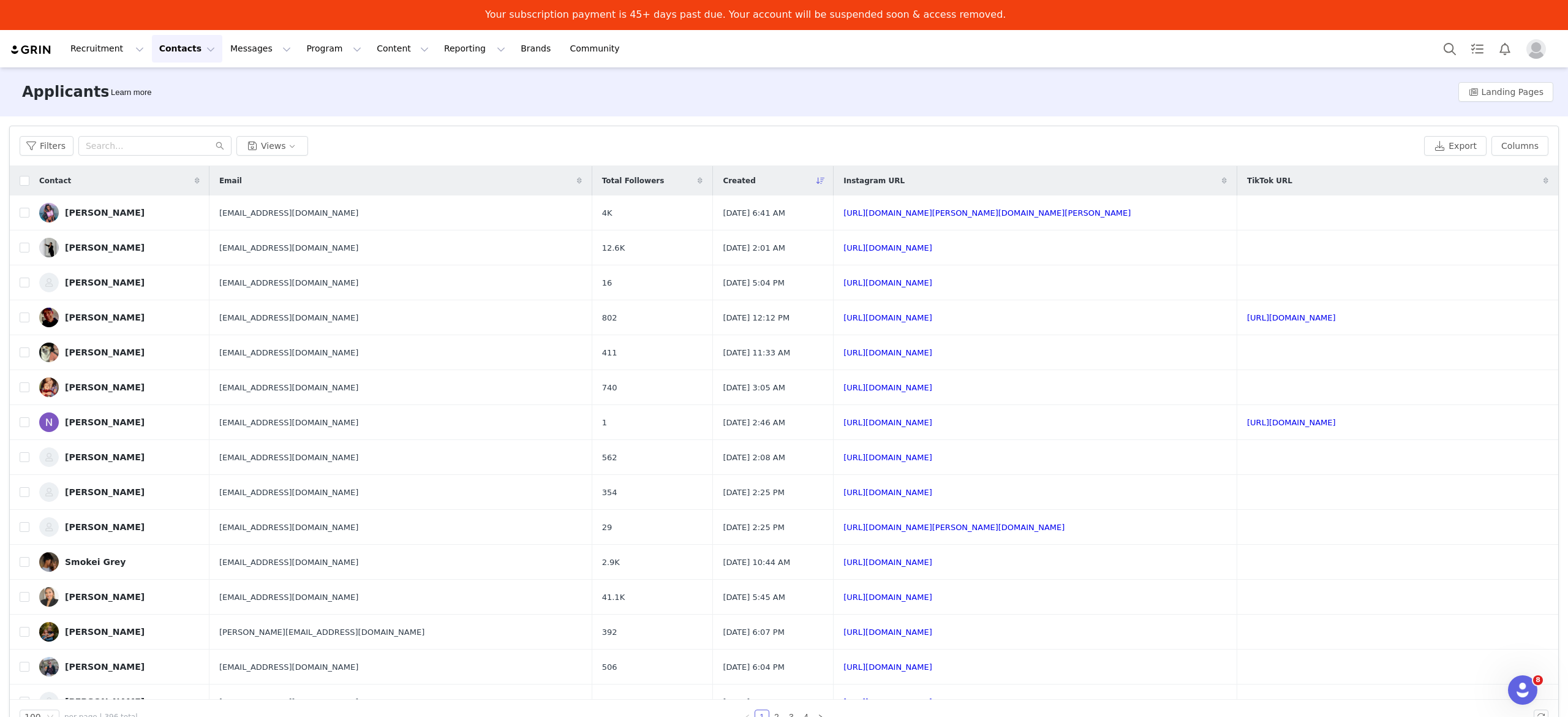
click at [189, 51] on button "Contacts Contacts" at bounding box center [187, 49] width 70 height 28
click at [200, 109] on div "Prospects" at bounding box center [188, 108] width 82 height 13
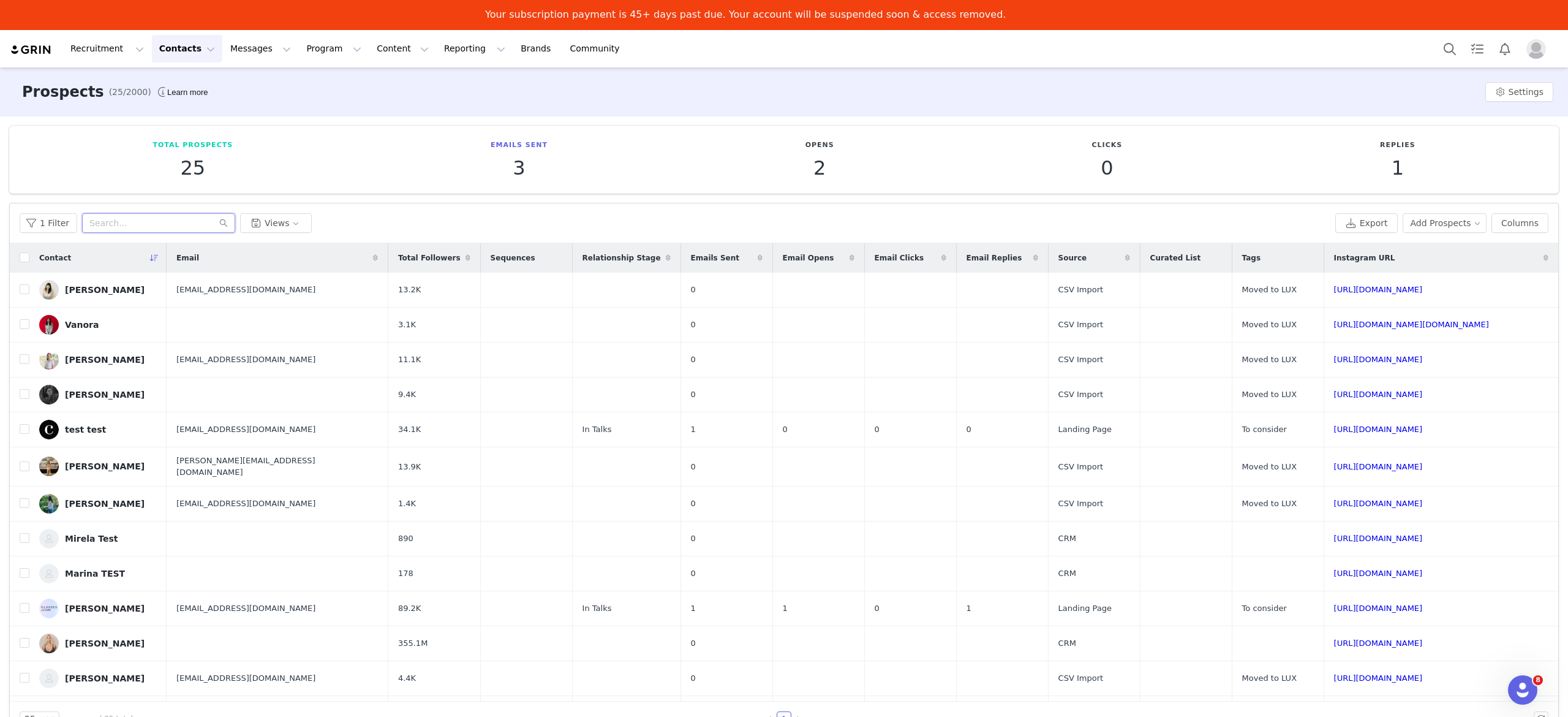
click at [178, 217] on input "text" at bounding box center [158, 222] width 153 height 19
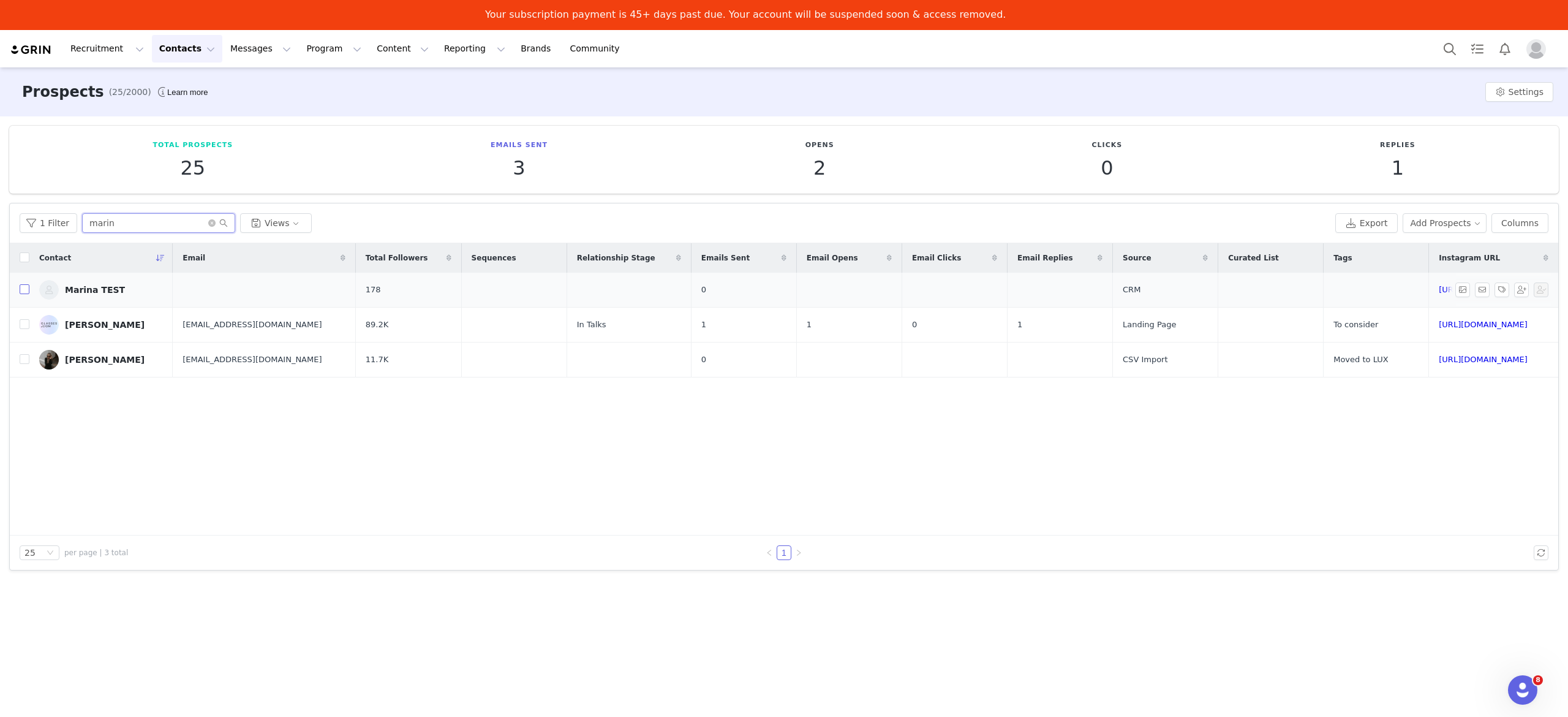
type input "marin"
click at [23, 289] on input "checkbox" at bounding box center [24, 288] width 10 height 10
checkbox input "true"
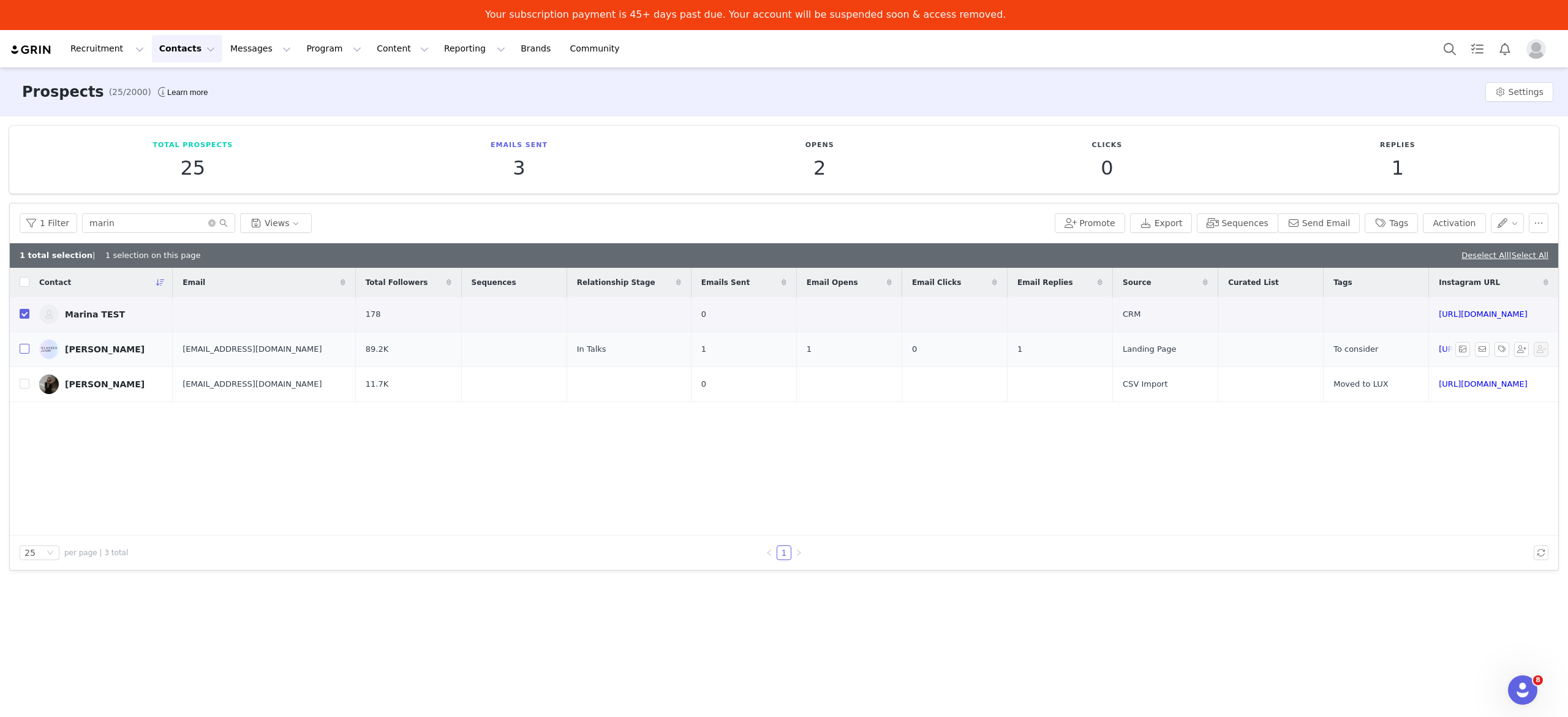
click at [29, 352] on input "checkbox" at bounding box center [24, 348] width 10 height 10
checkbox input "true"
click at [1510, 230] on button "button" at bounding box center [1507, 222] width 34 height 19
click at [1537, 222] on button "button" at bounding box center [1538, 222] width 19 height 19
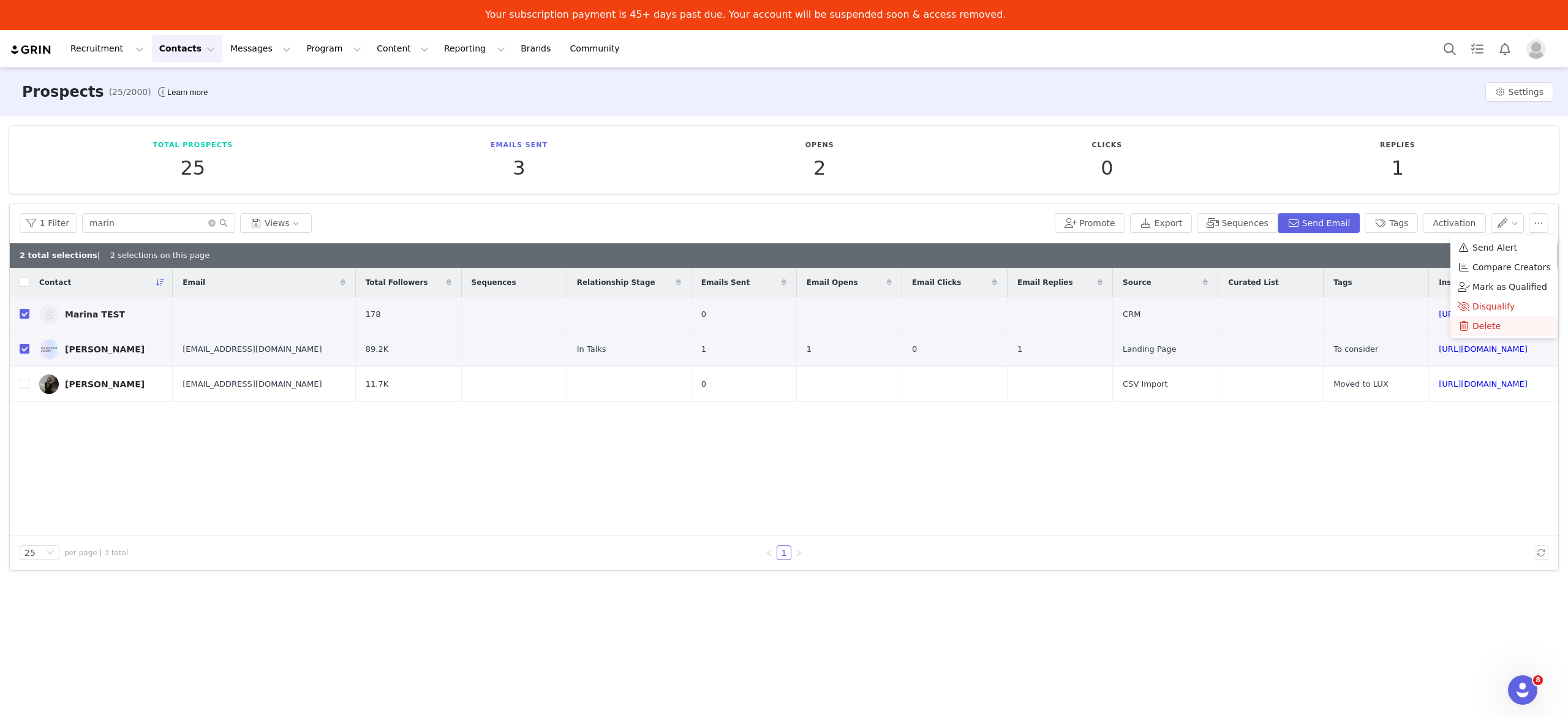
click at [1504, 323] on div "Delete" at bounding box center [1504, 325] width 92 height 14
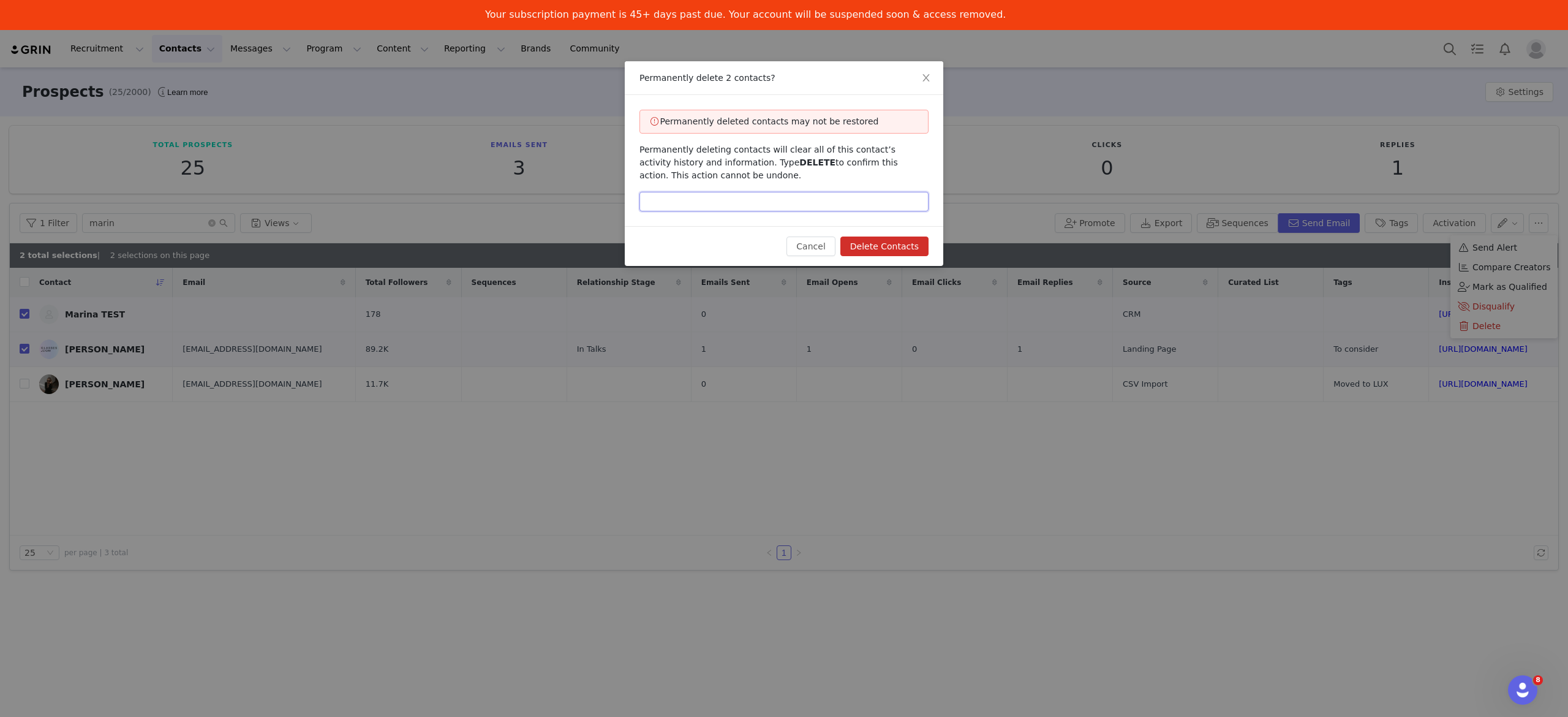
click at [875, 204] on input "text" at bounding box center [784, 201] width 289 height 19
type input "DELETE"
click at [893, 241] on button "Delete Contacts" at bounding box center [884, 246] width 88 height 19
checkbox input "false"
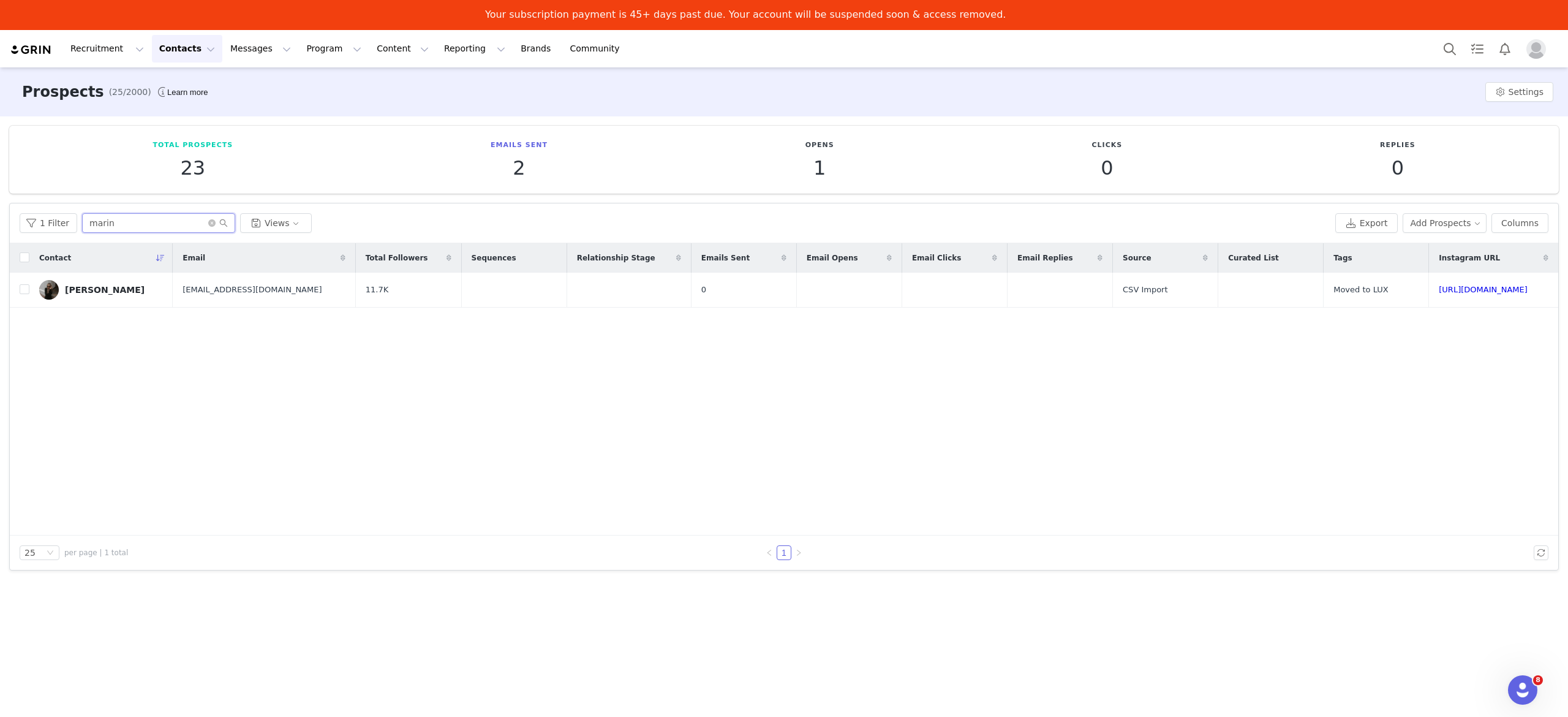
click at [170, 220] on input "marin" at bounding box center [158, 222] width 153 height 19
type input "m"
type input "SOCI"
click at [25, 291] on input "checkbox" at bounding box center [24, 288] width 10 height 10
checkbox input "true"
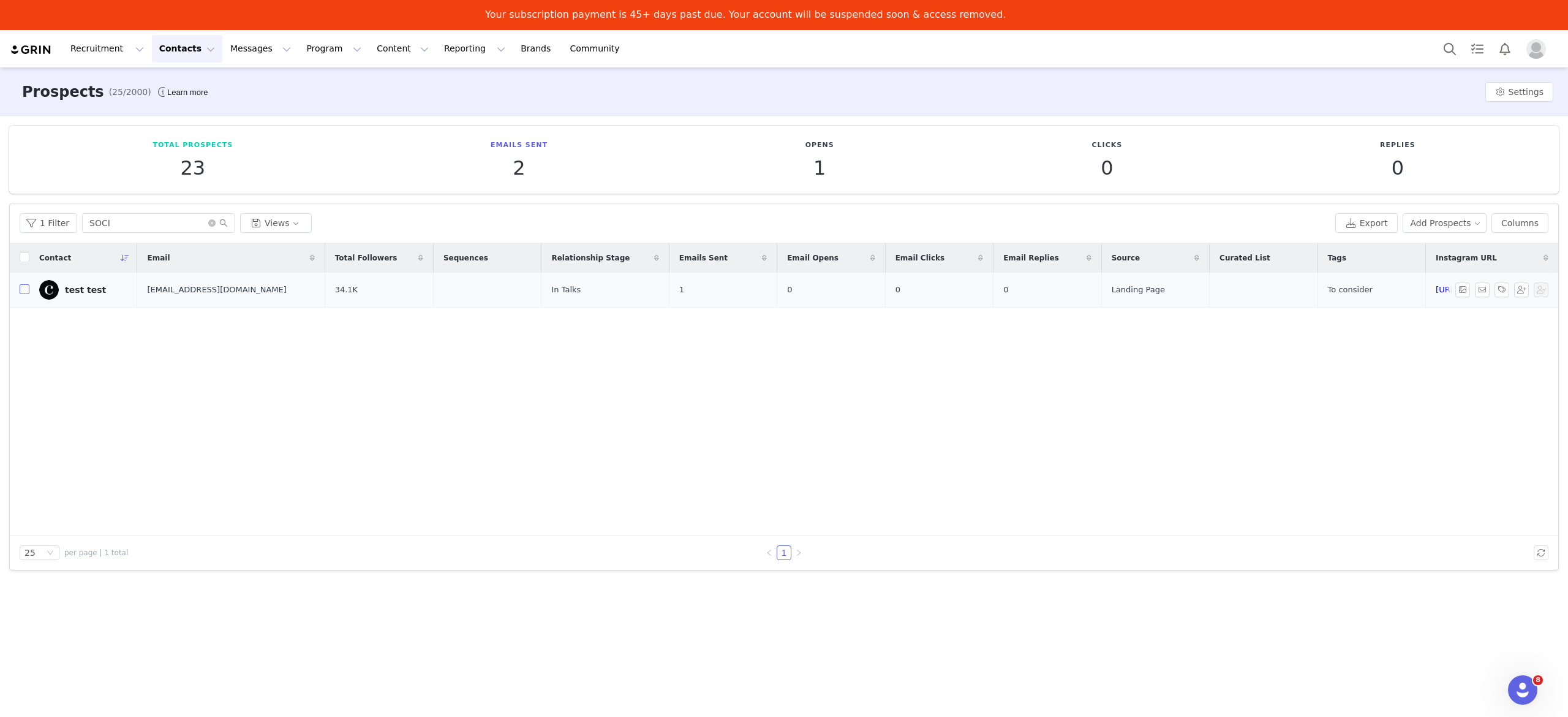
checkbox input "true"
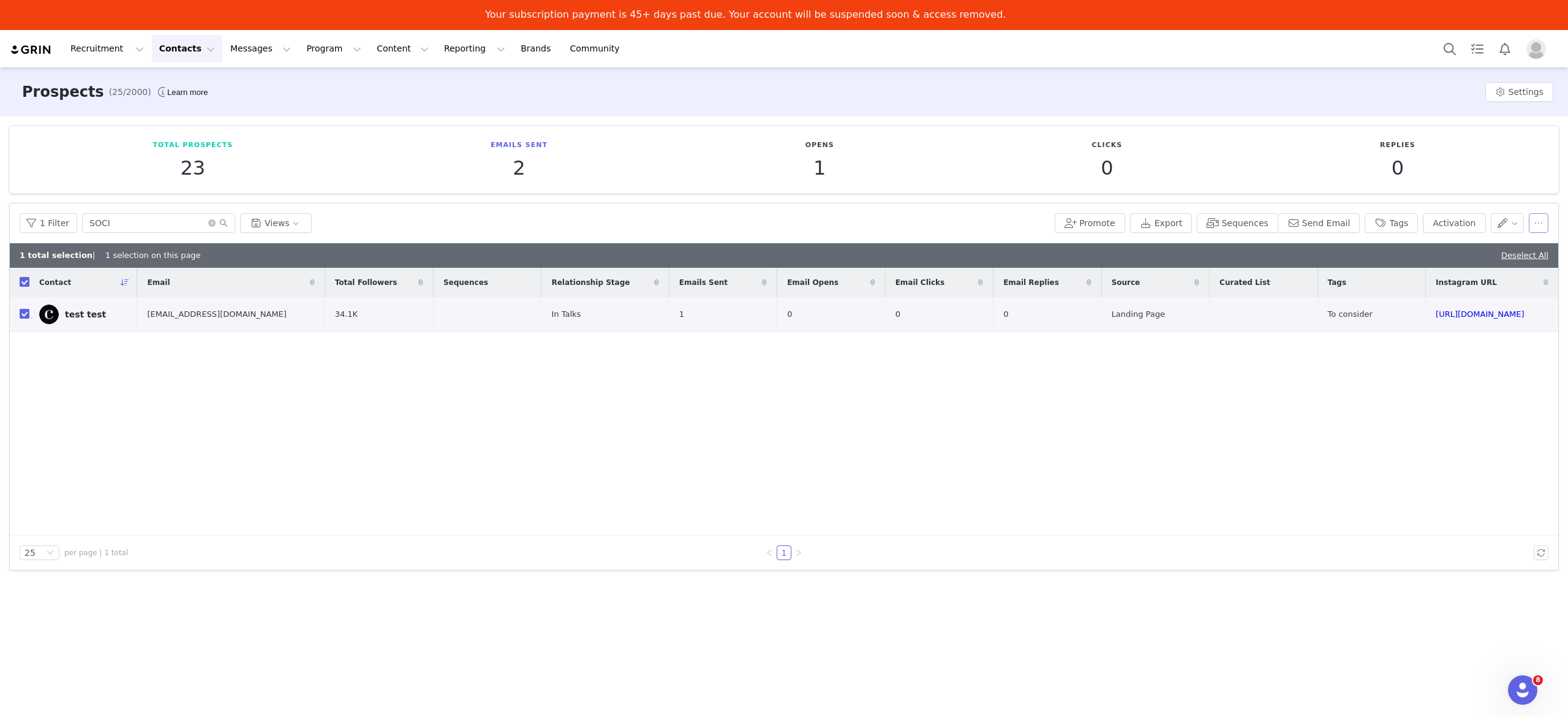
click at [1536, 228] on button "button" at bounding box center [1538, 222] width 19 height 19
click at [1490, 323] on span "Delete" at bounding box center [1486, 325] width 29 height 14
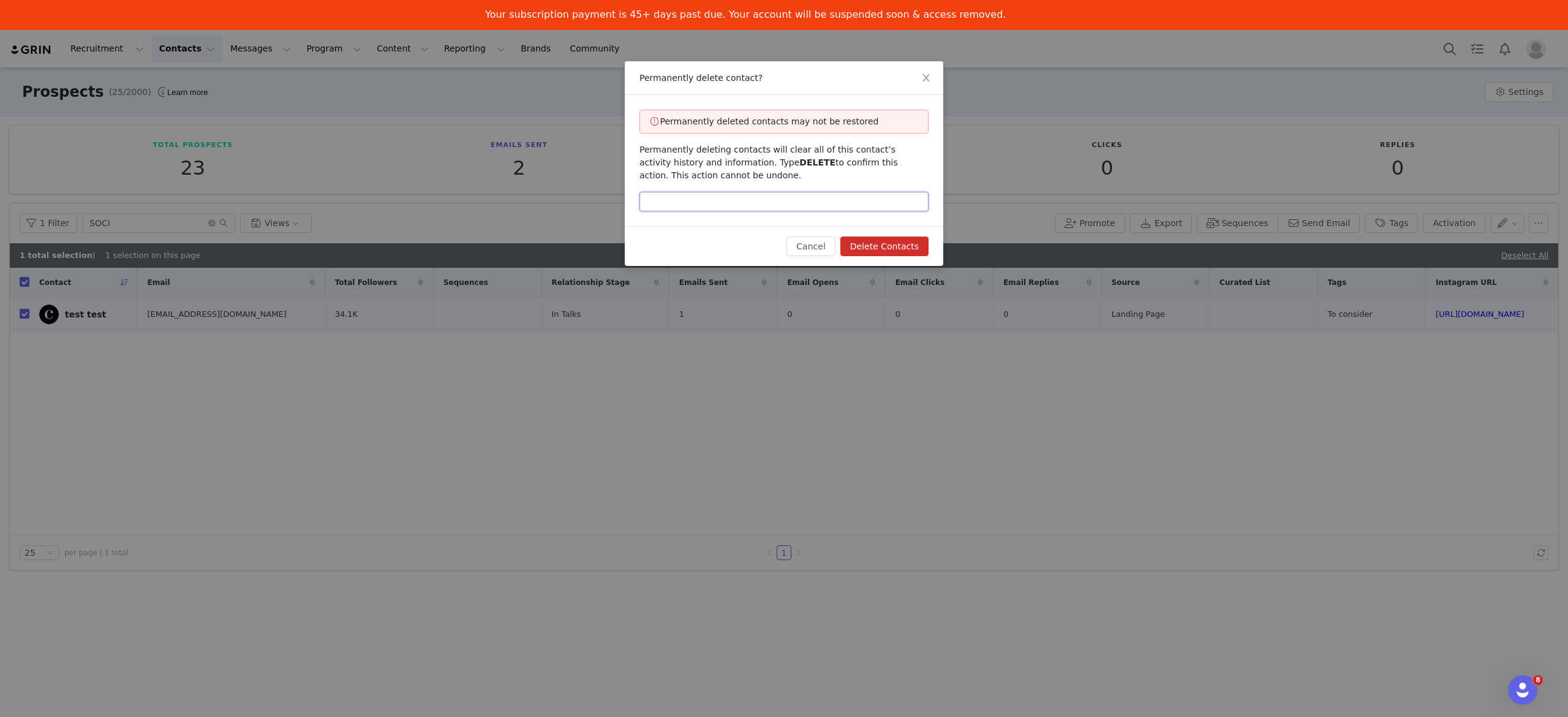
click at [712, 194] on input "text" at bounding box center [784, 201] width 289 height 19
type input "DELETE"
click at [917, 253] on button "Delete Contacts" at bounding box center [884, 246] width 88 height 19
checkbox input "false"
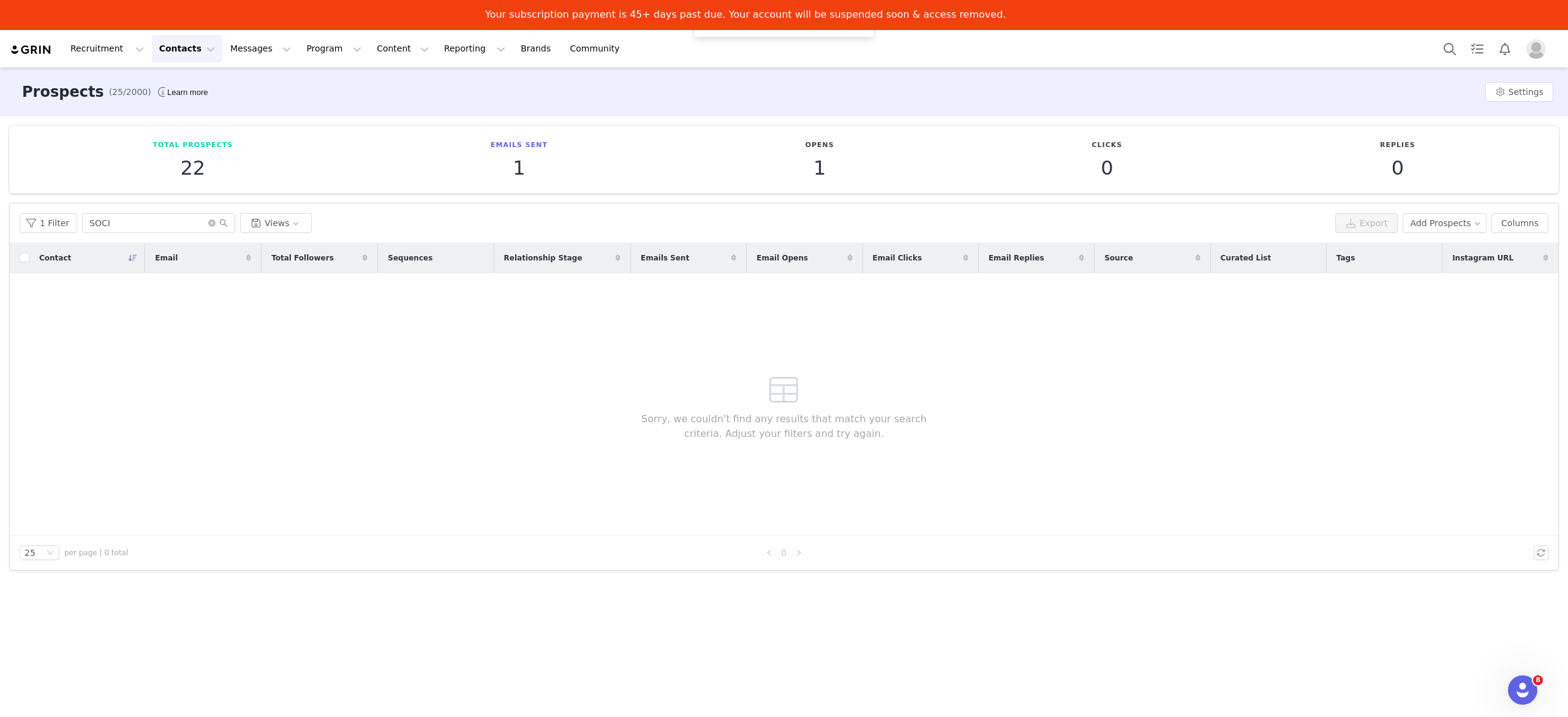
click at [191, 49] on button "Contacts Contacts" at bounding box center [187, 49] width 70 height 28
click at [180, 122] on link "Applicants" at bounding box center [188, 130] width 97 height 23
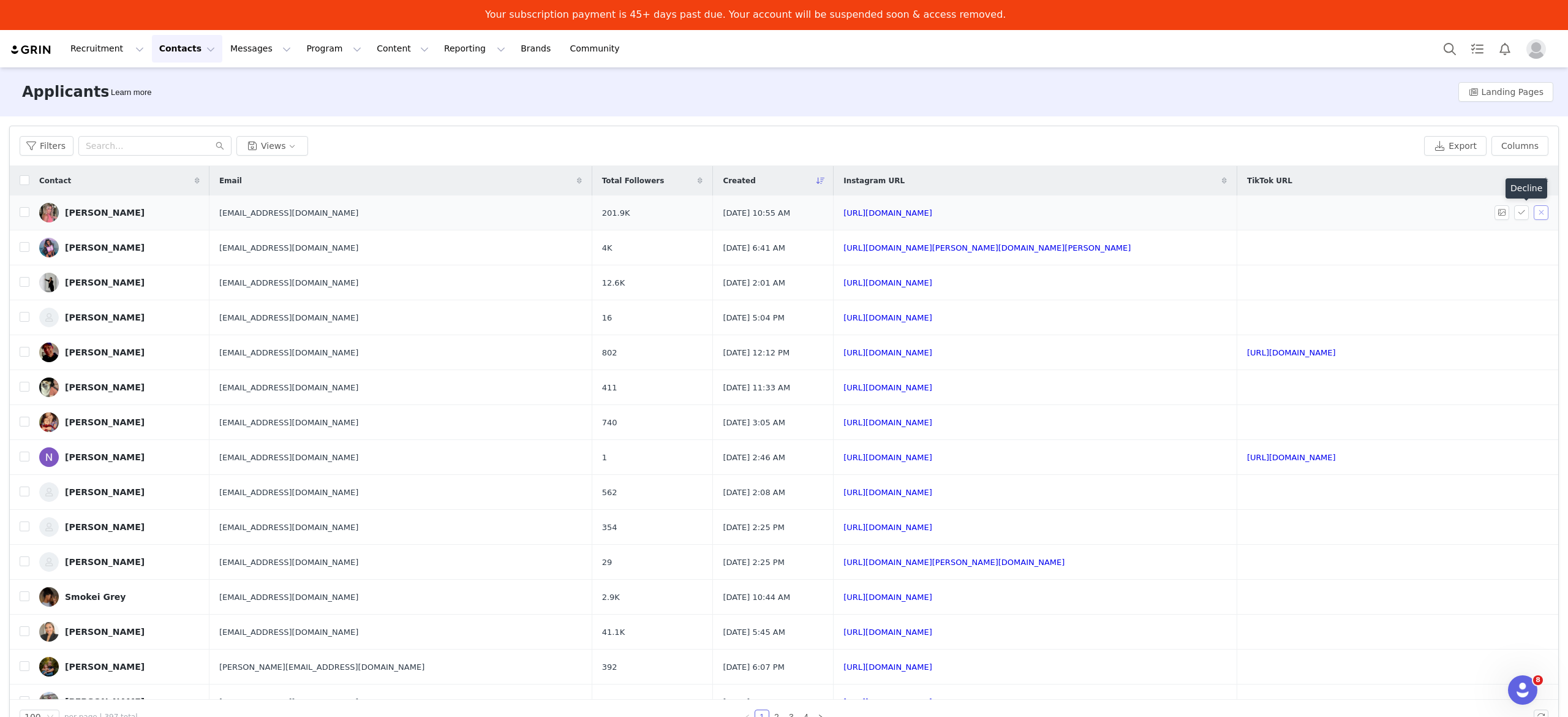
click at [1534, 212] on button "button" at bounding box center [1541, 213] width 15 height 15
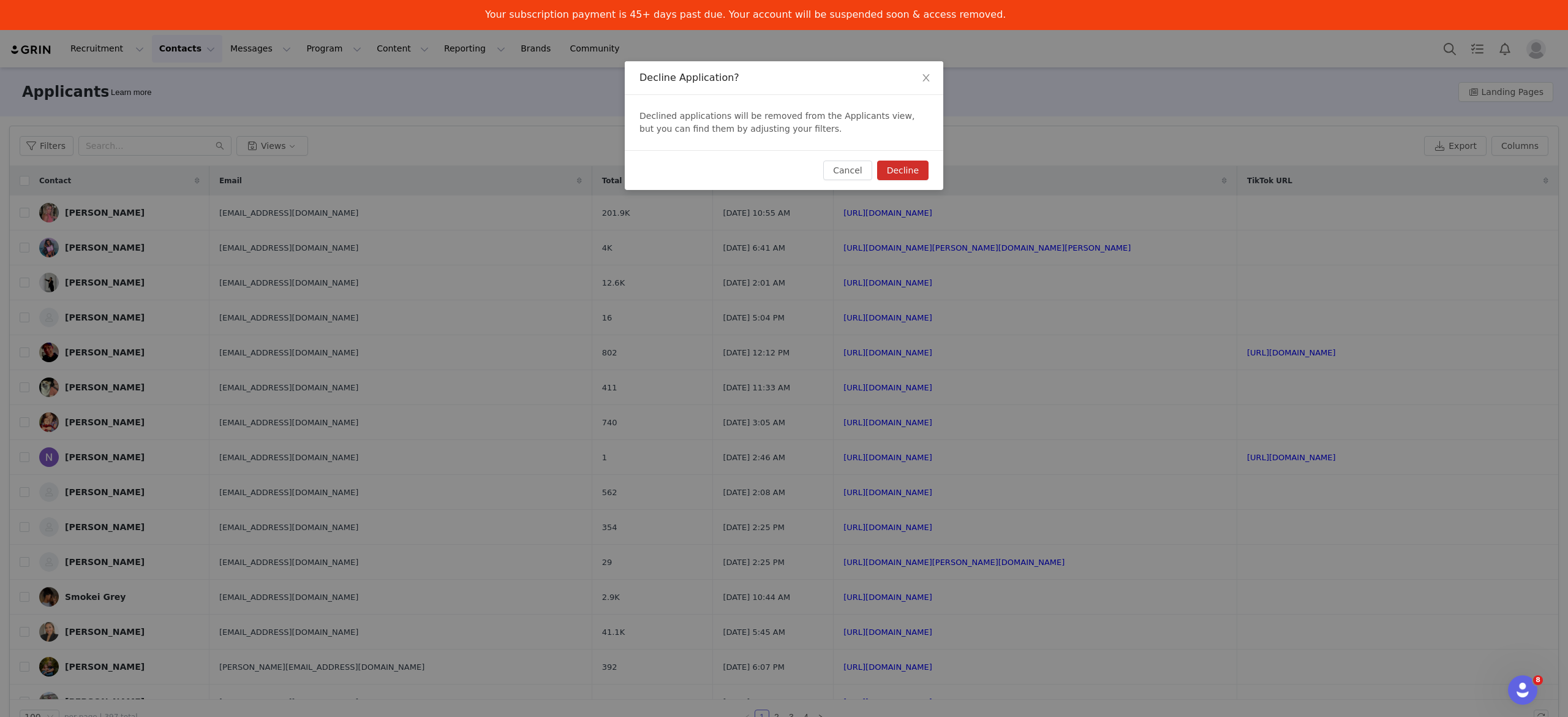
click at [907, 164] on button "Decline" at bounding box center [903, 170] width 52 height 19
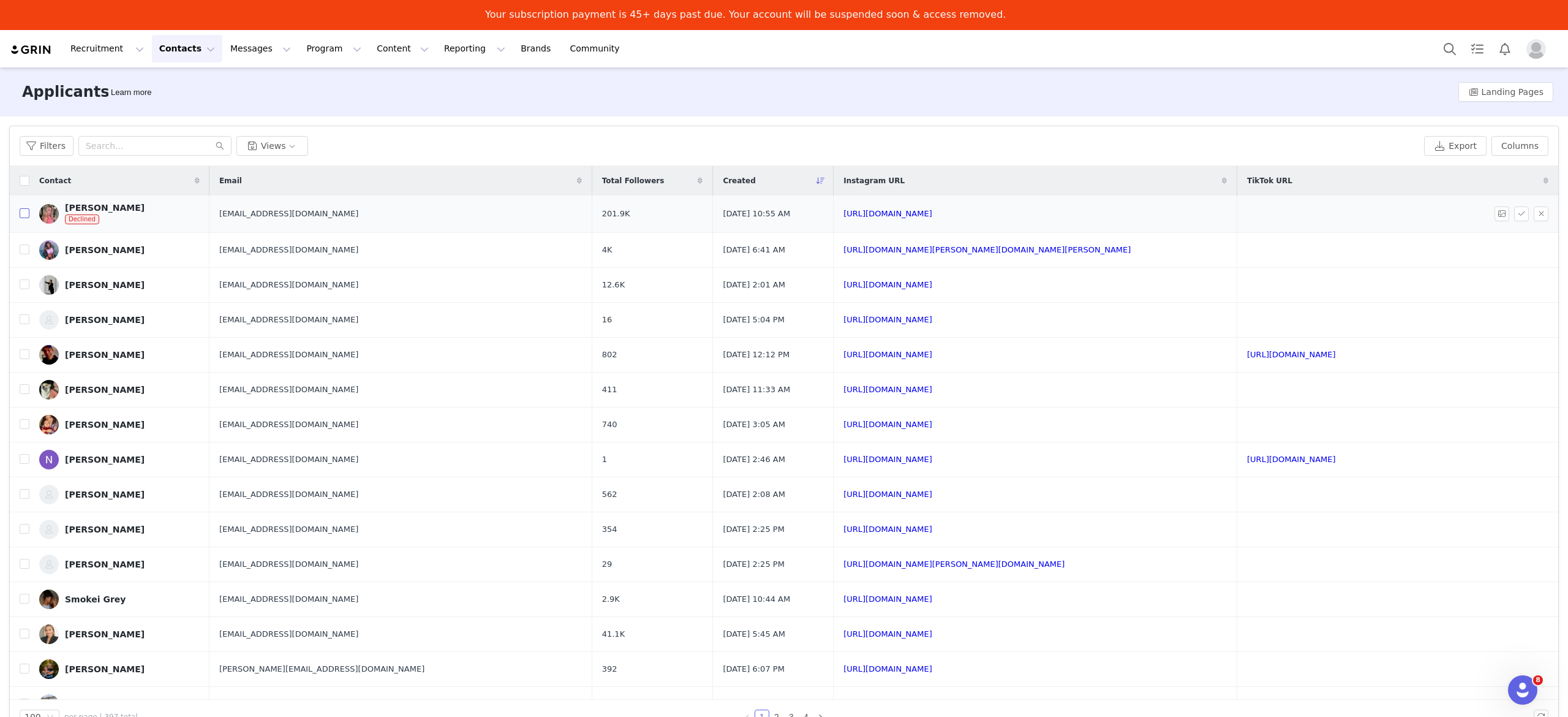
click at [23, 217] on input "checkbox" at bounding box center [24, 213] width 10 height 10
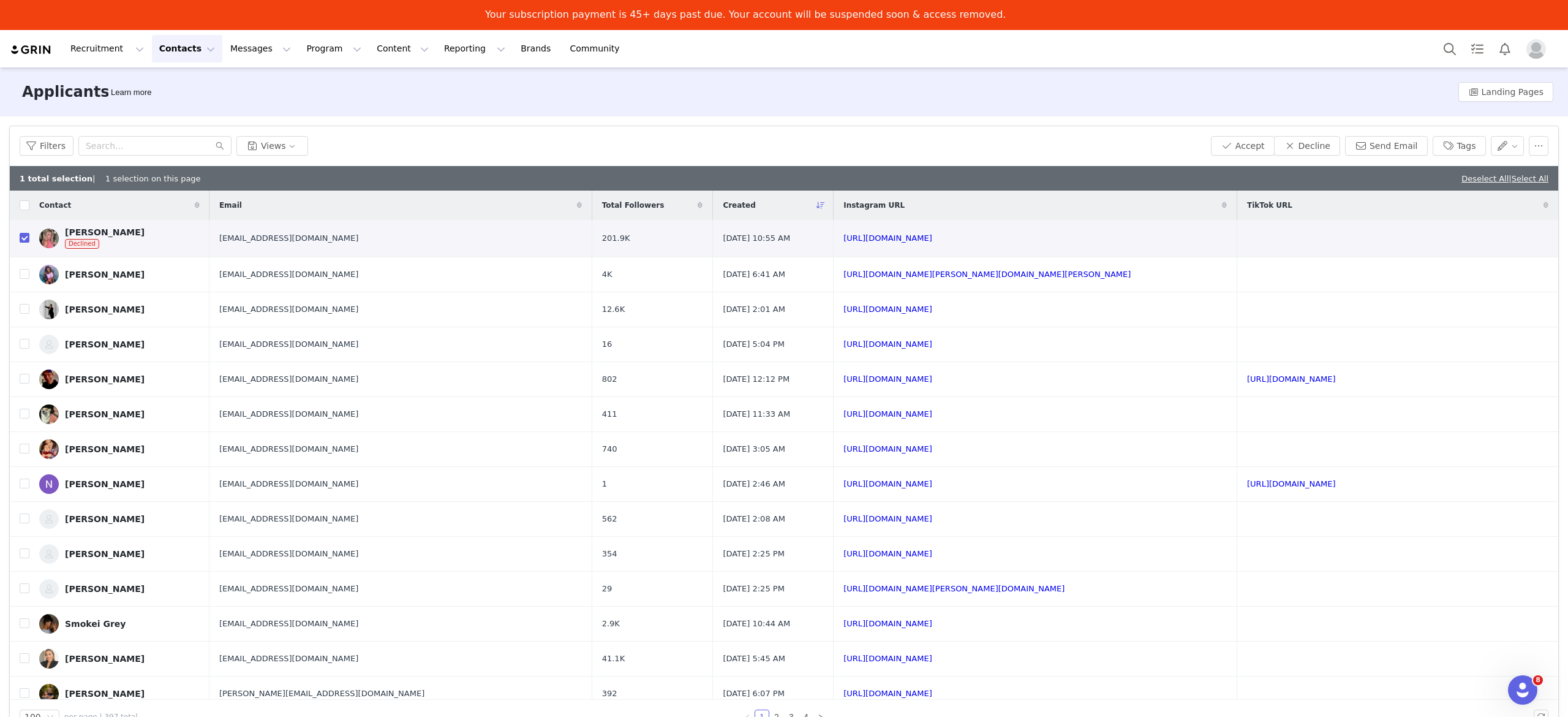
checkbox input "true"
click at [1534, 149] on button "button" at bounding box center [1538, 146] width 19 height 19
click at [1535, 188] on span "Delete" at bounding box center [1530, 190] width 29 height 14
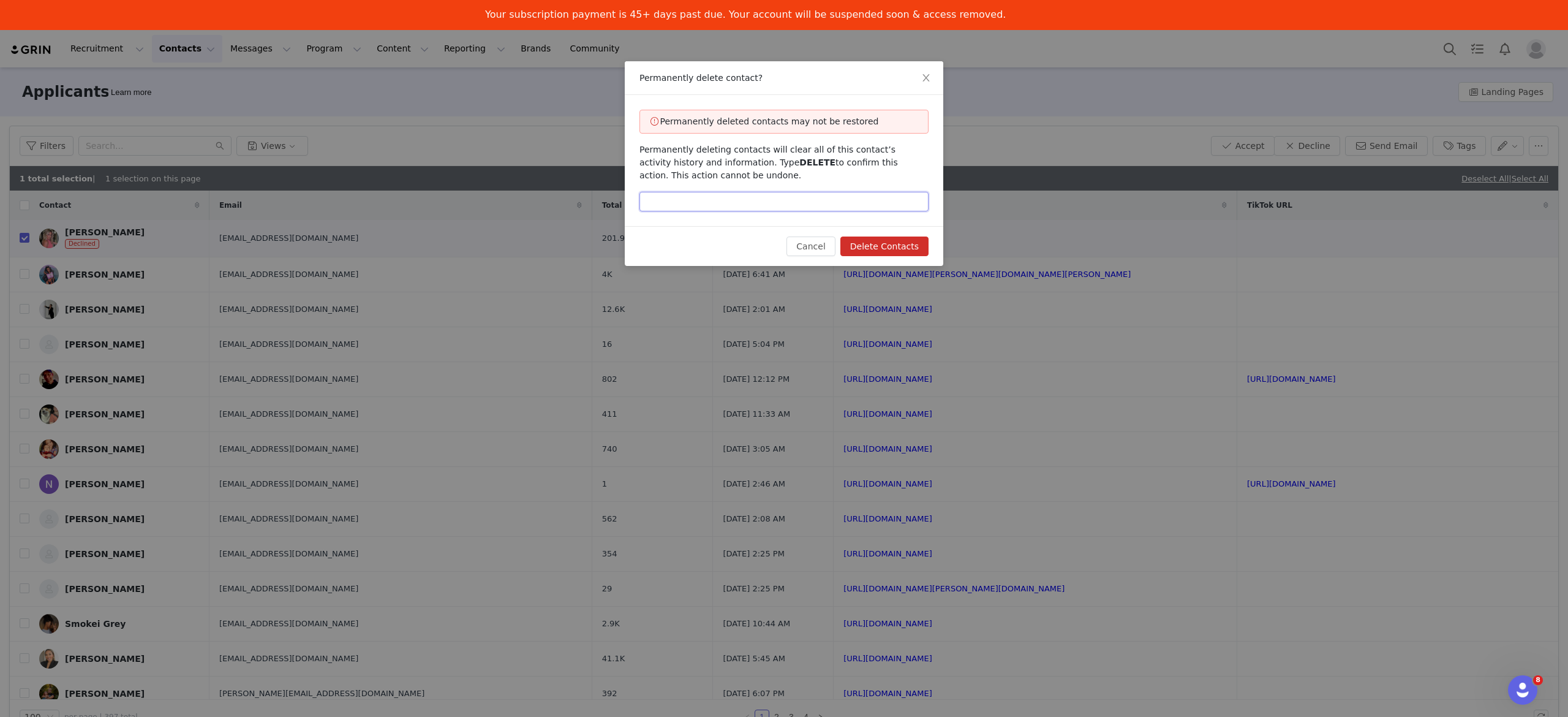
click at [772, 207] on input "text" at bounding box center [784, 201] width 289 height 19
type input "DELETE"
click at [862, 249] on button "Delete Contacts" at bounding box center [884, 246] width 88 height 19
checkbox input "false"
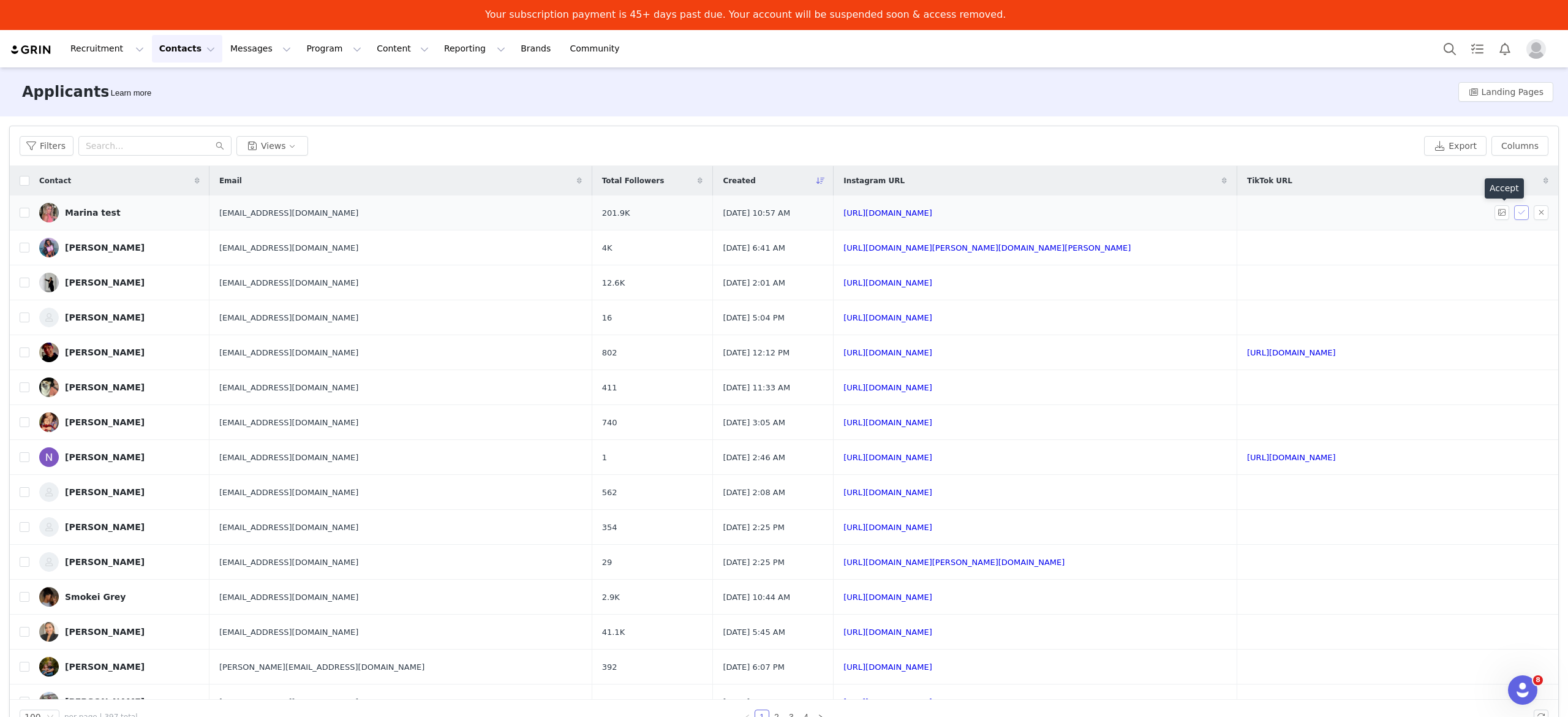
click at [1514, 213] on button "button" at bounding box center [1521, 213] width 15 height 15
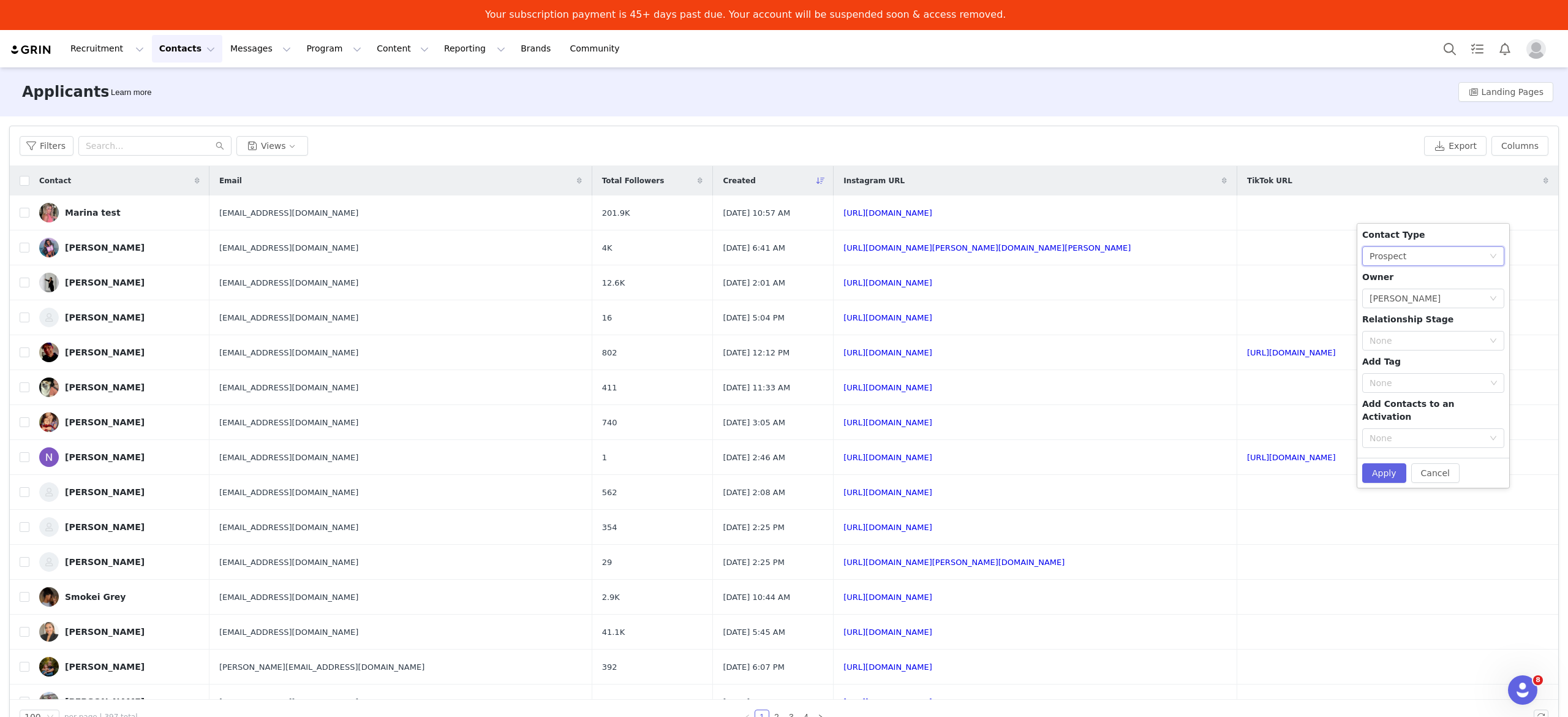
click at [1426, 253] on div "None Prospect" at bounding box center [1430, 256] width 120 height 18
click at [1420, 280] on li "Prospect" at bounding box center [1433, 280] width 142 height 19
click at [1434, 338] on div "None" at bounding box center [1427, 340] width 114 height 12
click at [1412, 379] on li "In Talks" at bounding box center [1433, 384] width 142 height 19
click at [1442, 385] on div "None" at bounding box center [1428, 382] width 116 height 12
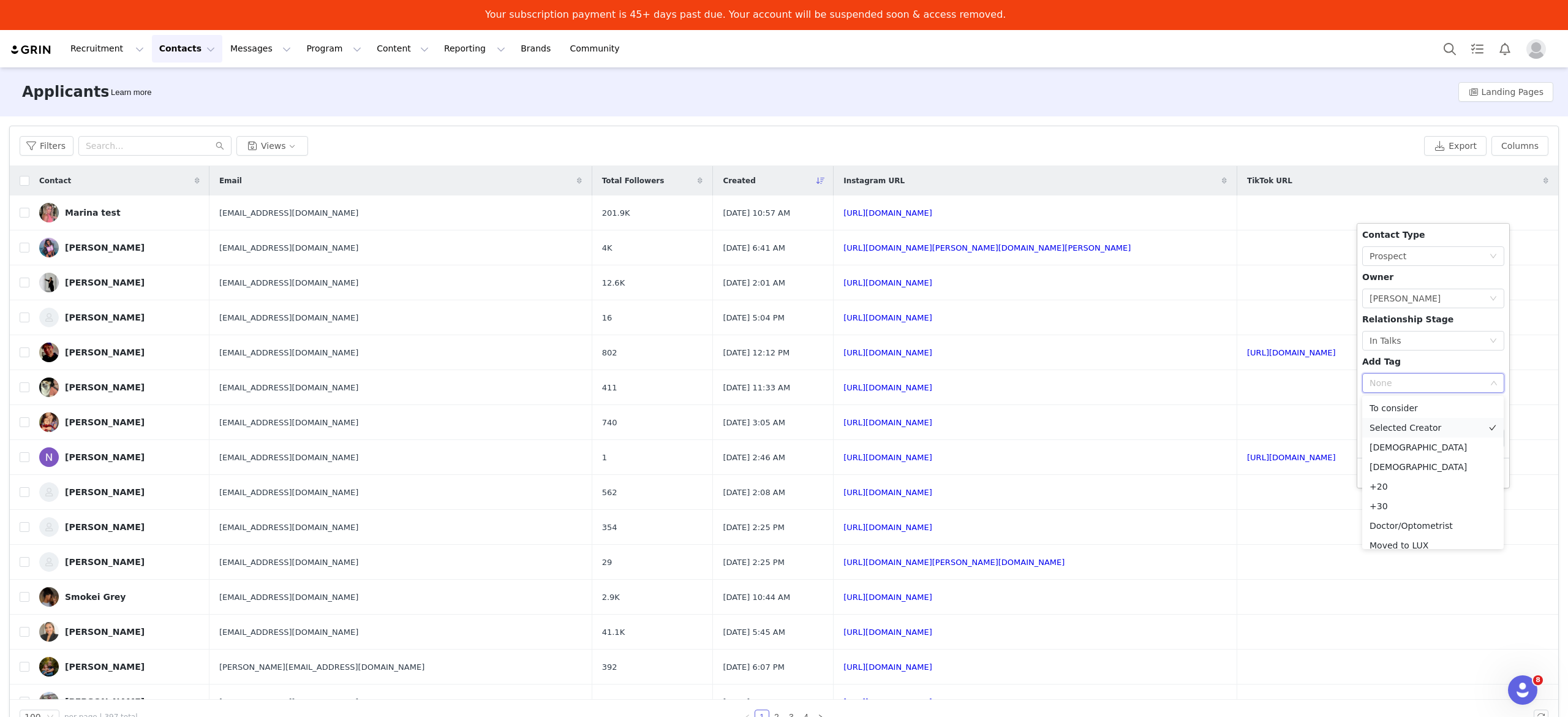
click at [1432, 423] on li "Selected Creator" at bounding box center [1433, 427] width 142 height 19
click at [1442, 361] on div "Contact Type None Prospect Owner Select Owner [PERSON_NAME] Relationship Stage …" at bounding box center [1433, 340] width 142 height 224
click at [1417, 432] on div "None" at bounding box center [1427, 438] width 114 height 12
click at [1446, 324] on div "Contact Type None Prospect Owner Select Owner [PERSON_NAME] Relationship Stage …" at bounding box center [1433, 340] width 142 height 224
click at [1397, 464] on button "Apply" at bounding box center [1385, 473] width 44 height 19
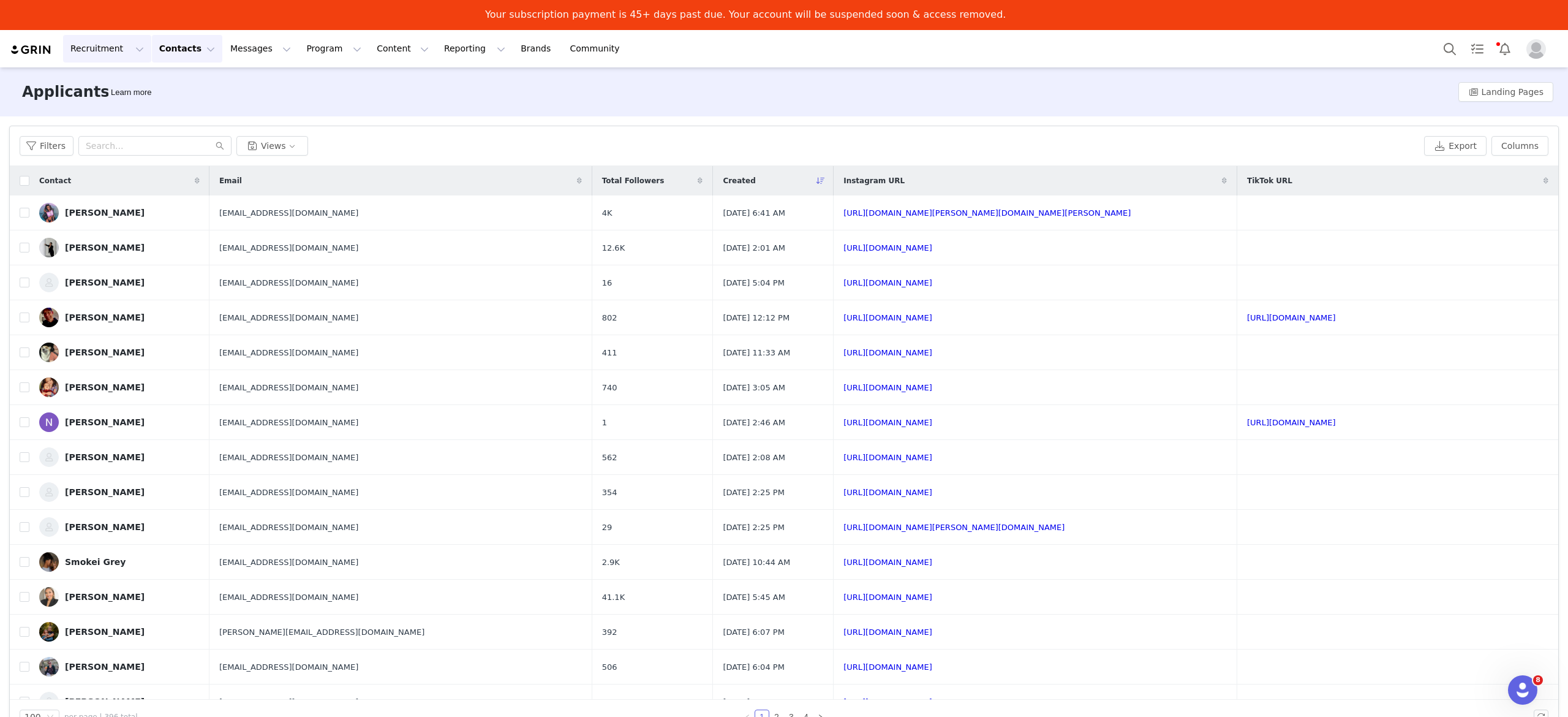
click at [96, 47] on button "Recruitment Recruitment" at bounding box center [107, 49] width 88 height 28
click at [123, 130] on p "Landing Pages" at bounding box center [104, 130] width 62 height 13
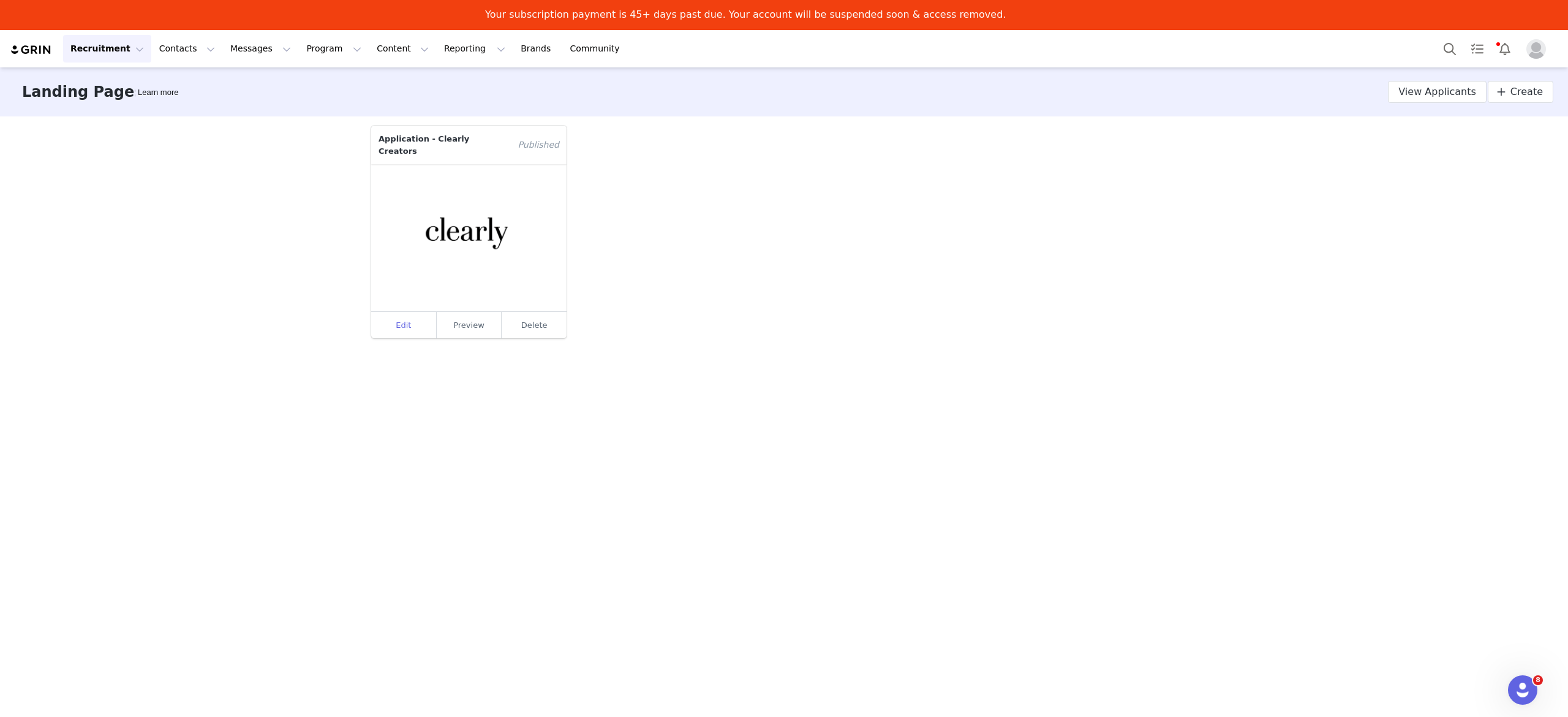
click at [406, 311] on link "Edit" at bounding box center [404, 324] width 65 height 27
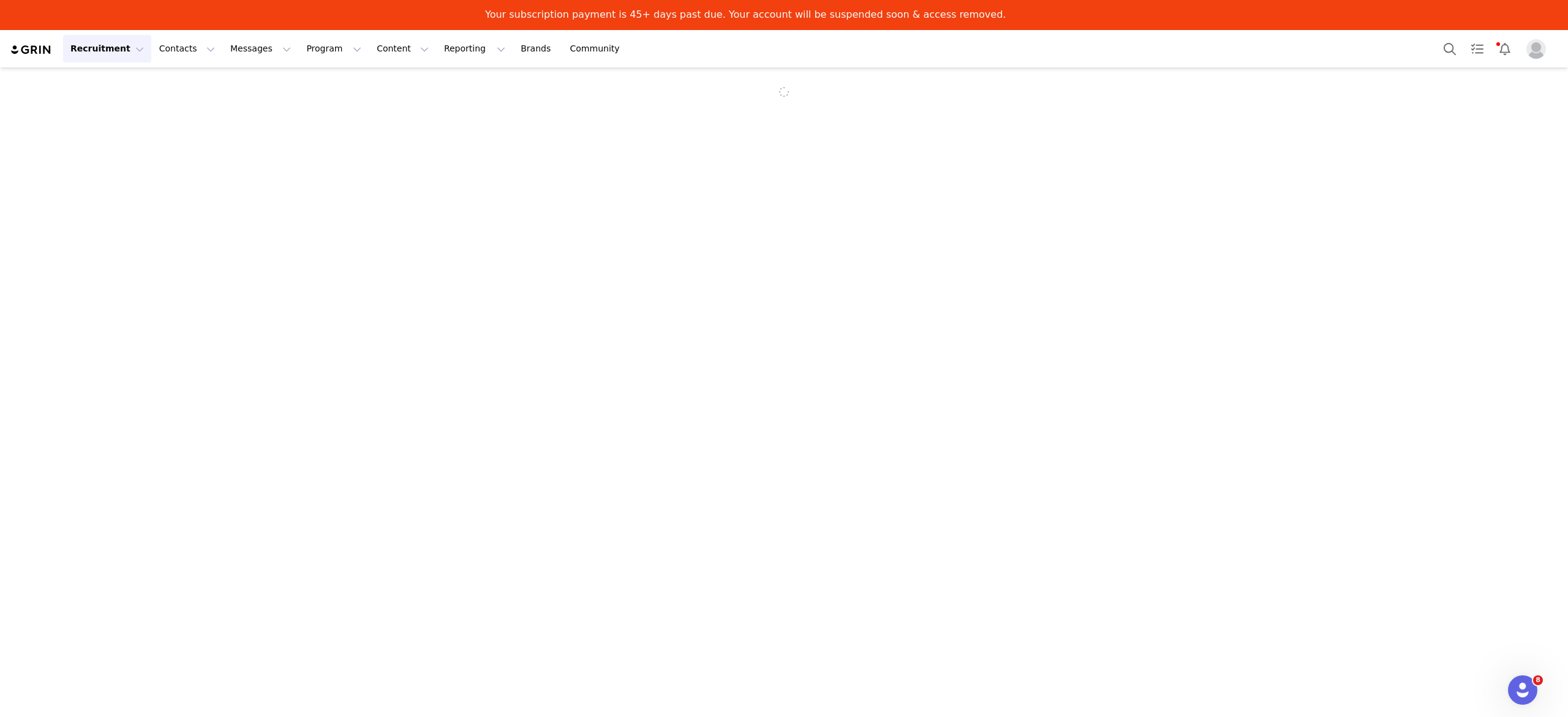
select select "642923d2-4571-4b75-9e4a-aa46c1f3e896"
select select "109b4706-773a-409a-ae65-467c0fa48032"
type input "Application - Clearly Creators"
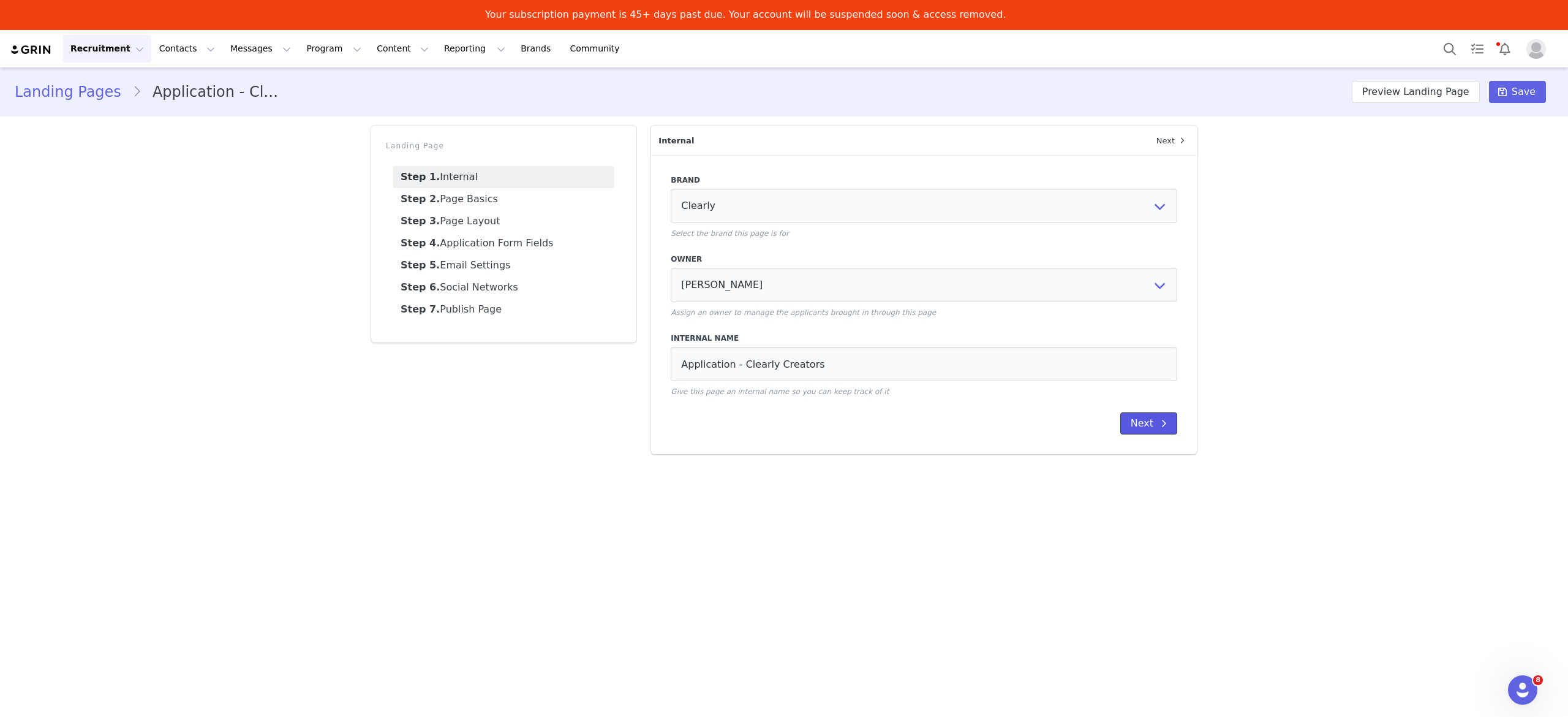
click at [1167, 429] on span at bounding box center [1164, 423] width 15 height 15
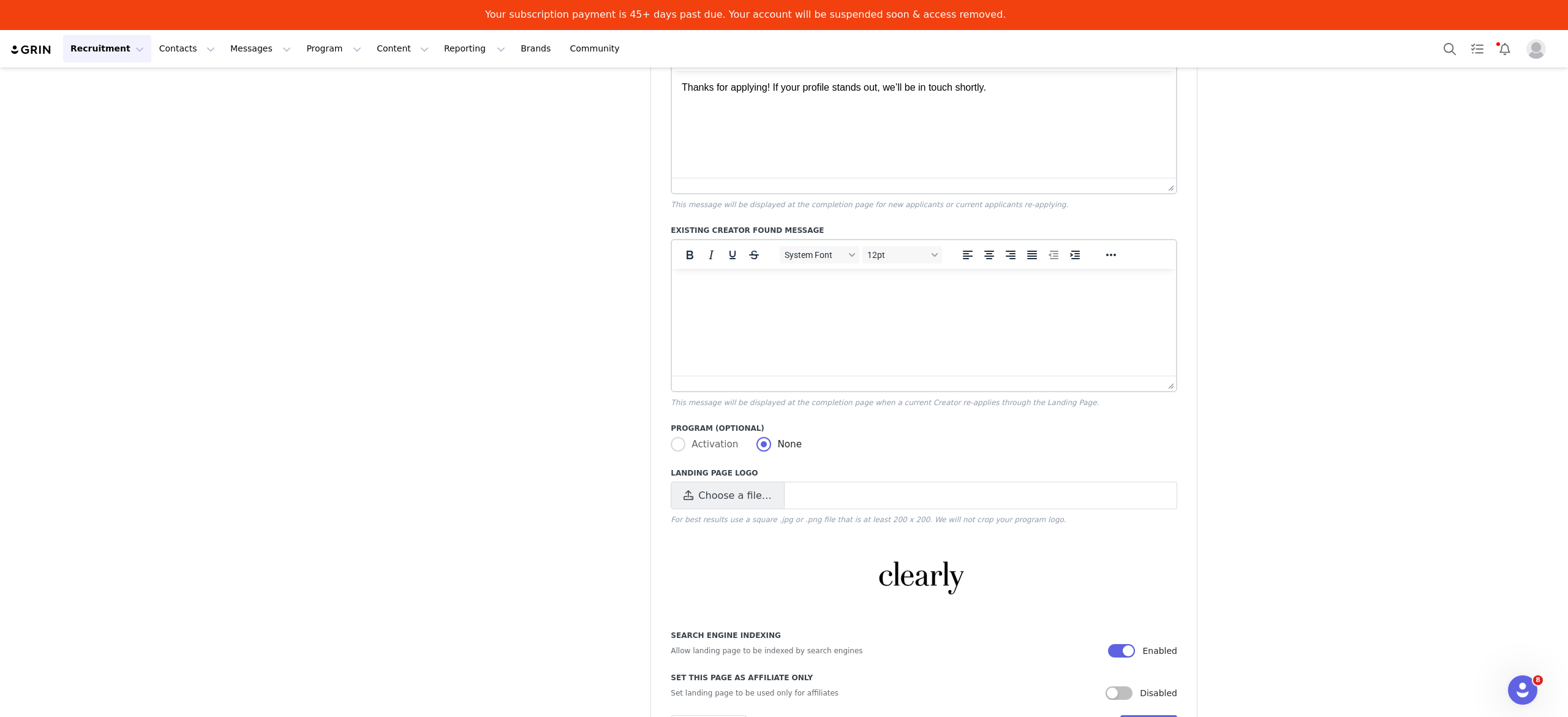
scroll to position [633, 0]
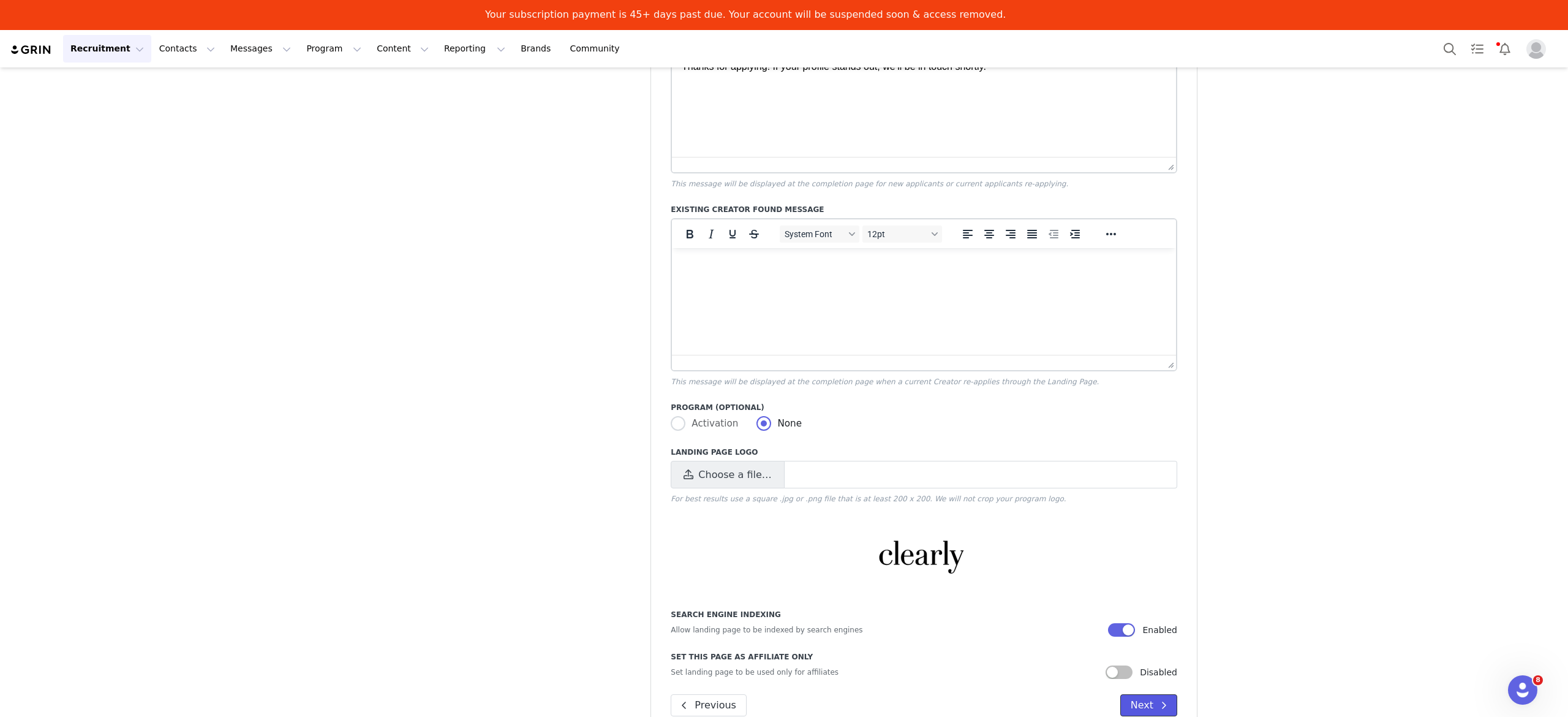
click at [1156, 711] on span at bounding box center [1164, 705] width 15 height 15
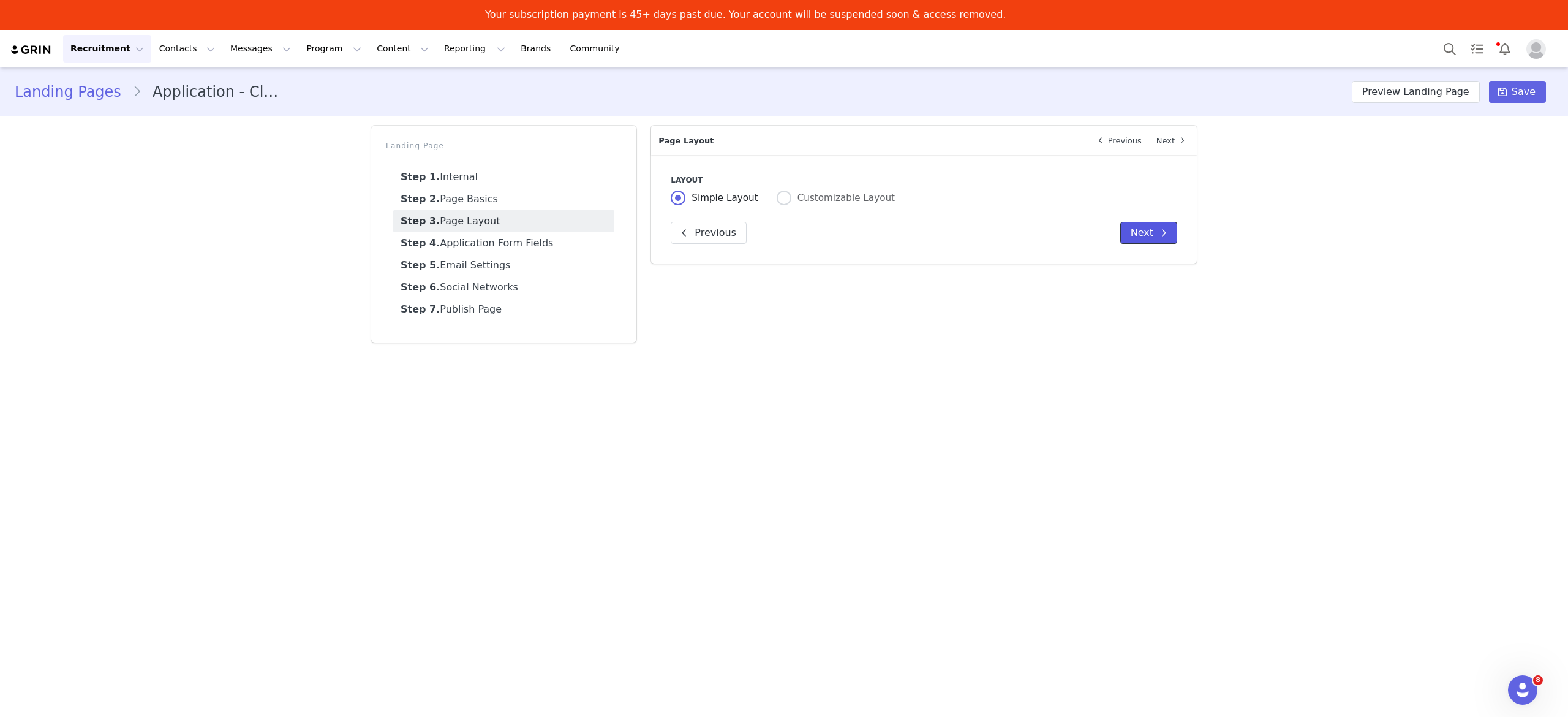
click at [1154, 231] on button "Next" at bounding box center [1149, 233] width 57 height 22
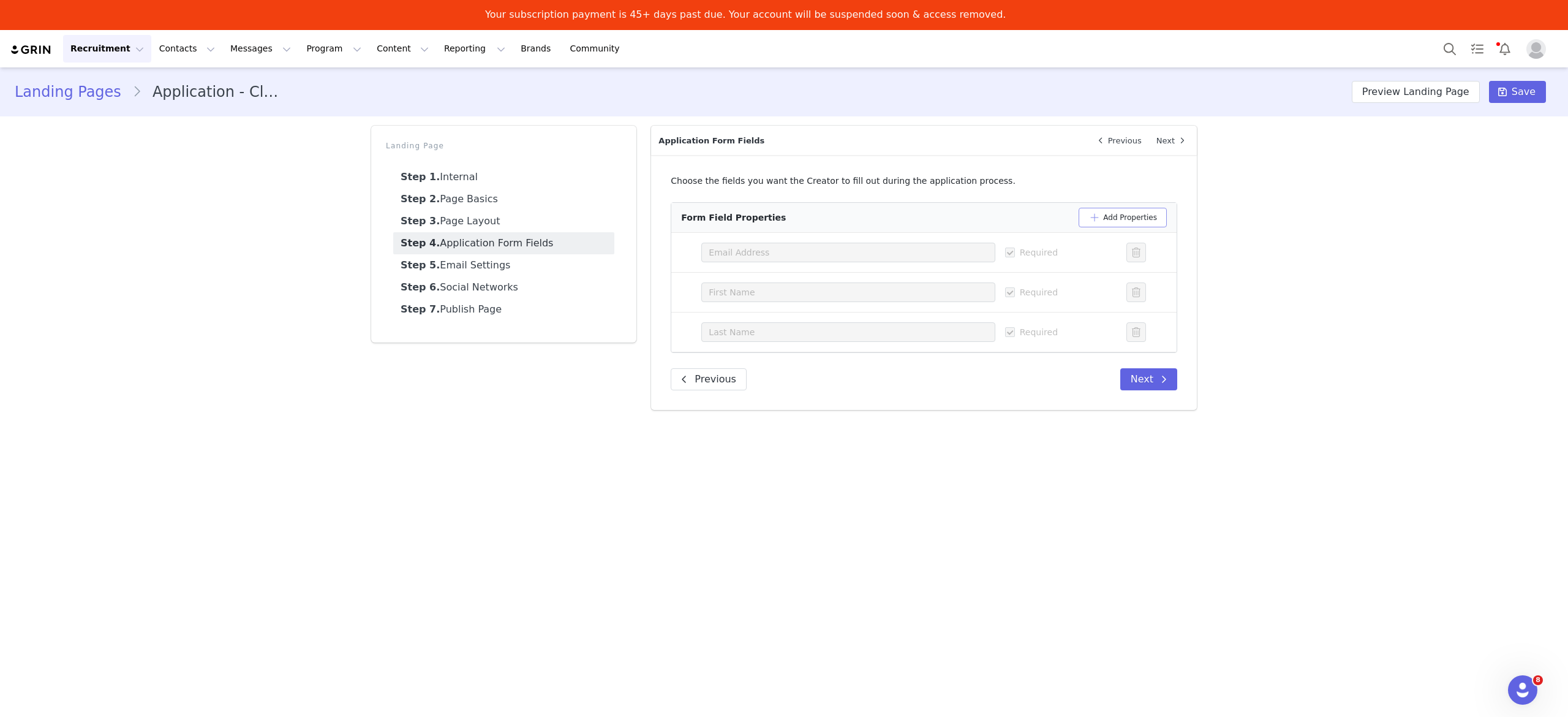
click at [1100, 217] on button "Add Properties" at bounding box center [1123, 217] width 88 height 19
click at [829, 371] on div "Select a property" at bounding box center [841, 371] width 265 height 12
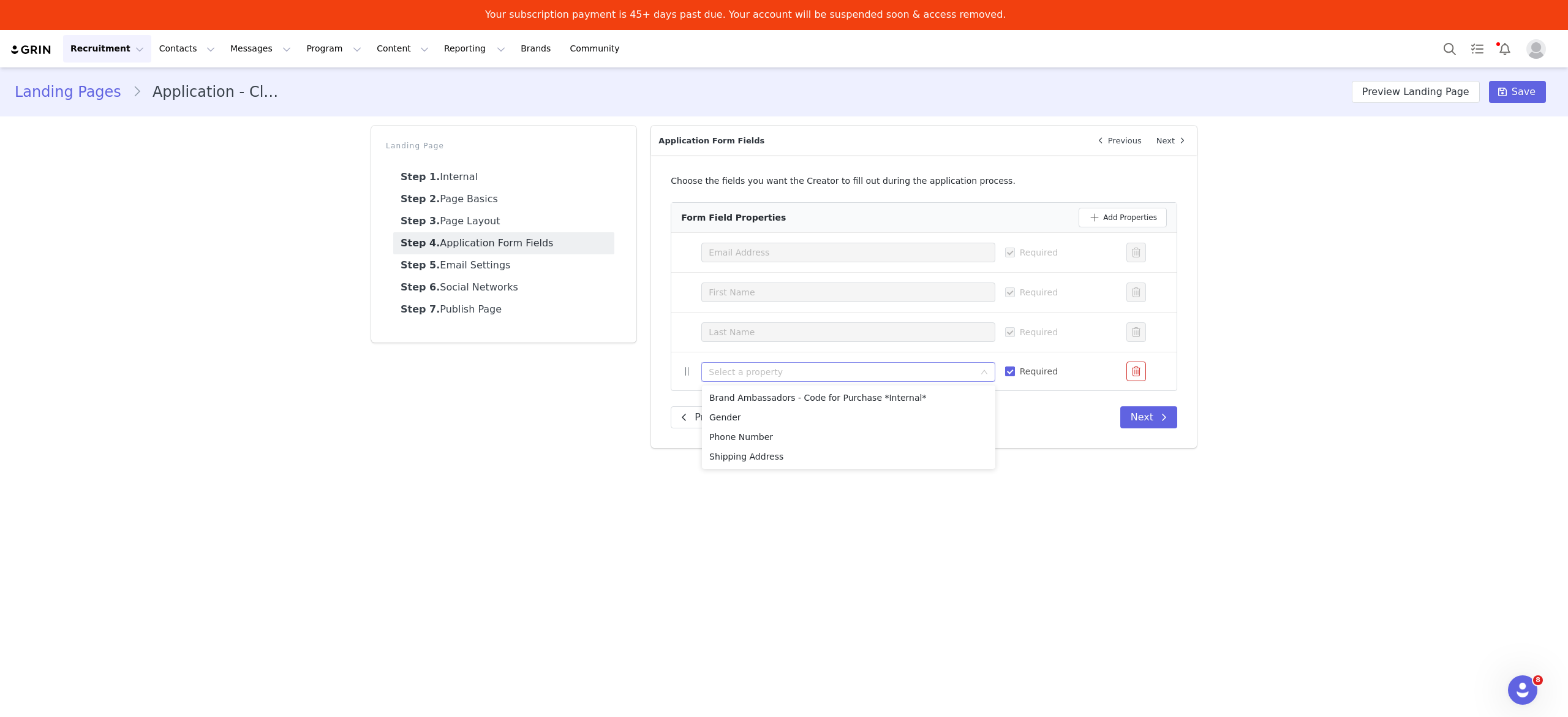
click at [1010, 376] on input "Required" at bounding box center [1010, 371] width 10 height 10
checkbox input "true"
click at [919, 382] on div "Select a property" at bounding box center [844, 372] width 271 height 18
click at [821, 461] on li "Shipping Address" at bounding box center [848, 456] width 293 height 19
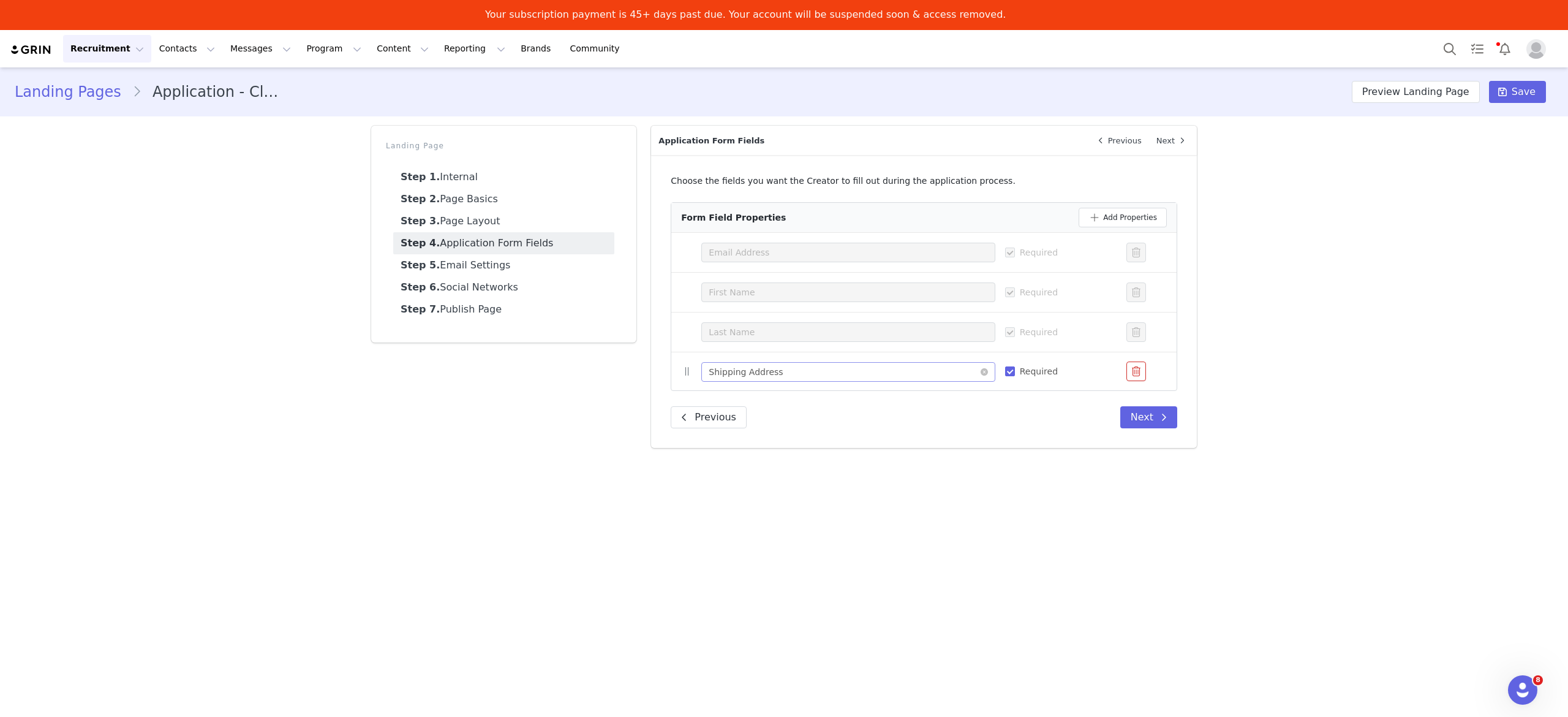
click at [865, 380] on div "Select a property Shipping Address" at bounding box center [844, 372] width 271 height 18
click at [843, 438] on li "Phone Number" at bounding box center [848, 436] width 293 height 19
click at [1099, 216] on button "Add Properties" at bounding box center [1123, 217] width 88 height 19
click at [905, 410] on div "Select a property" at bounding box center [841, 410] width 265 height 12
click at [1006, 408] on input "Required" at bounding box center [1010, 409] width 10 height 10
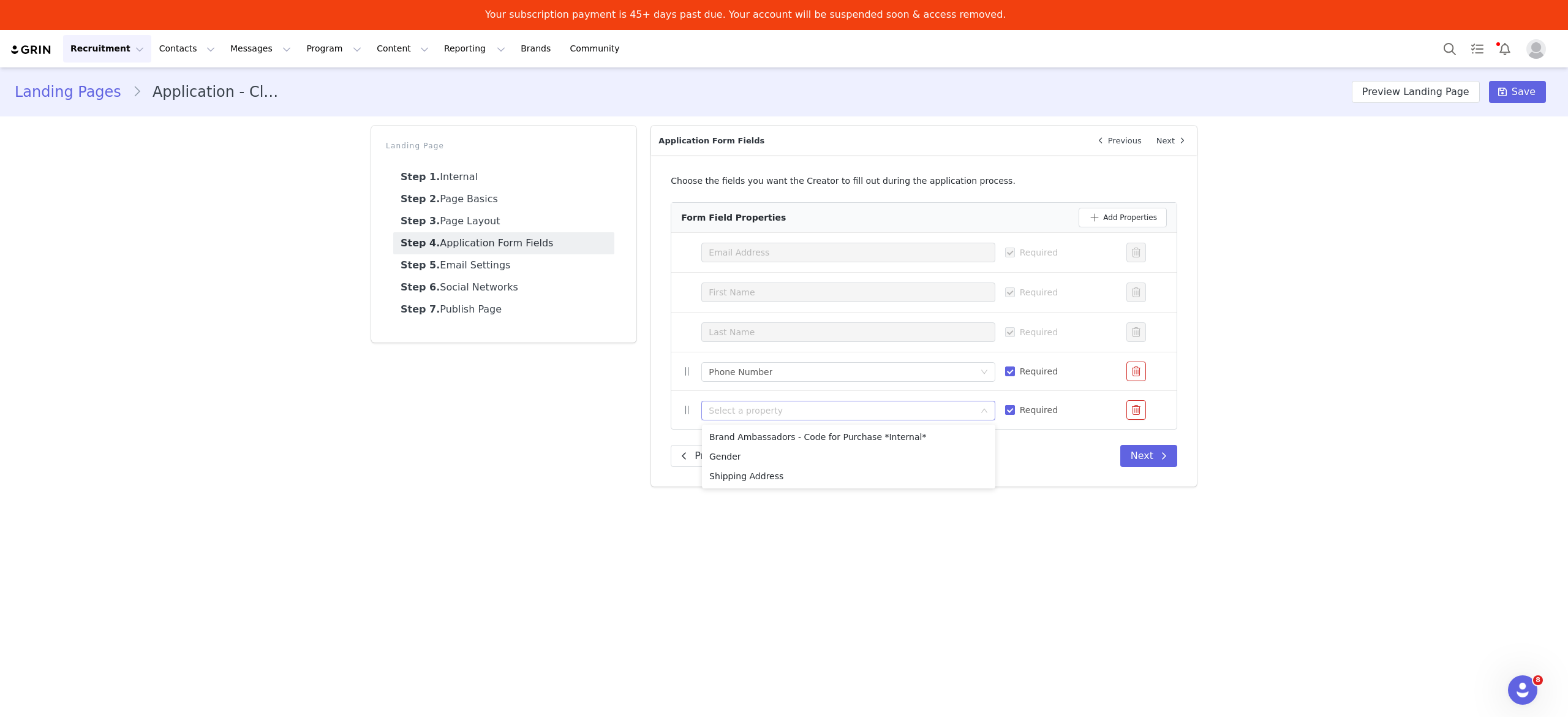
checkbox input "false"
click at [824, 413] on div "Select a property" at bounding box center [841, 410] width 265 height 12
click at [822, 468] on li "Shipping Address" at bounding box center [848, 476] width 293 height 19
click at [981, 374] on icon "icon: close-circle" at bounding box center [984, 372] width 7 height 7
click at [1138, 374] on button "button" at bounding box center [1136, 370] width 19 height 19
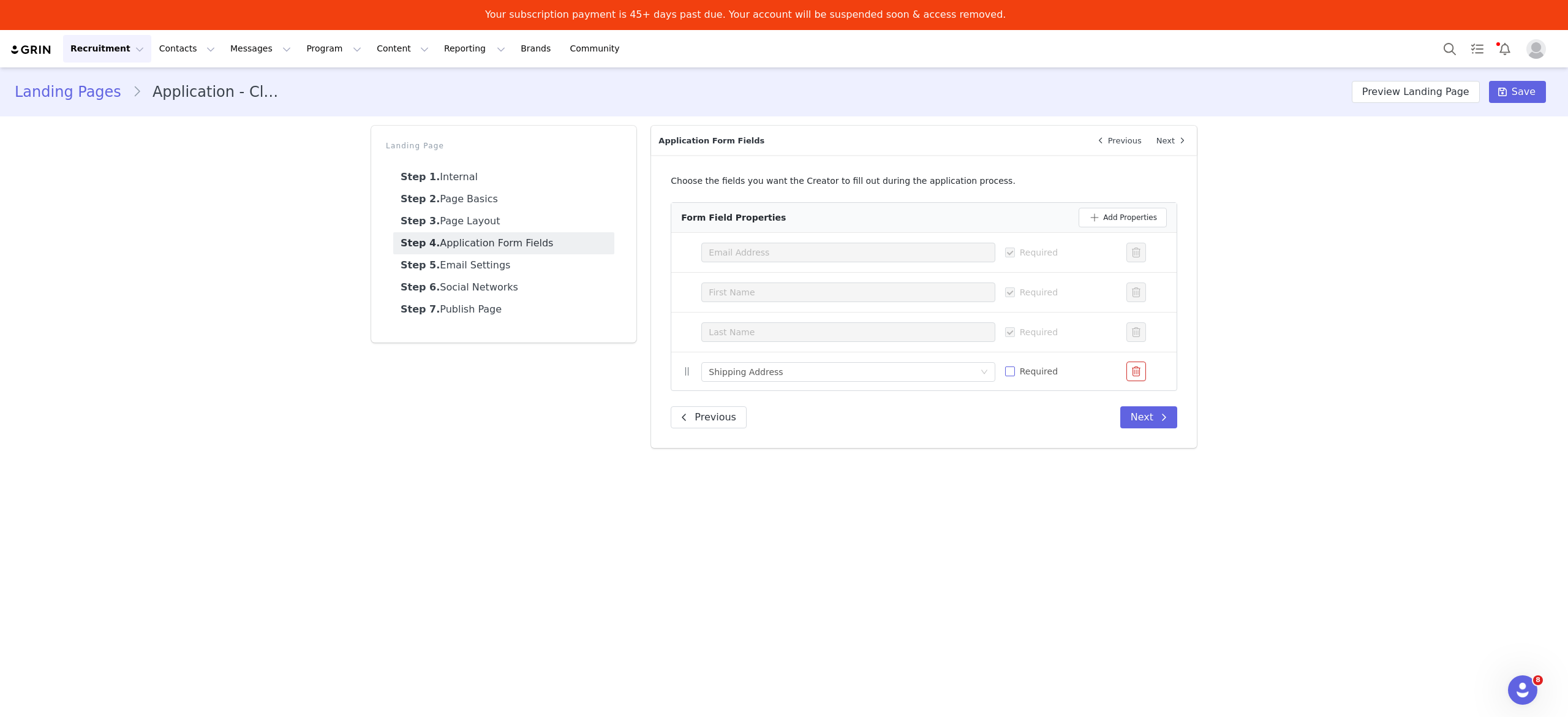
click at [1008, 374] on input "Required" at bounding box center [1010, 371] width 10 height 10
checkbox input "true"
click at [1152, 414] on button "Next" at bounding box center [1149, 417] width 57 height 22
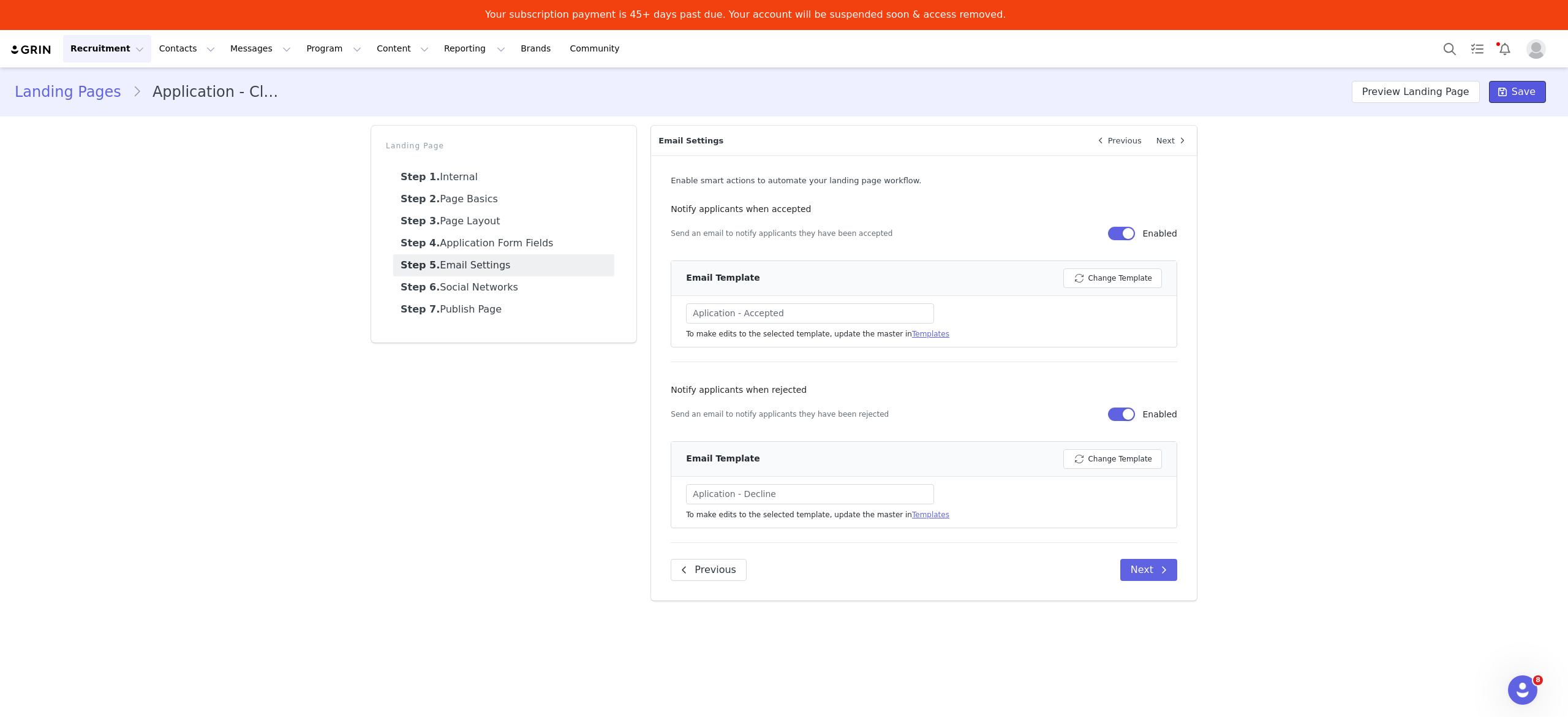
click at [1514, 101] on button "Save" at bounding box center [1517, 92] width 57 height 22
click at [190, 54] on button "Contacts Contacts" at bounding box center [187, 49] width 70 height 28
click at [186, 105] on p "Prospects" at bounding box center [170, 108] width 41 height 13
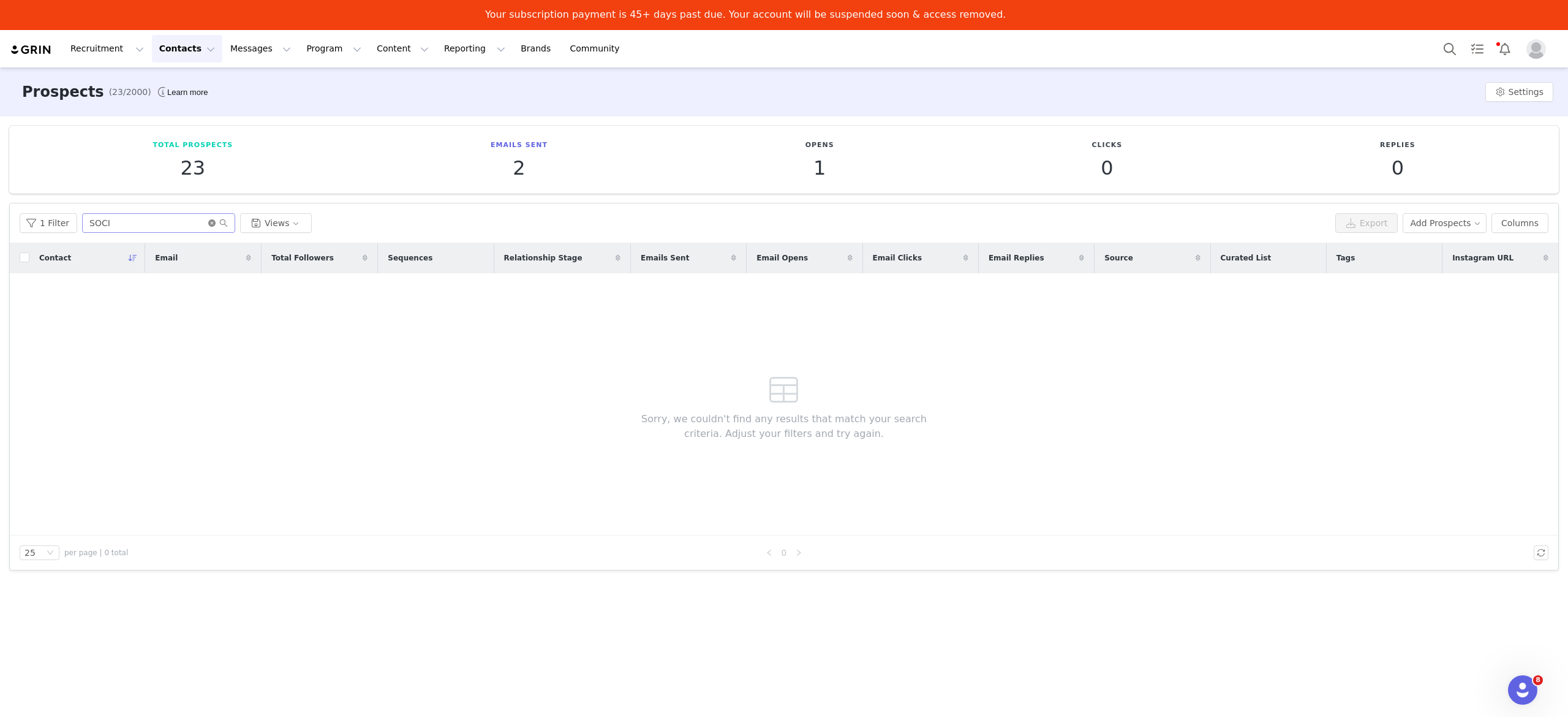
click at [208, 227] on icon "icon: close-circle" at bounding box center [212, 223] width 7 height 7
click at [172, 228] on input "text" at bounding box center [158, 222] width 153 height 19
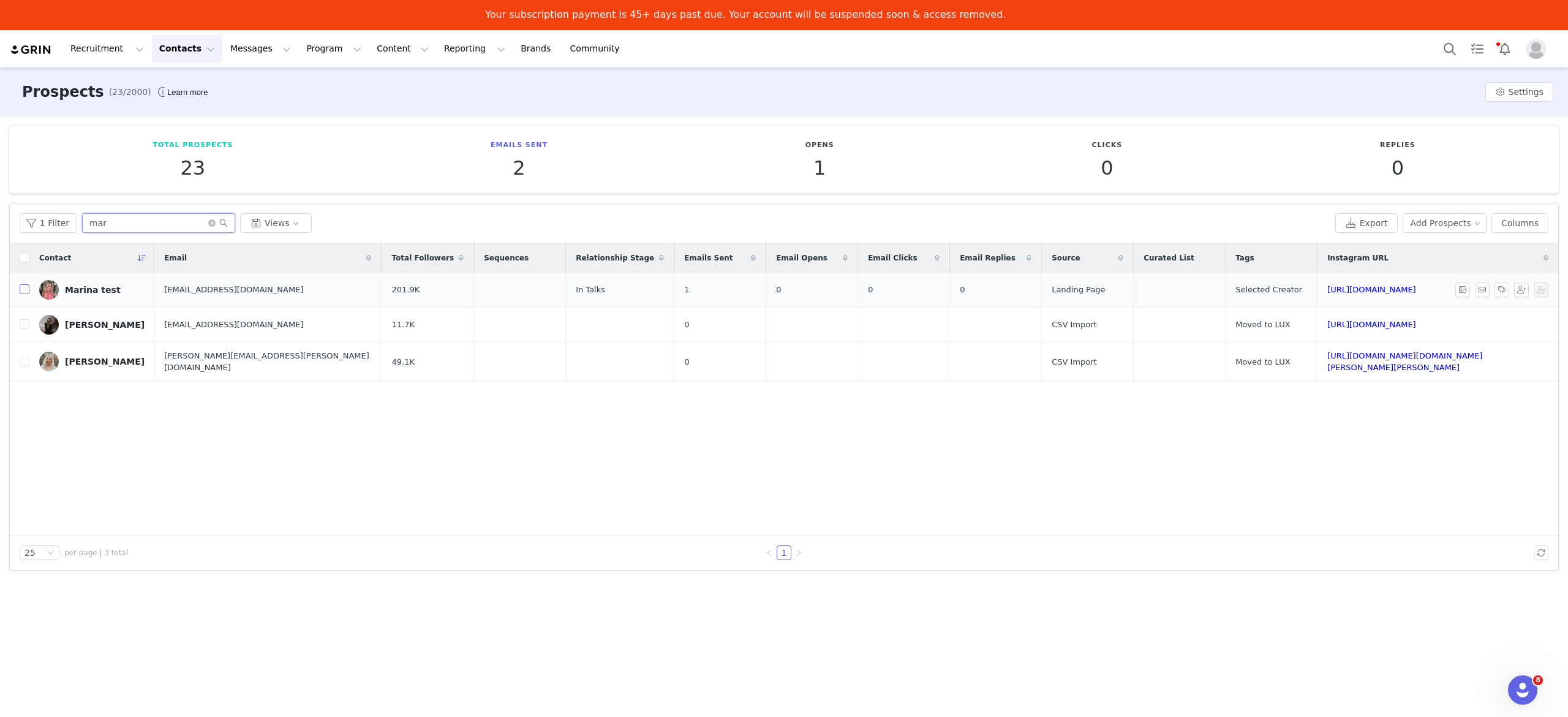
type input "mar"
click at [23, 287] on input "checkbox" at bounding box center [24, 288] width 10 height 10
checkbox input "true"
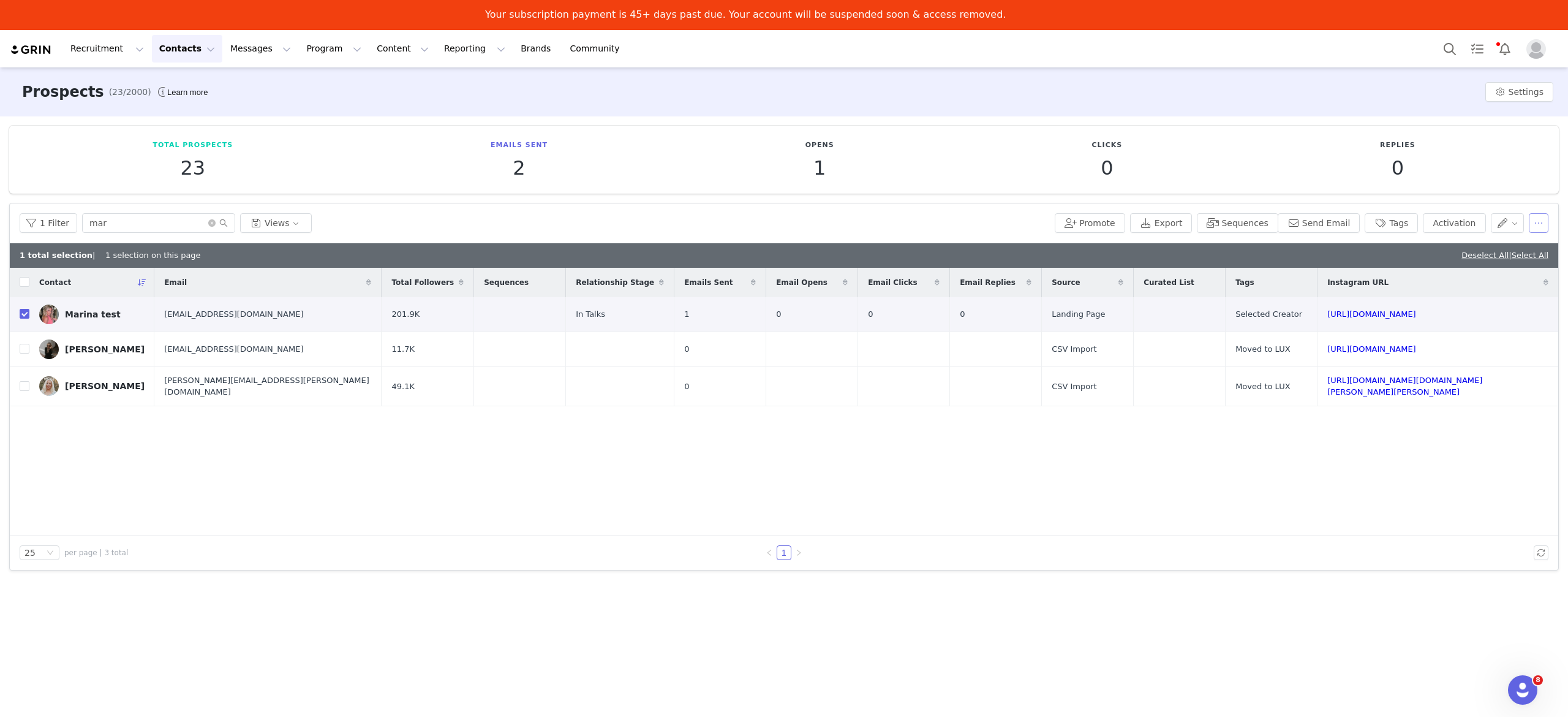
click at [1539, 229] on button "button" at bounding box center [1538, 222] width 19 height 19
click at [1480, 331] on span "Delete" at bounding box center [1486, 325] width 29 height 14
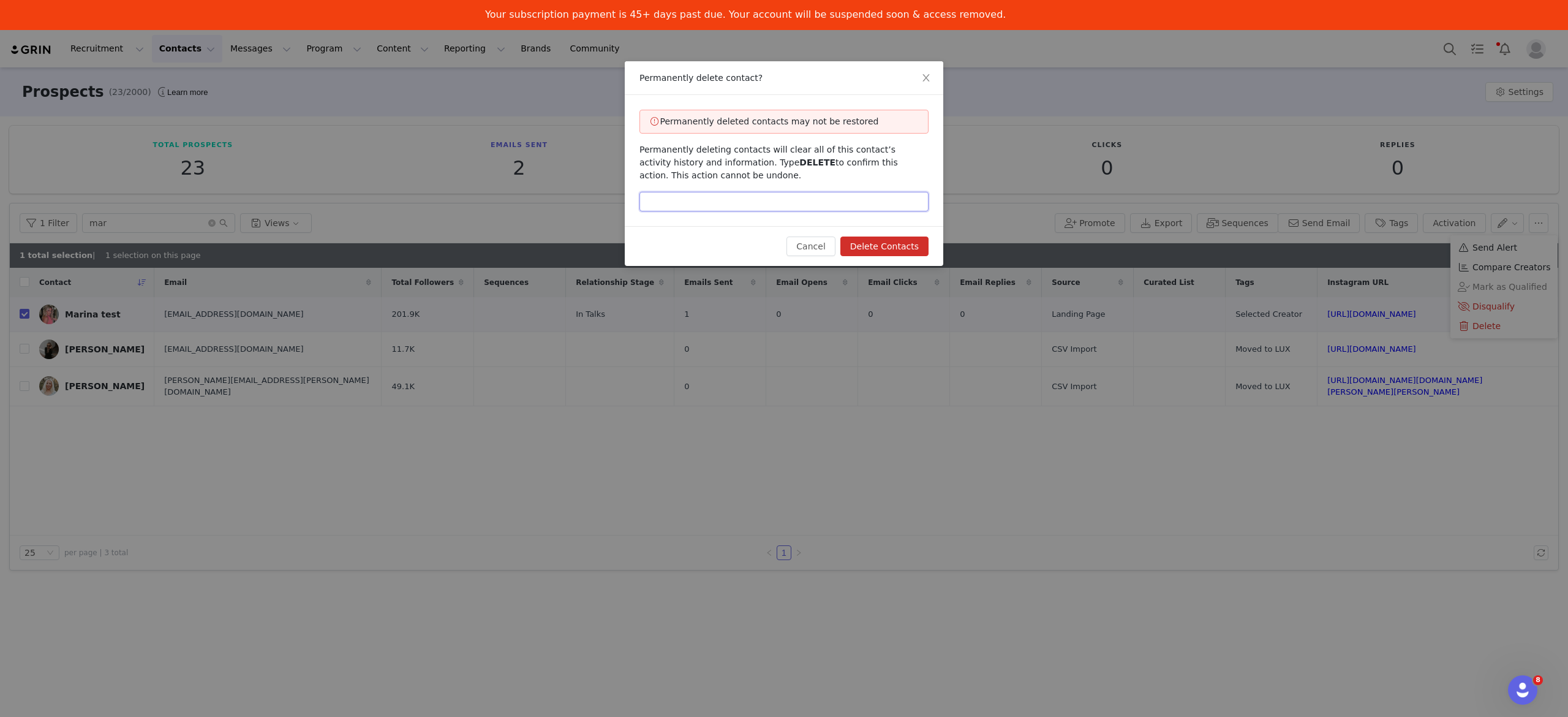
click at [792, 211] on input "text" at bounding box center [784, 201] width 289 height 19
type input "DELETE"
click at [862, 248] on button "Delete Contacts" at bounding box center [884, 246] width 88 height 19
checkbox input "false"
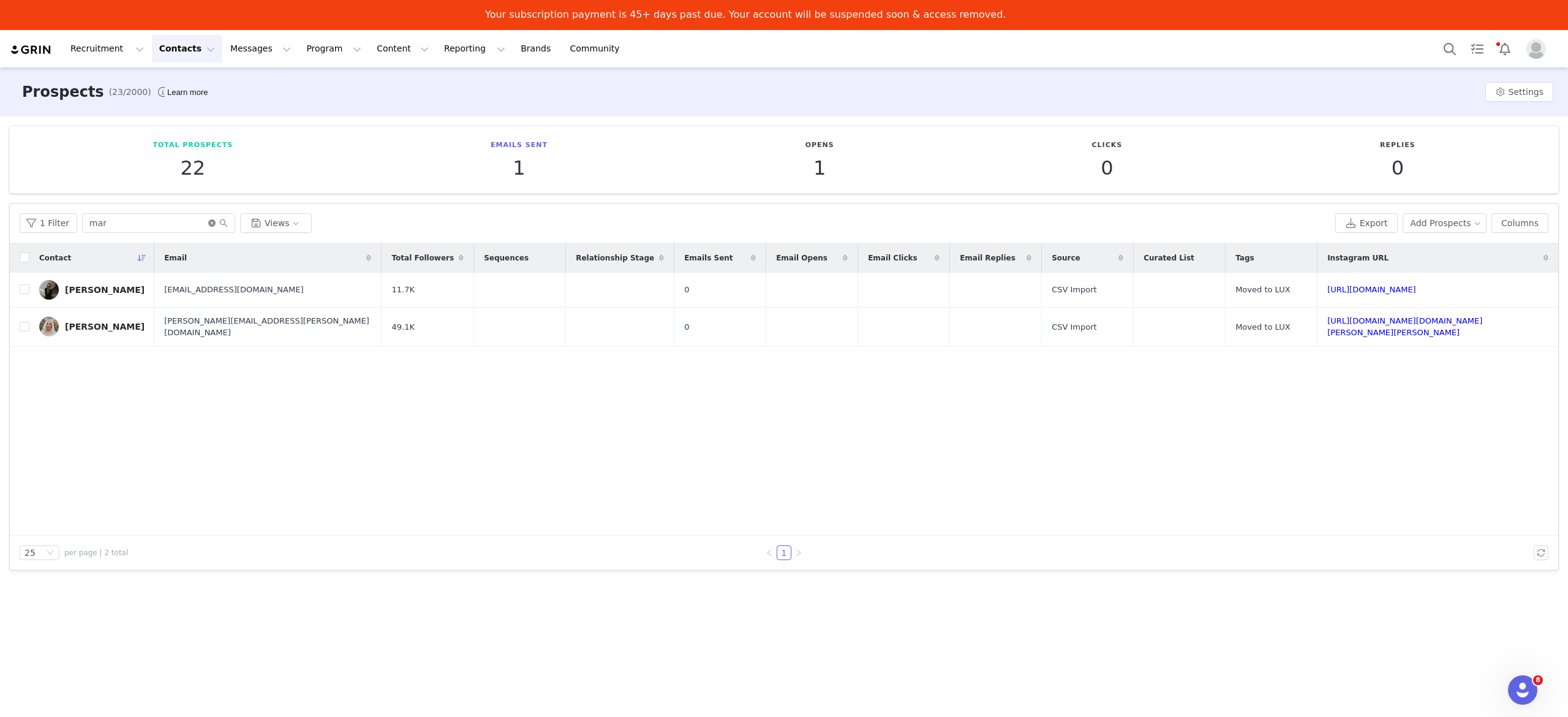
click at [209, 222] on icon "icon: close-circle" at bounding box center [212, 223] width 7 height 7
